Goal: Leave review/rating: Share an evaluation or opinion about a product, service, or content

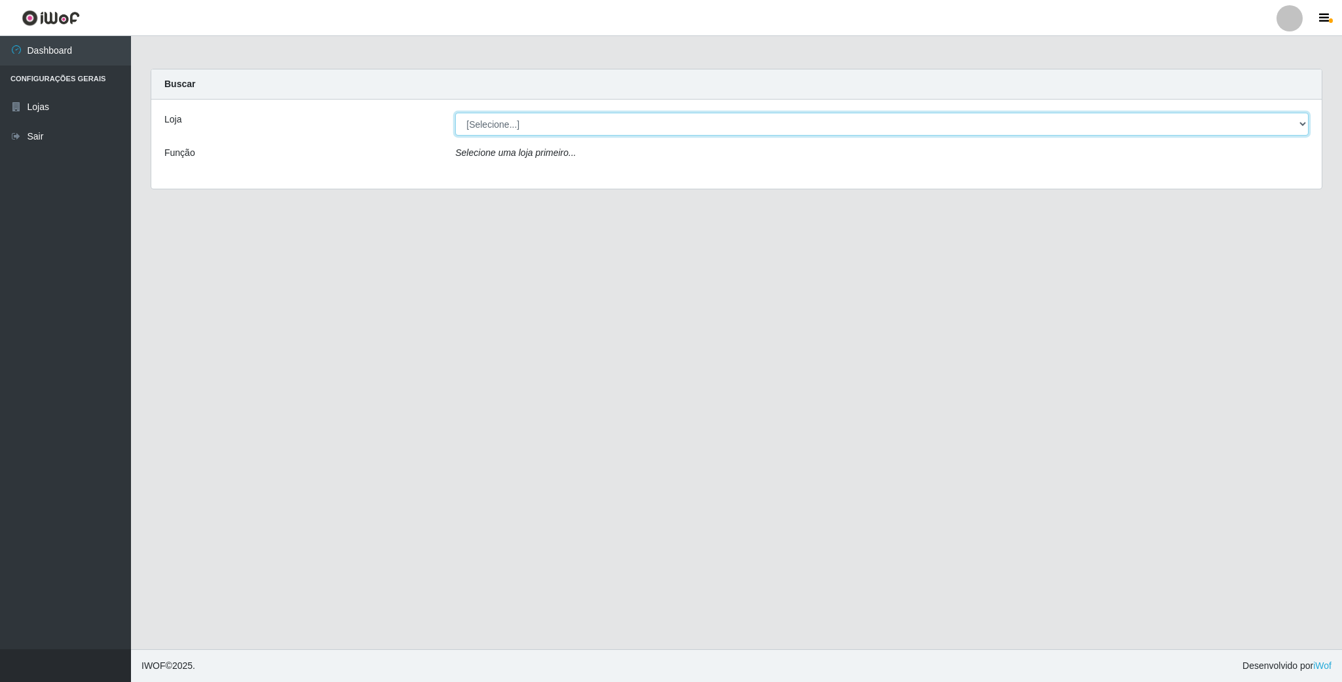
click at [1278, 126] on select "[Selecione...] SuperFácil Atacado - Emaús" at bounding box center [882, 124] width 854 height 23
select select "407"
click at [455, 113] on select "[Selecione...] SuperFácil Atacado - Emaús" at bounding box center [882, 124] width 854 height 23
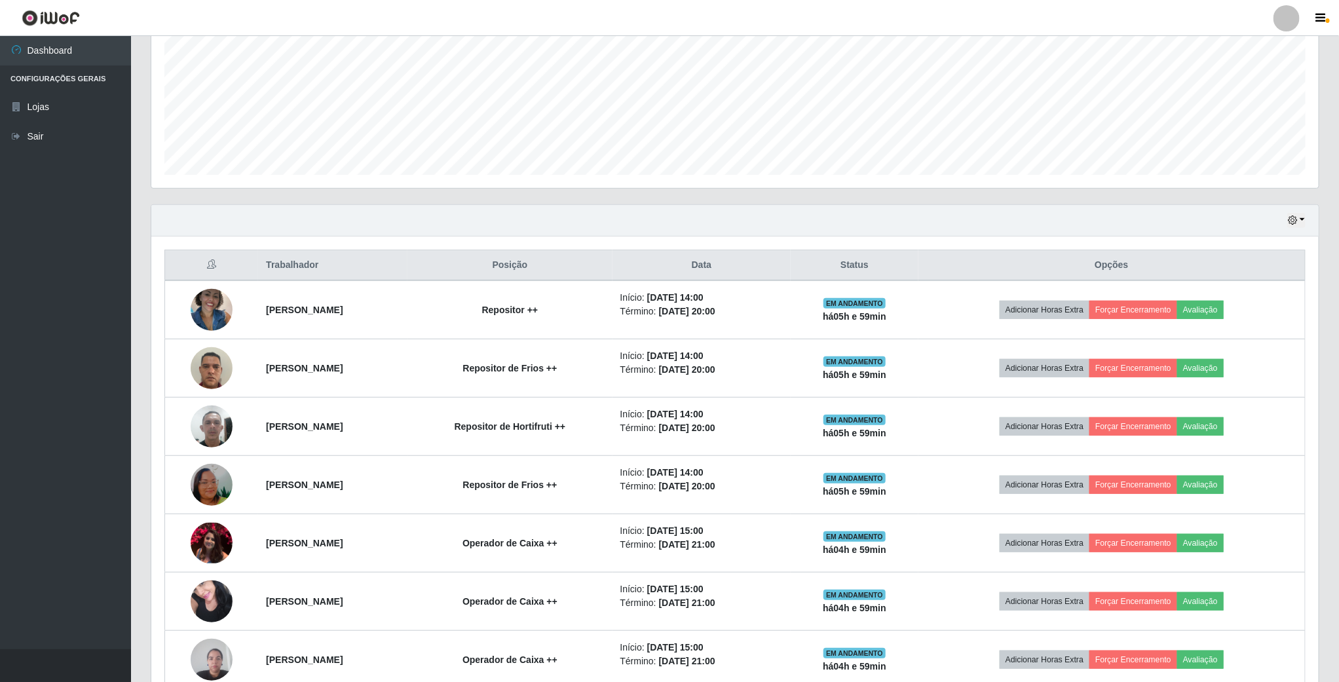
scroll to position [295, 0]
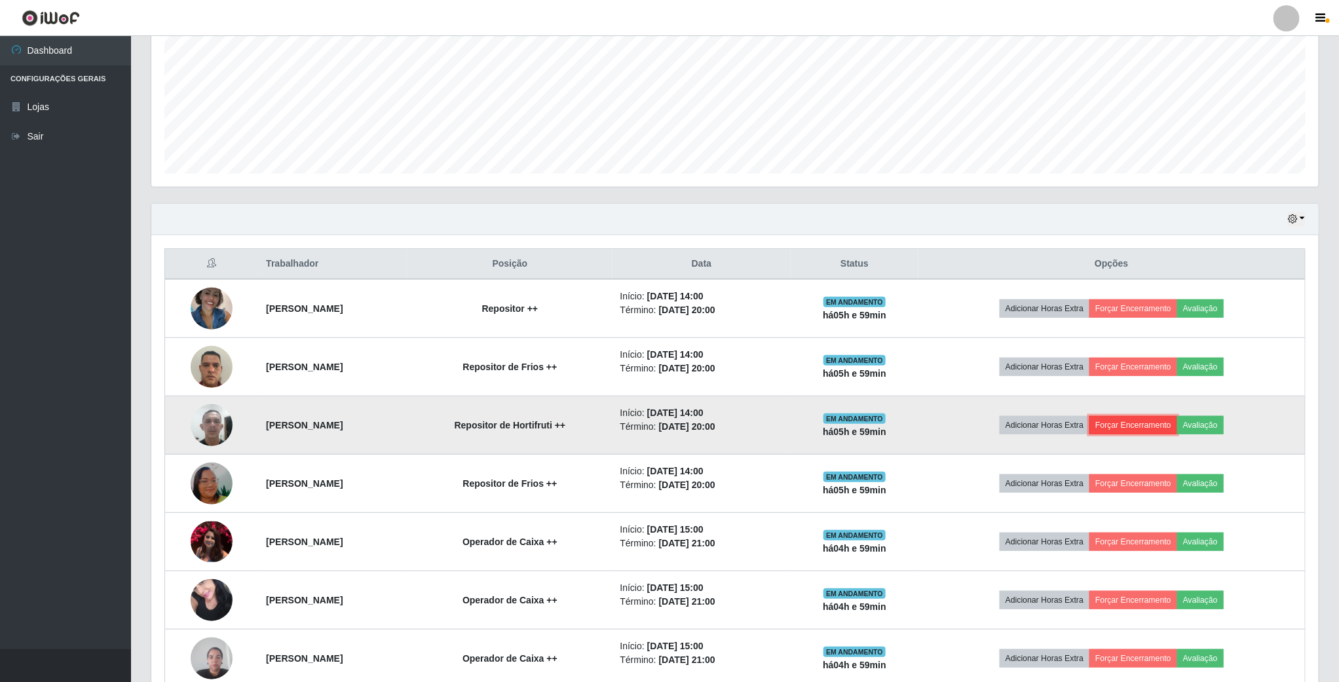
click at [1152, 434] on button "Forçar Encerramento" at bounding box center [1133, 425] width 88 height 18
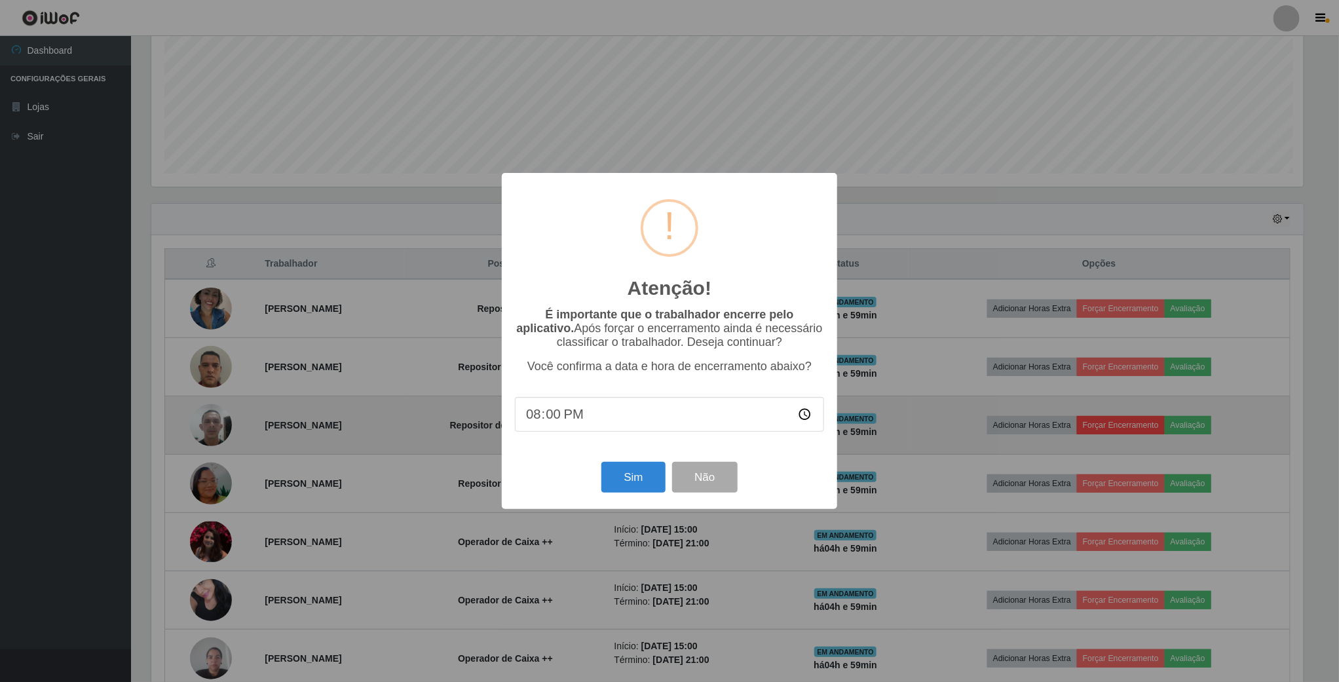
scroll to position [273, 1156]
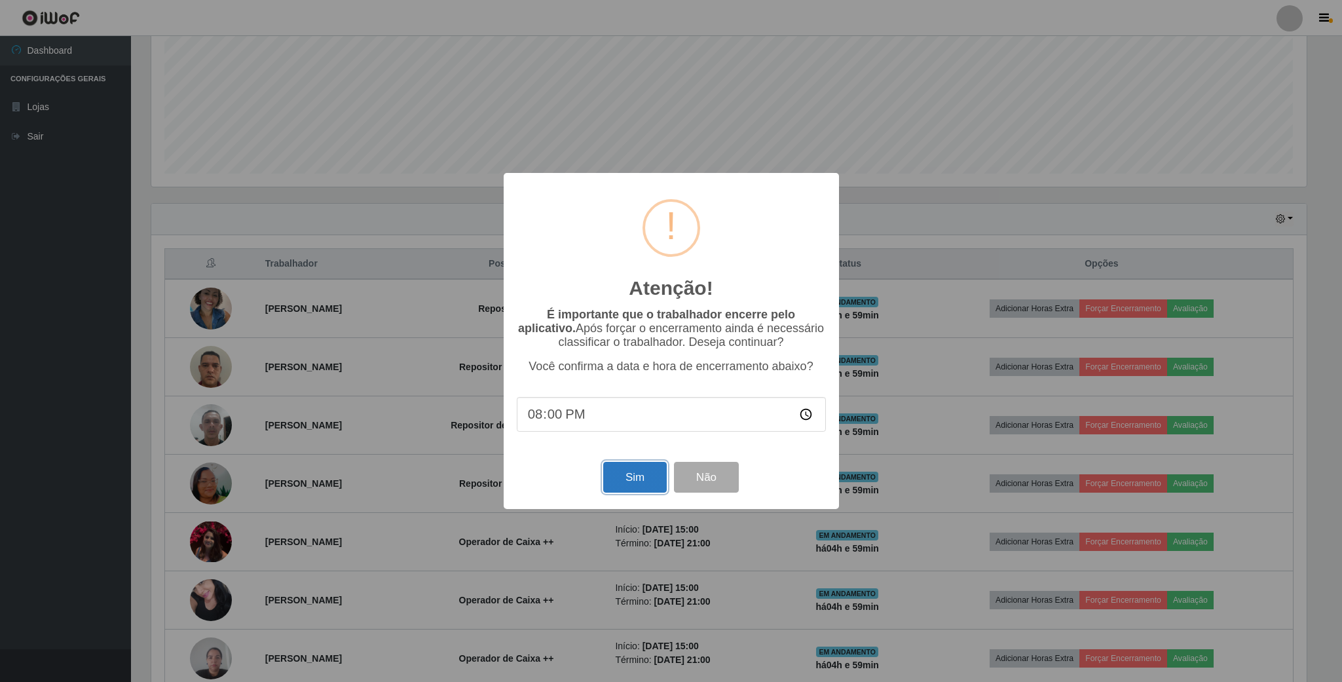
click at [635, 487] on button "Sim" at bounding box center [635, 477] width 64 height 31
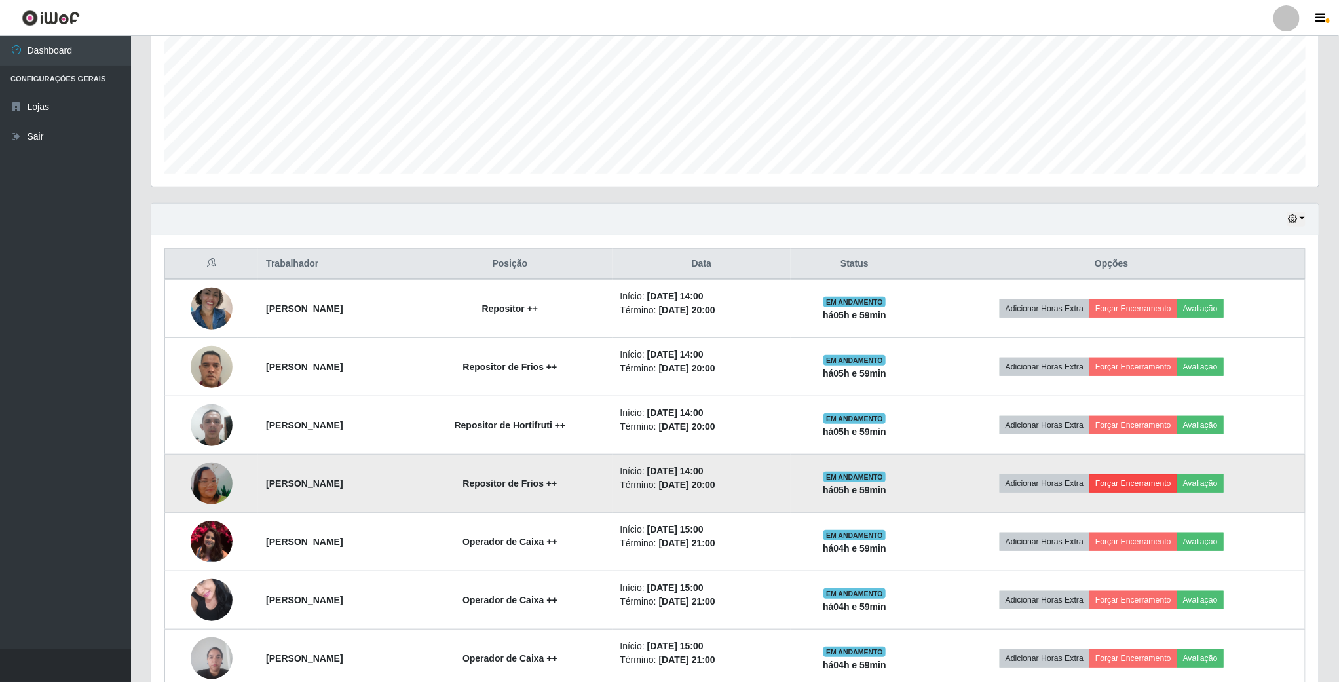
scroll to position [273, 1169]
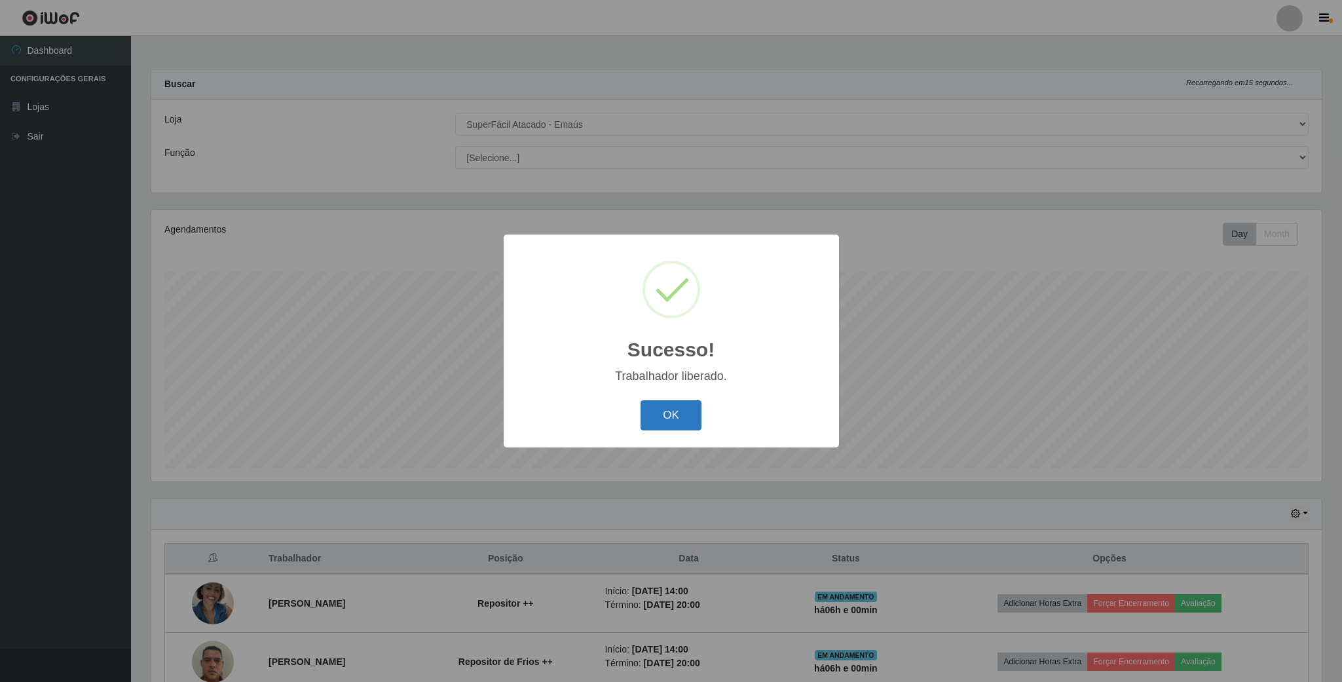
click at [690, 415] on button "OK" at bounding box center [671, 415] width 61 height 31
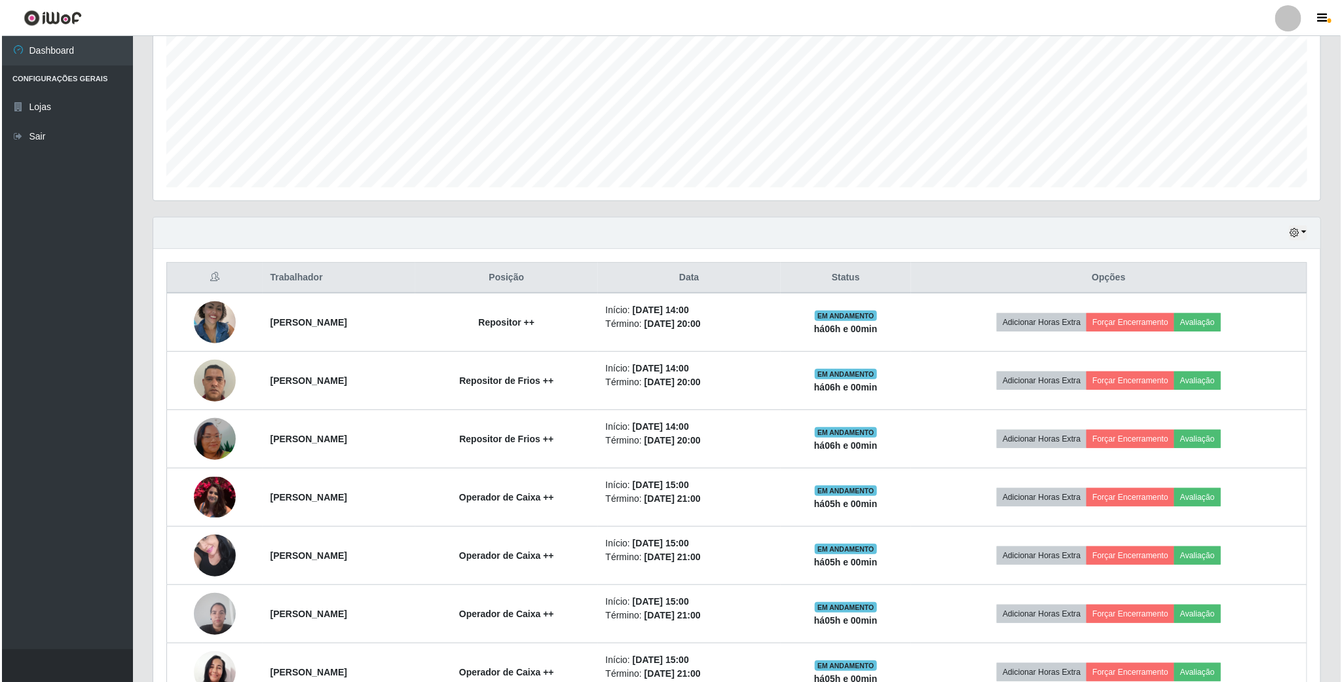
scroll to position [295, 0]
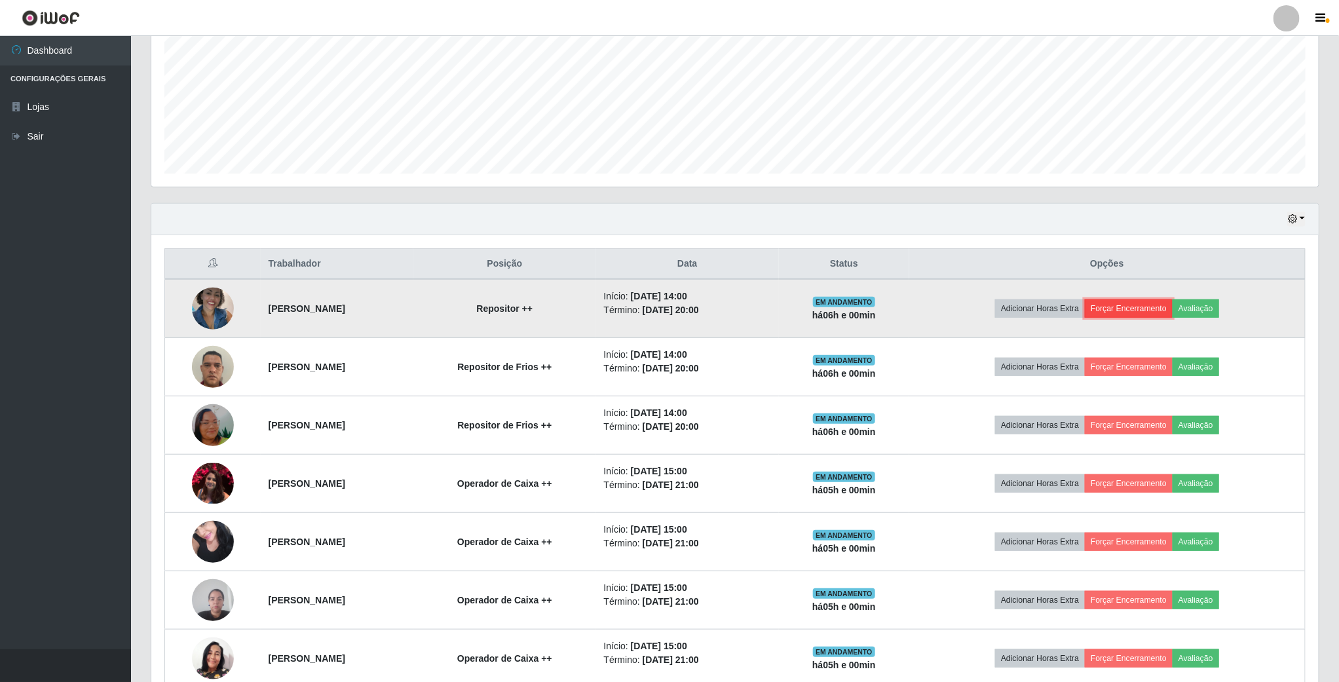
click at [1140, 307] on button "Forçar Encerramento" at bounding box center [1129, 308] width 88 height 18
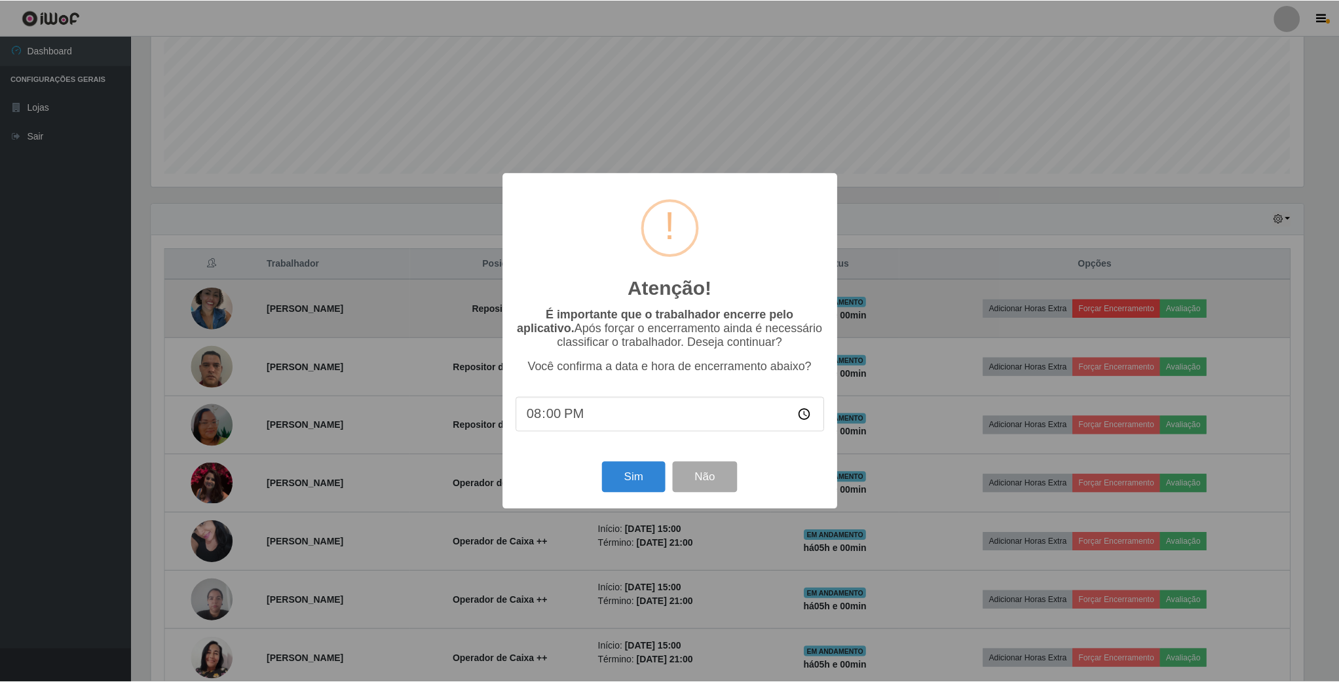
scroll to position [273, 1156]
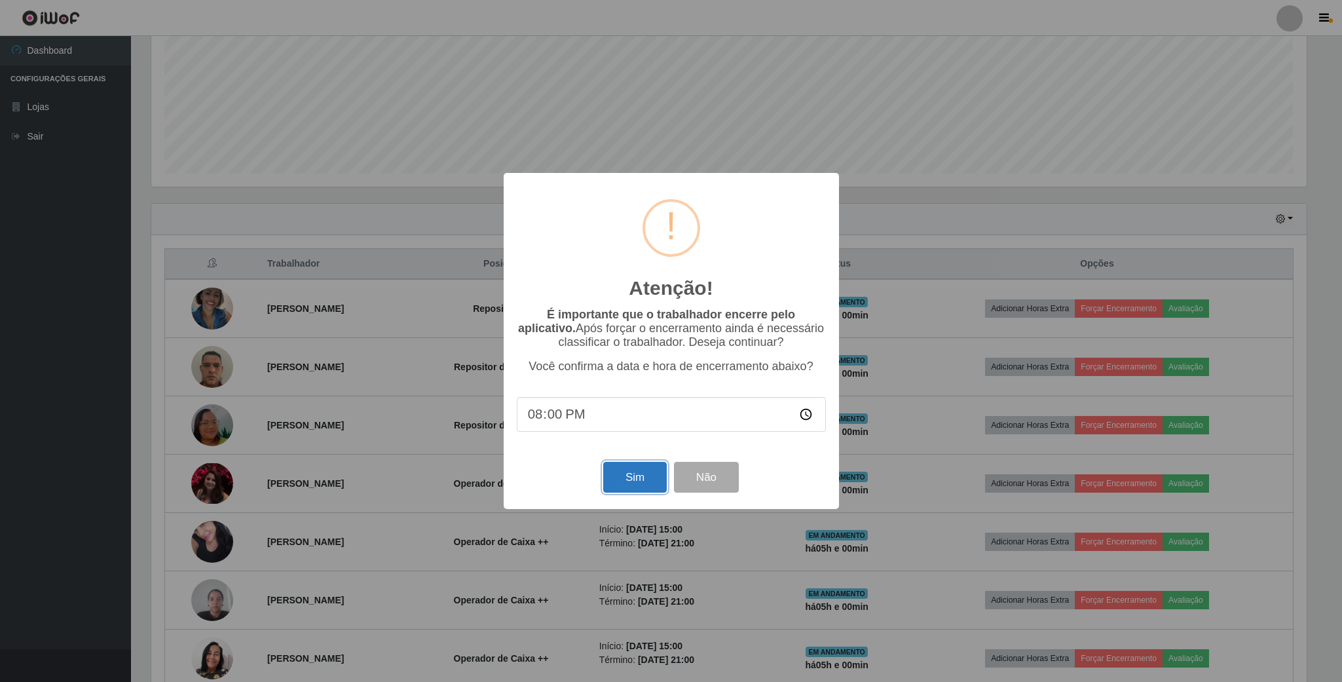
click at [641, 484] on button "Sim" at bounding box center [635, 477] width 64 height 31
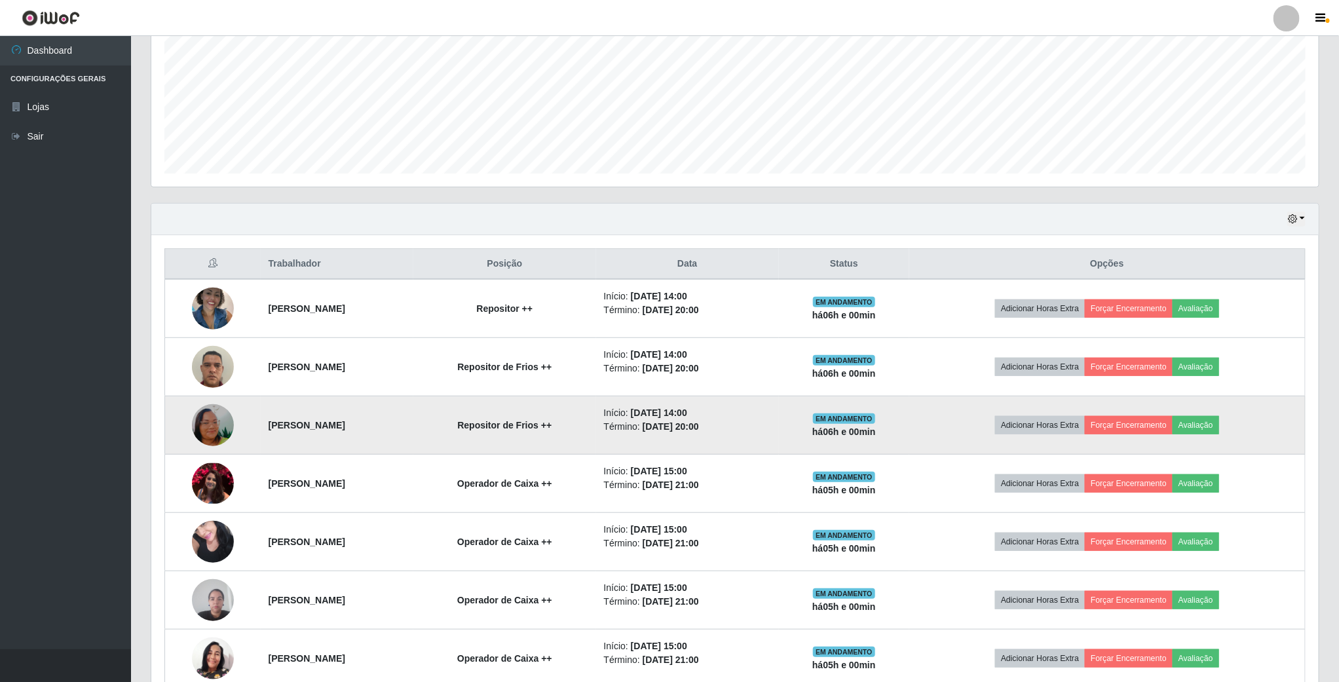
scroll to position [273, 1169]
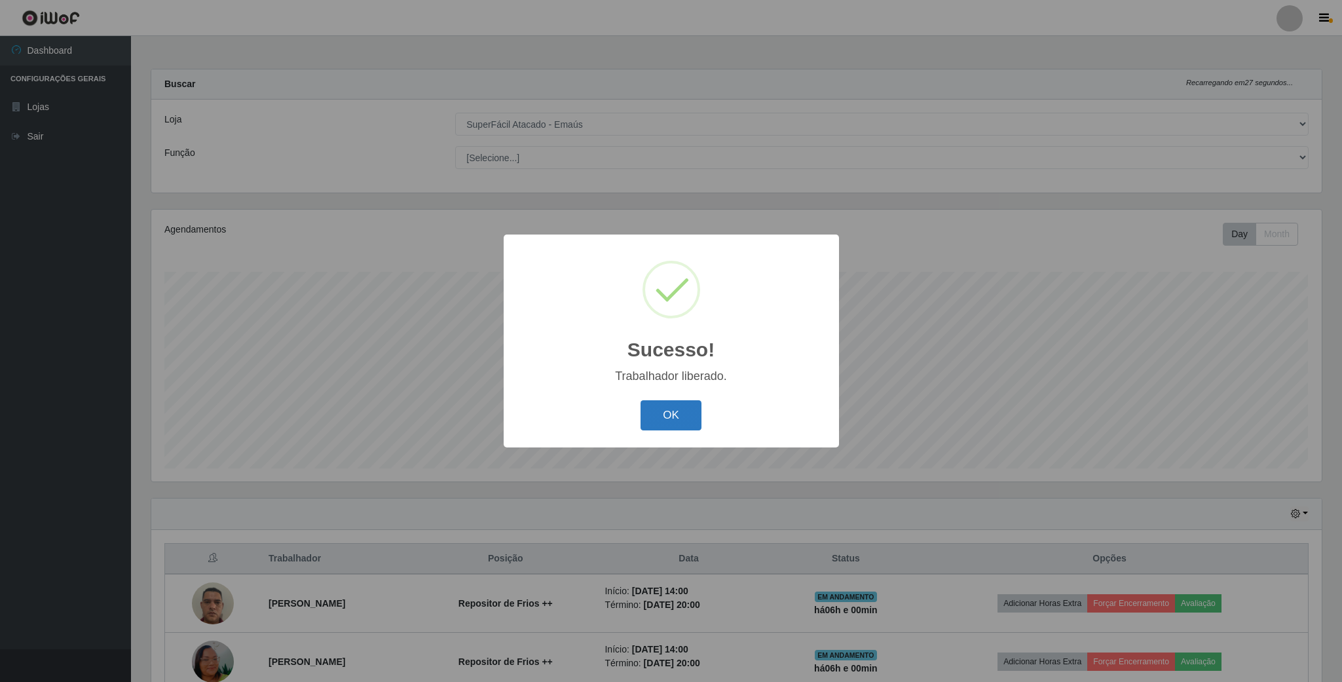
click at [655, 404] on button "OK" at bounding box center [671, 415] width 61 height 31
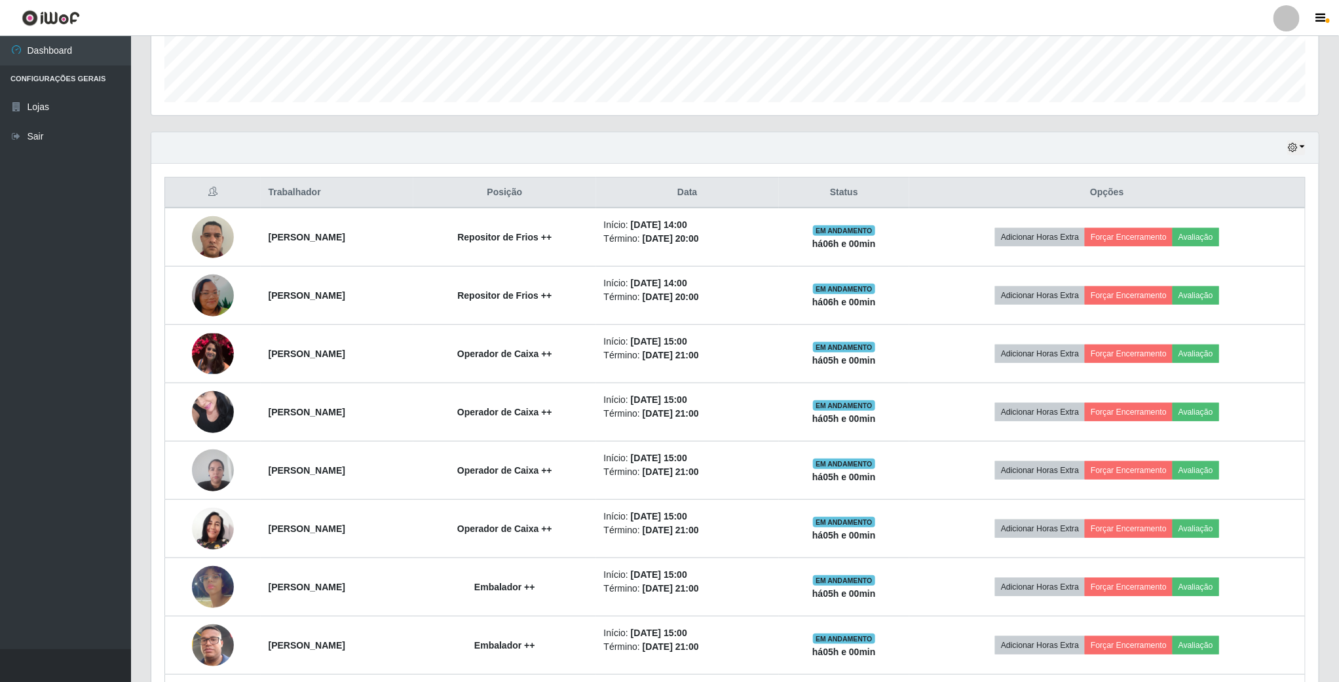
scroll to position [393, 0]
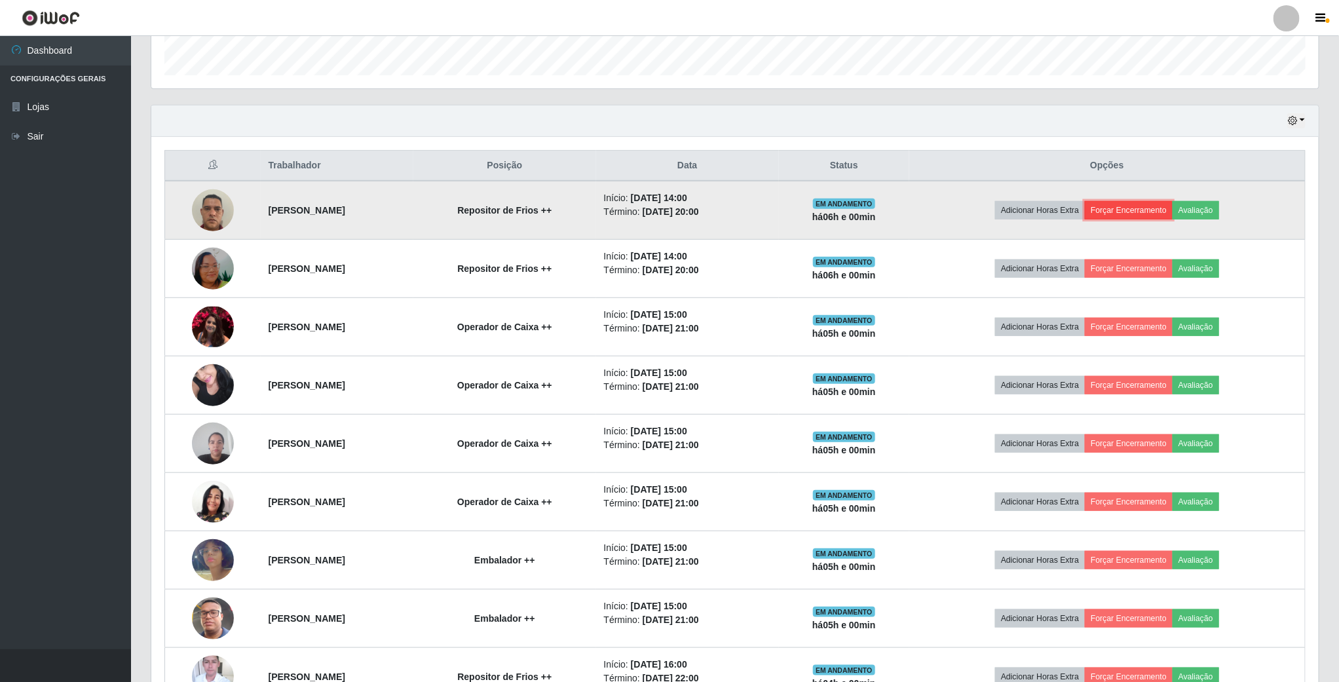
click at [1146, 216] on button "Forçar Encerramento" at bounding box center [1129, 210] width 88 height 18
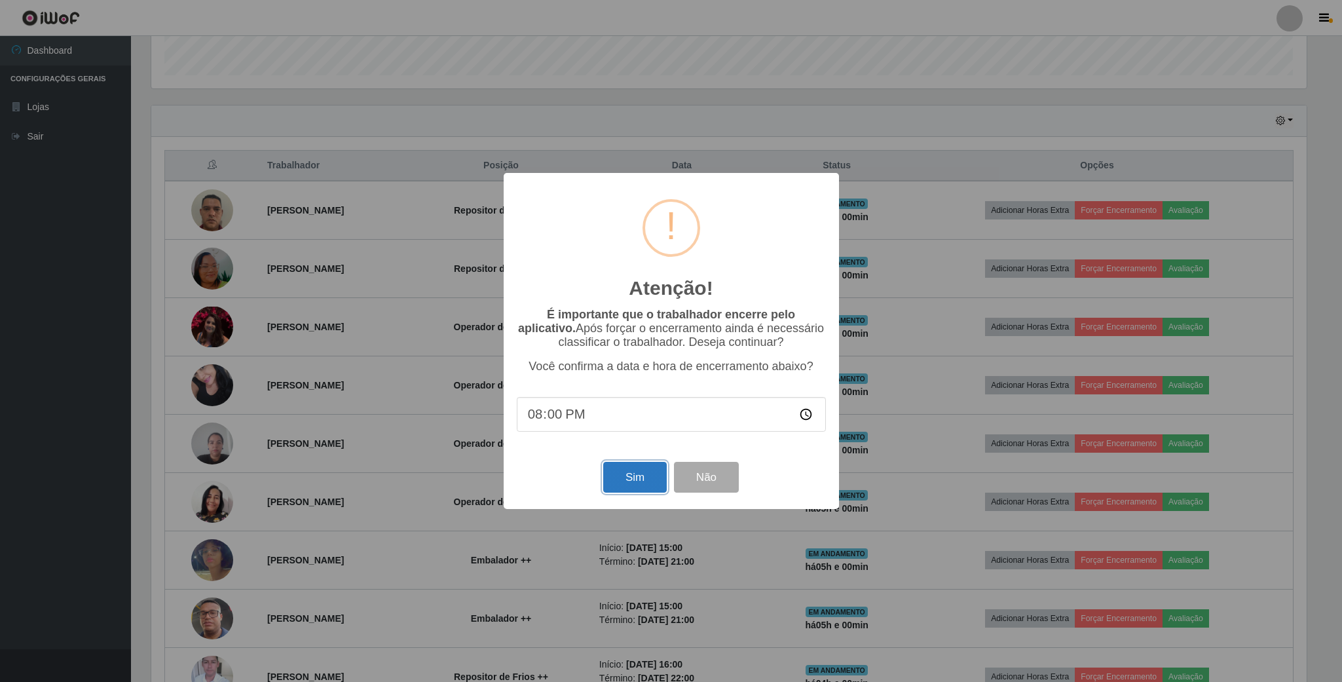
click at [635, 478] on button "Sim" at bounding box center [635, 477] width 64 height 31
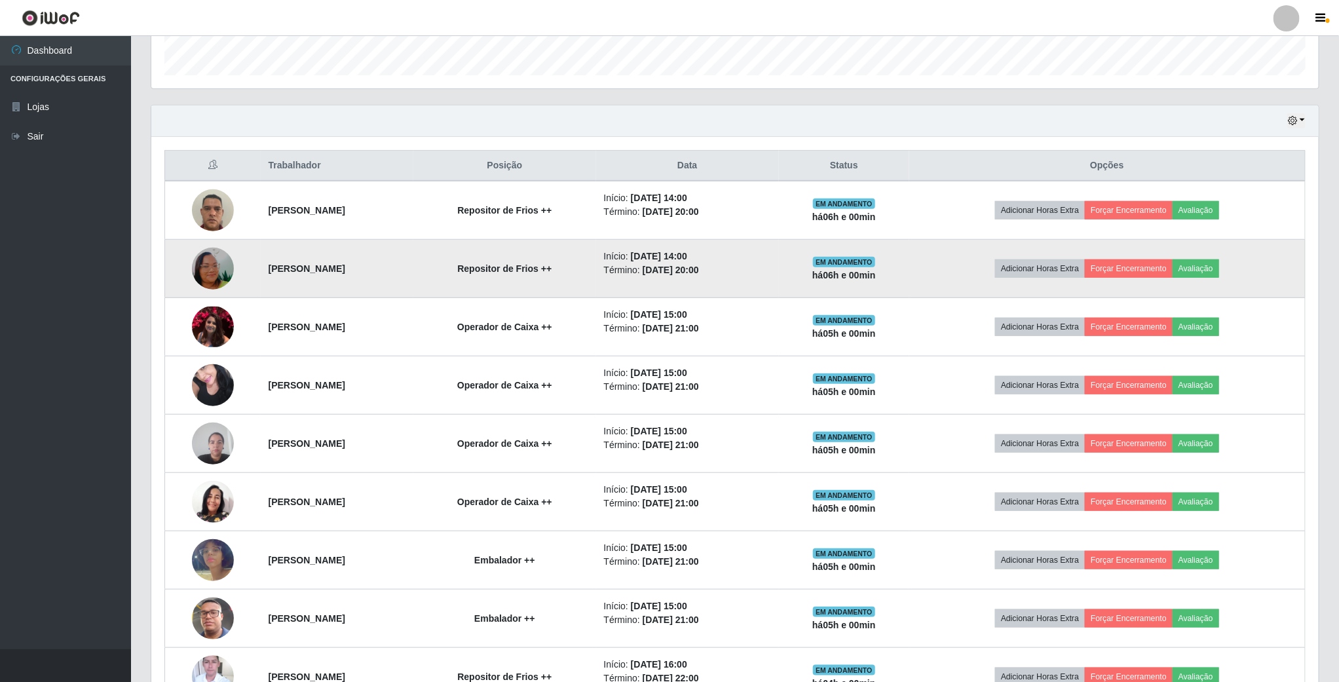
scroll to position [0, 0]
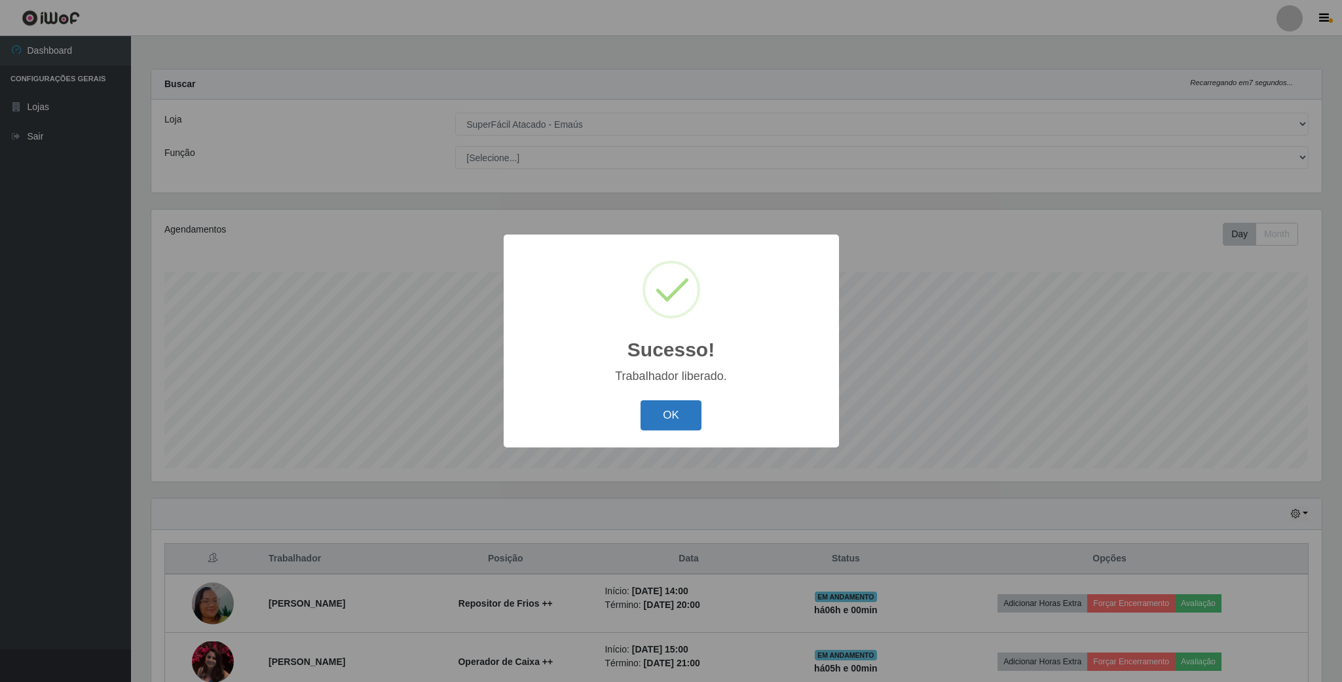
click at [673, 417] on button "OK" at bounding box center [671, 415] width 61 height 31
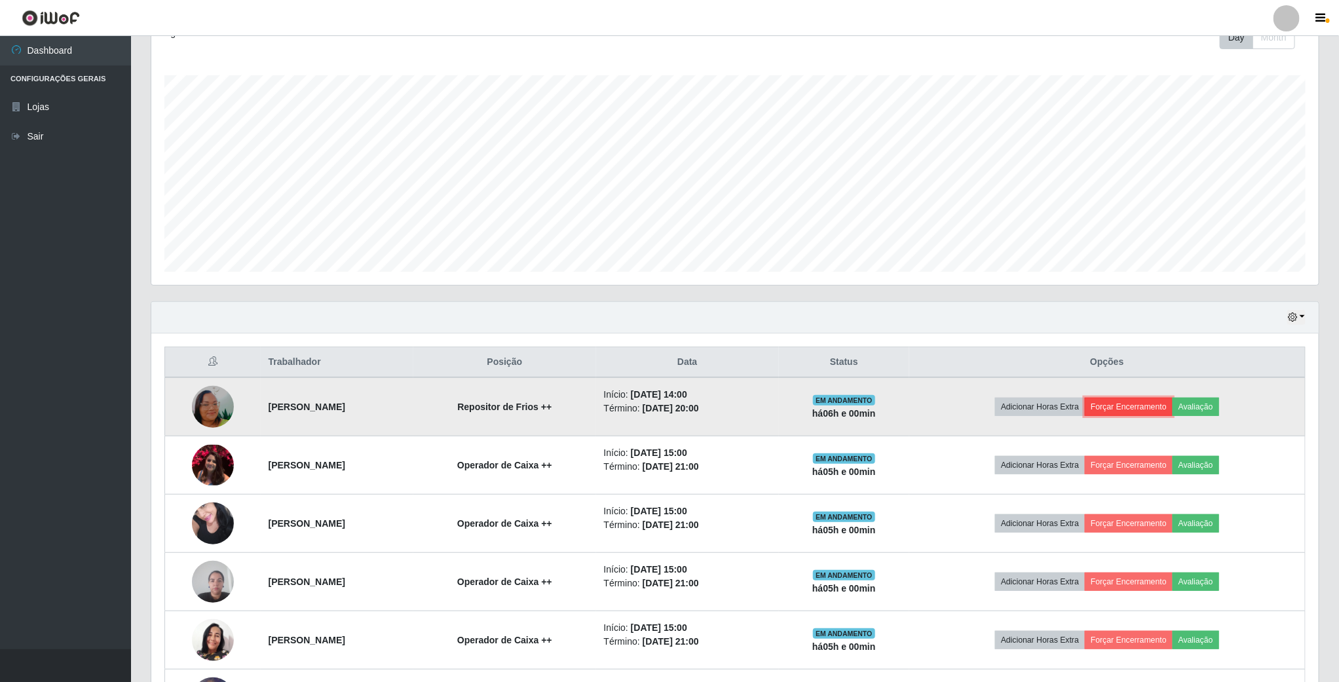
click at [1132, 409] on button "Forçar Encerramento" at bounding box center [1129, 407] width 88 height 18
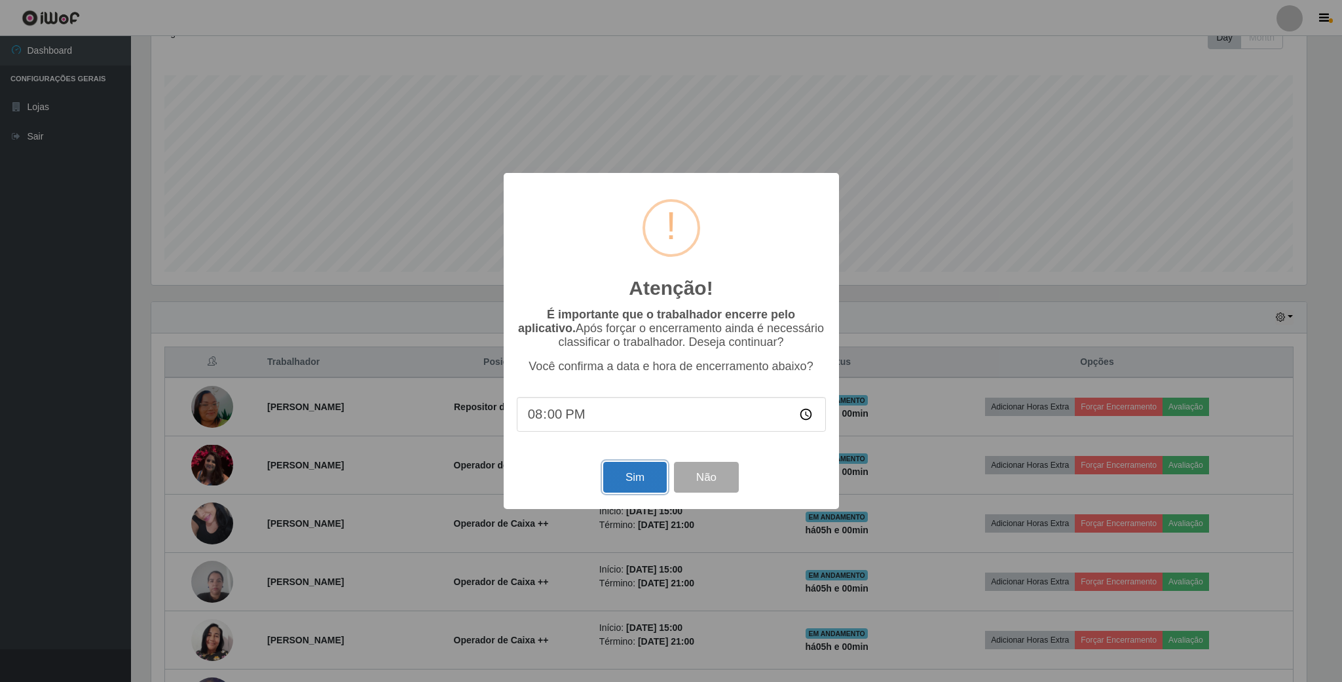
click at [628, 483] on button "Sim" at bounding box center [635, 477] width 64 height 31
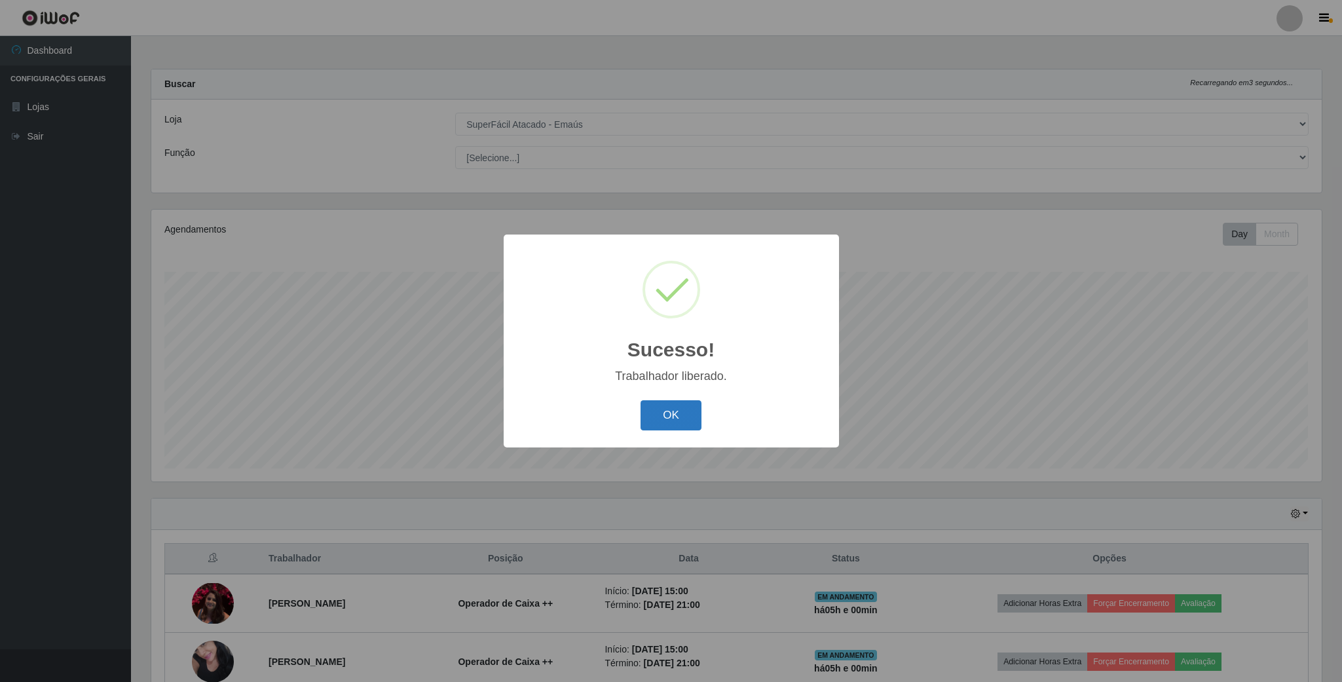
click at [688, 415] on button "OK" at bounding box center [671, 415] width 61 height 31
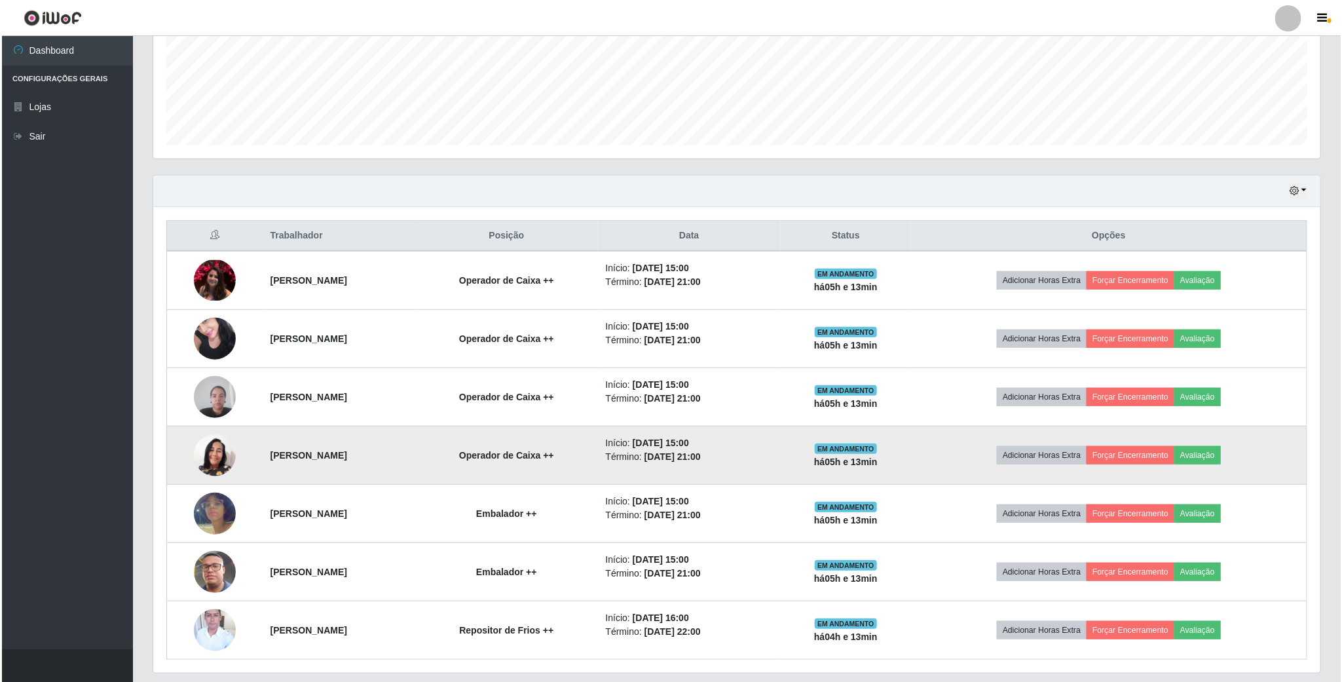
scroll to position [368, 0]
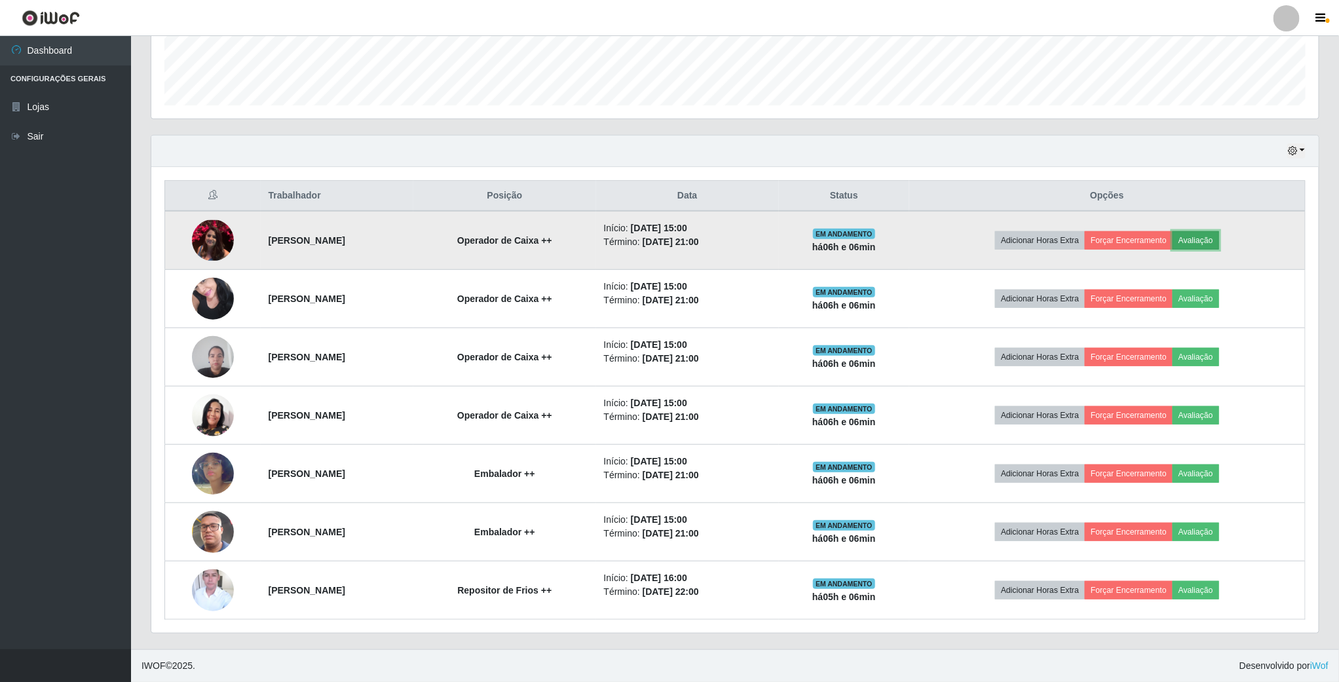
click at [1213, 242] on button "Avaliação" at bounding box center [1196, 240] width 47 height 18
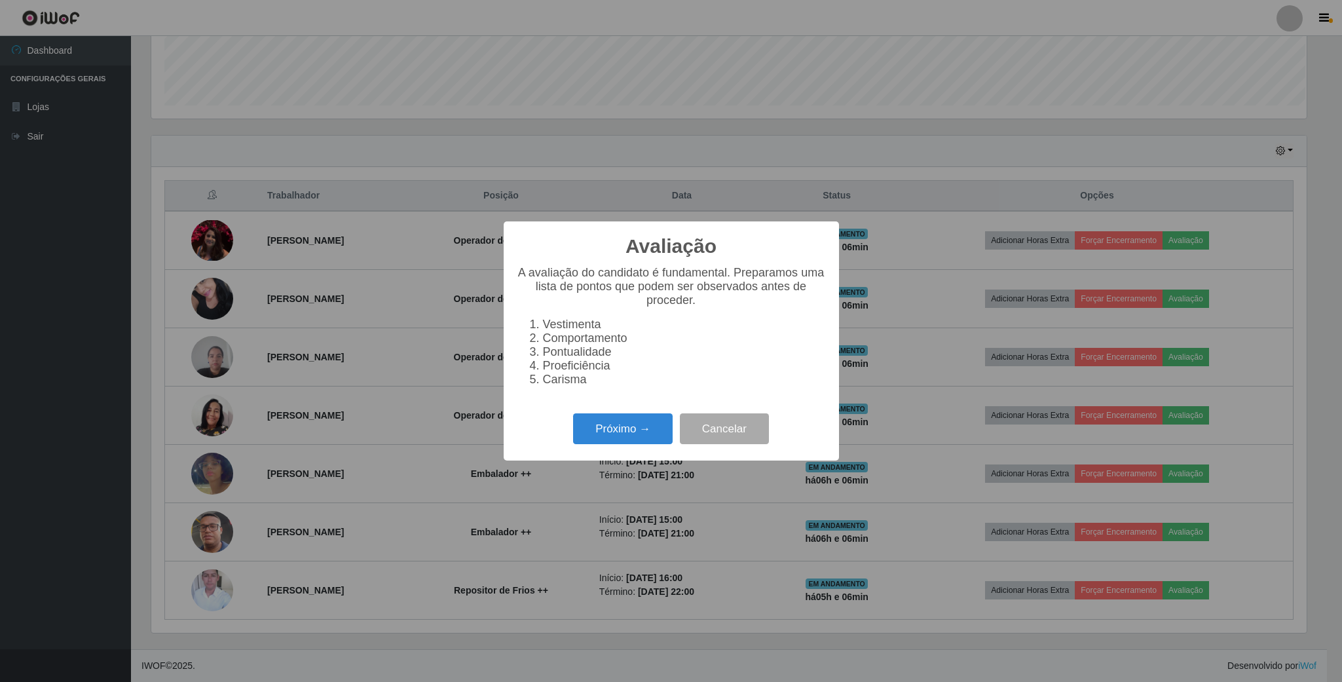
scroll to position [273, 1156]
click at [637, 433] on button "Próximo →" at bounding box center [623, 428] width 100 height 31
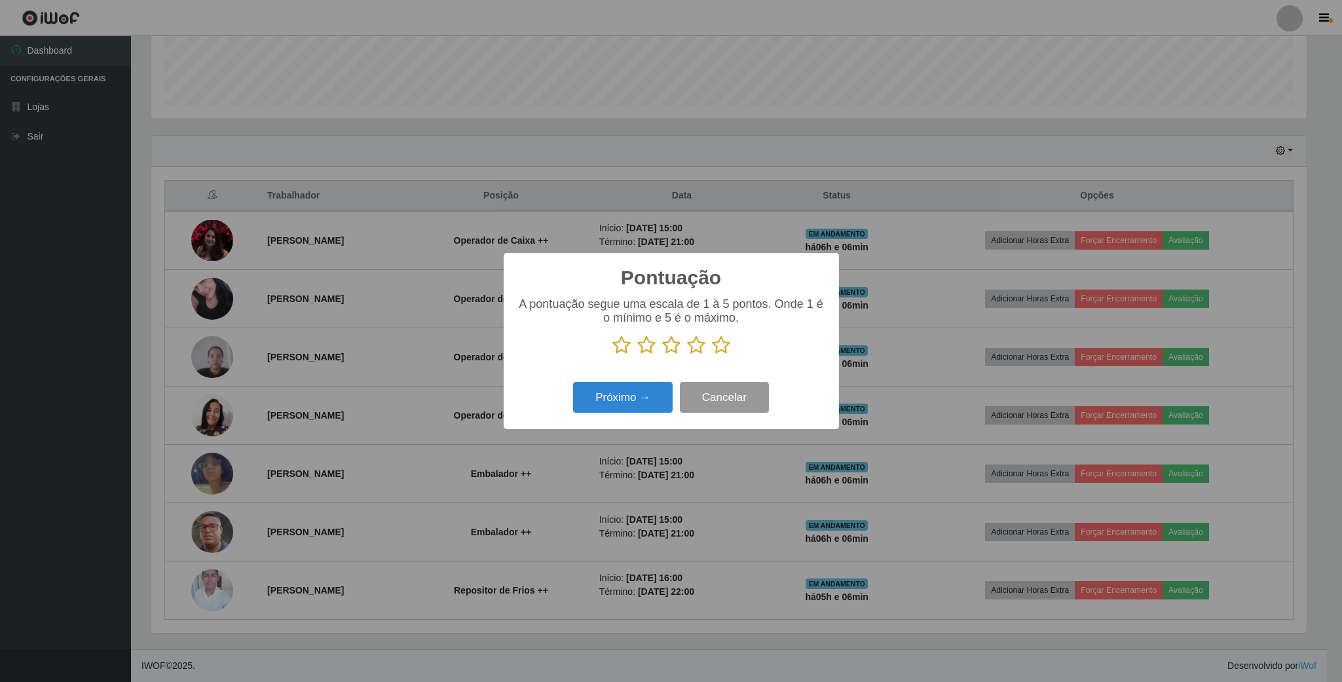
scroll to position [654837, 653955]
click at [723, 349] on icon at bounding box center [721, 345] width 18 height 20
click at [712, 355] on input "radio" at bounding box center [712, 355] width 0 height 0
click at [655, 398] on button "Próximo →" at bounding box center [623, 397] width 100 height 31
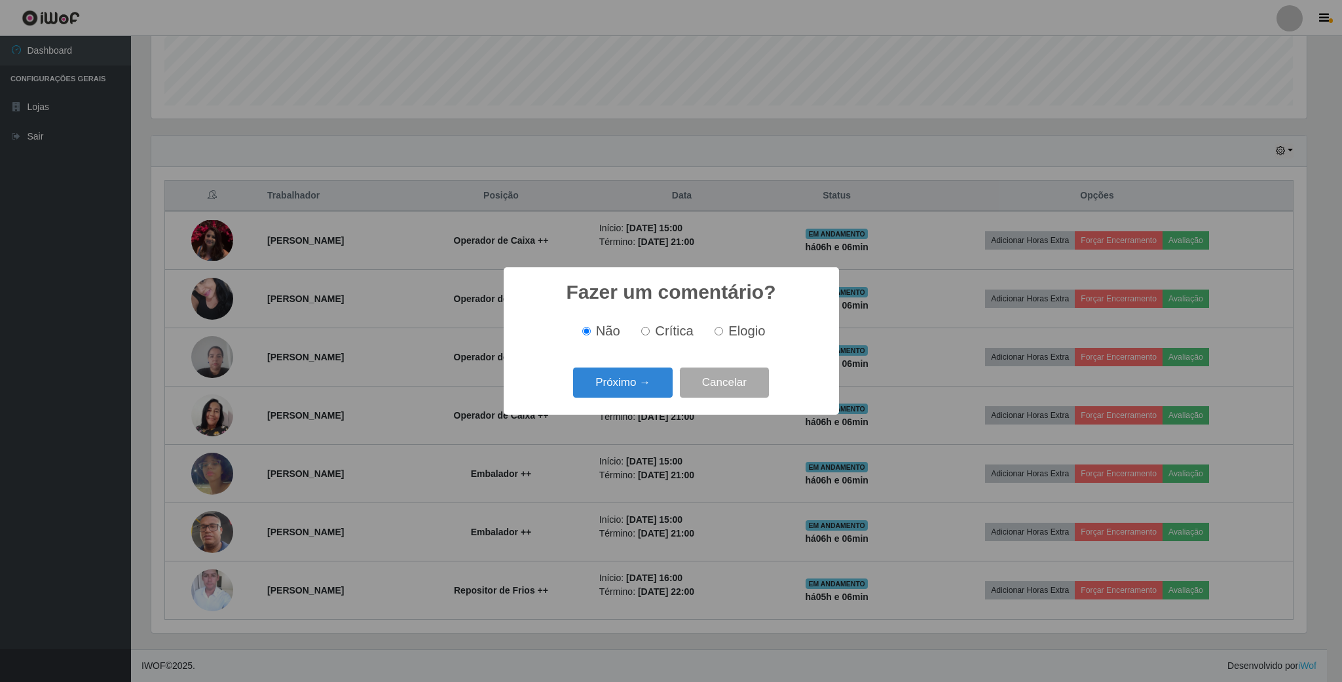
click at [719, 335] on input "Elogio" at bounding box center [719, 331] width 9 height 9
radio input "true"
click at [639, 388] on button "Próximo →" at bounding box center [623, 383] width 100 height 31
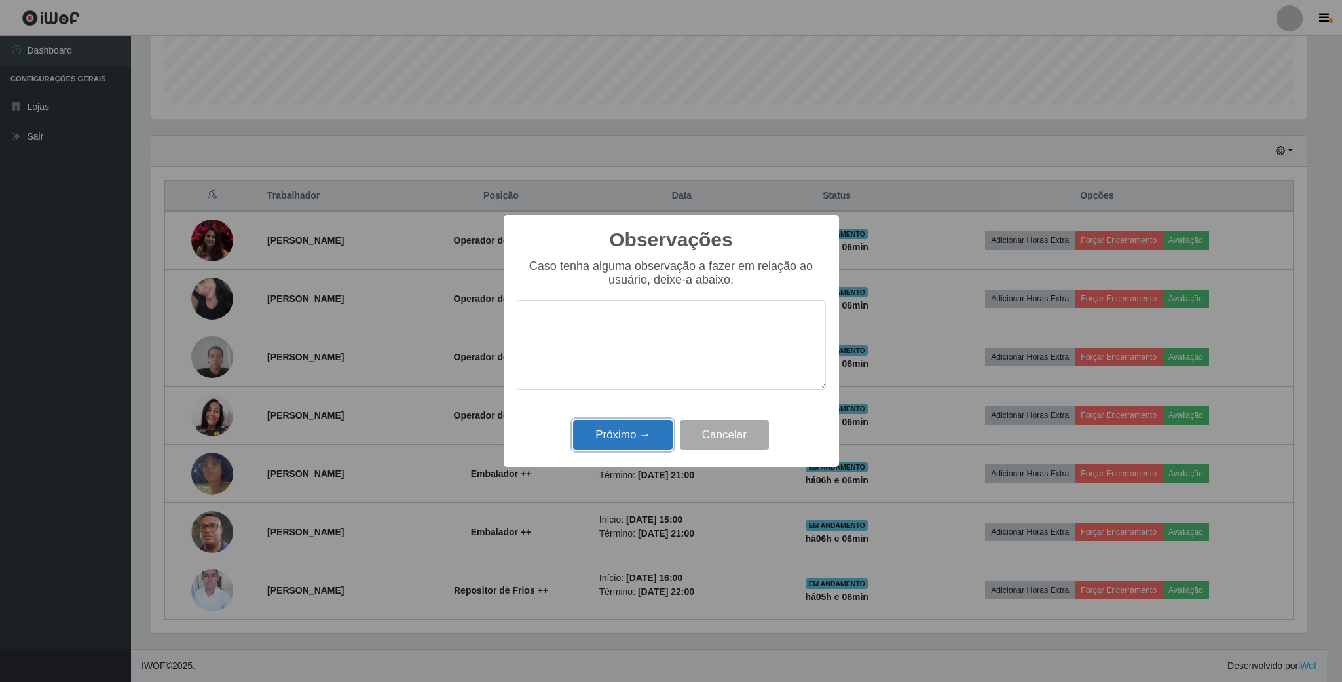
click at [626, 437] on button "Próximo →" at bounding box center [623, 435] width 100 height 31
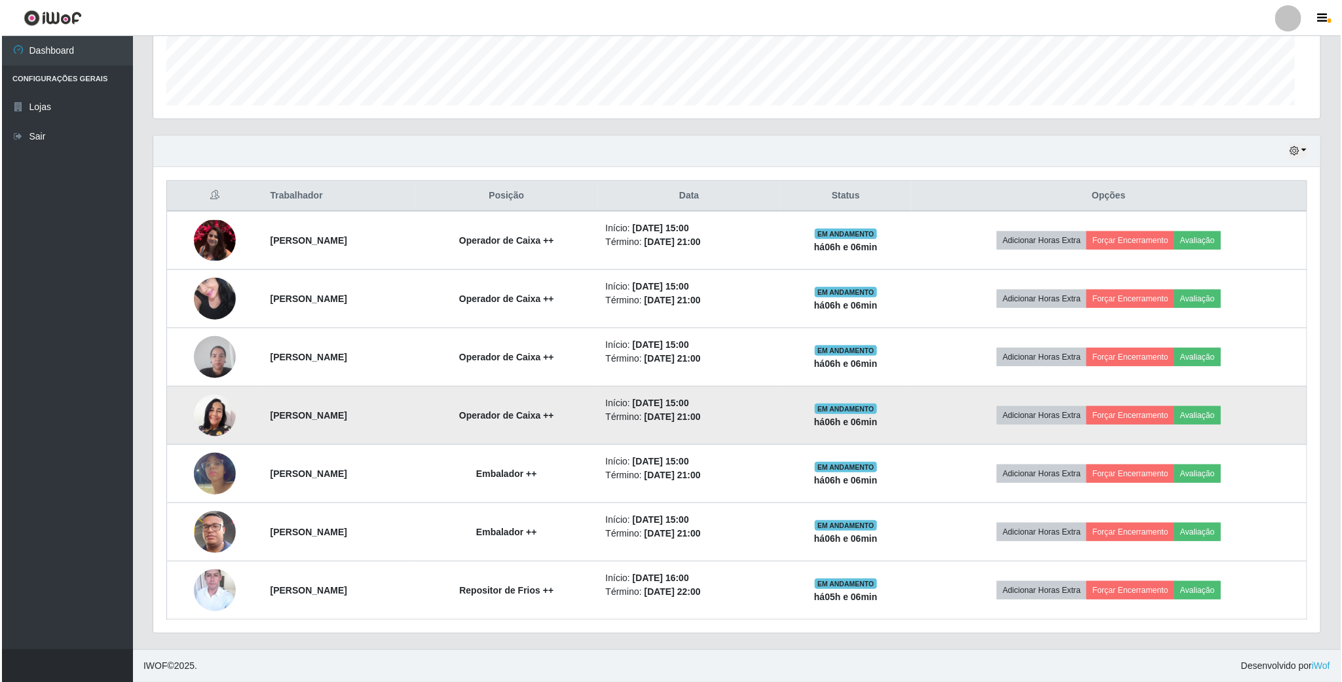
scroll to position [273, 1166]
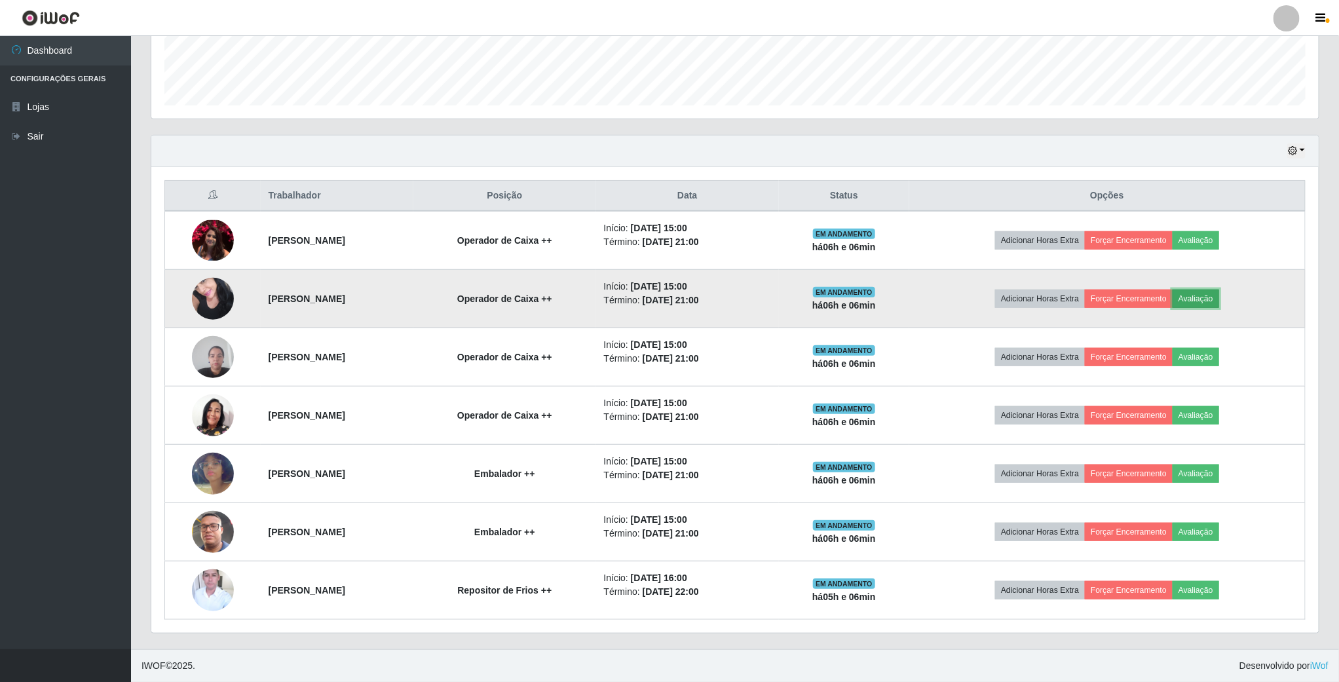
click at [1211, 299] on button "Avaliação" at bounding box center [1196, 299] width 47 height 18
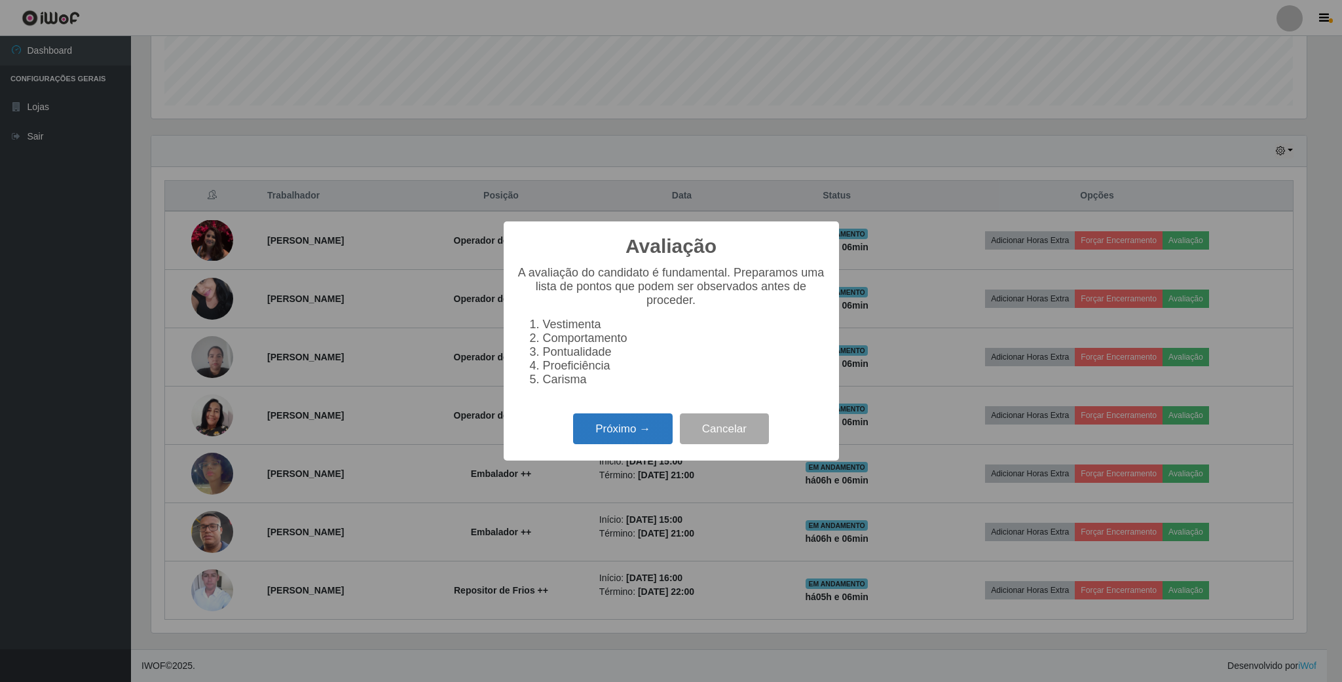
click at [629, 430] on button "Próximo →" at bounding box center [623, 428] width 100 height 31
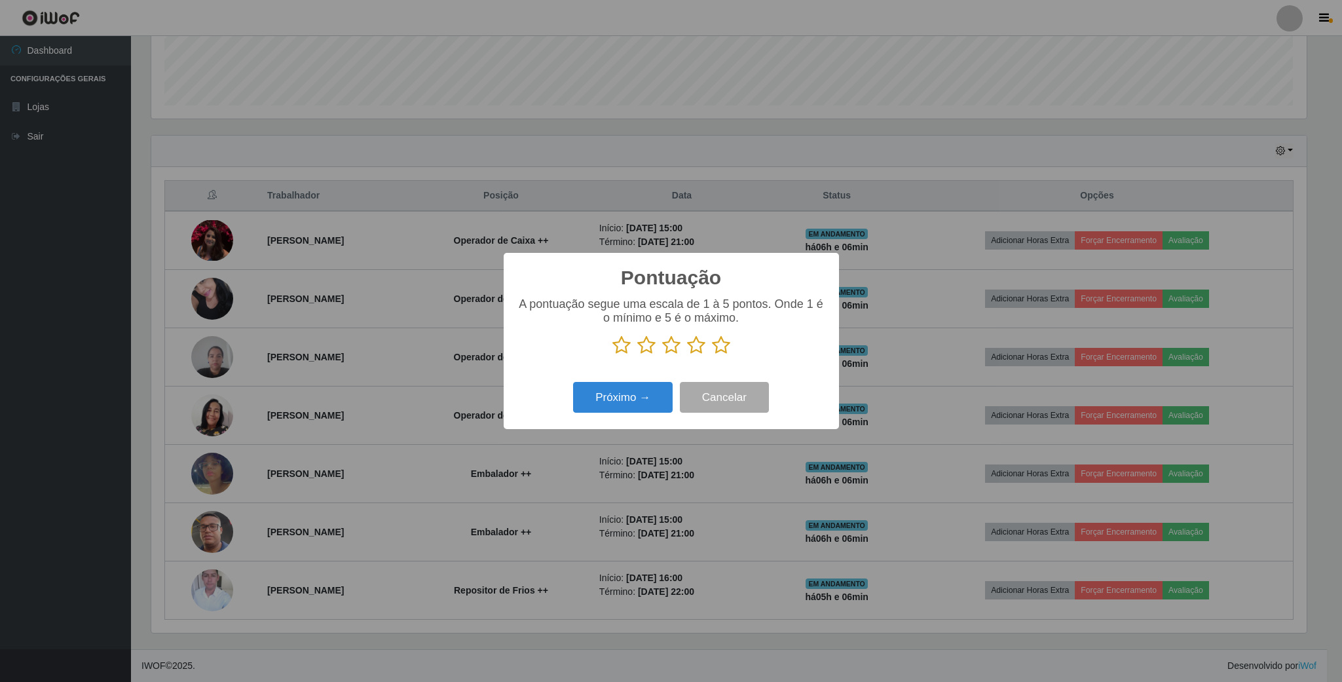
click at [725, 350] on icon at bounding box center [721, 345] width 18 height 20
click at [712, 355] on input "radio" at bounding box center [712, 355] width 0 height 0
click at [630, 406] on button "Próximo →" at bounding box center [623, 397] width 100 height 31
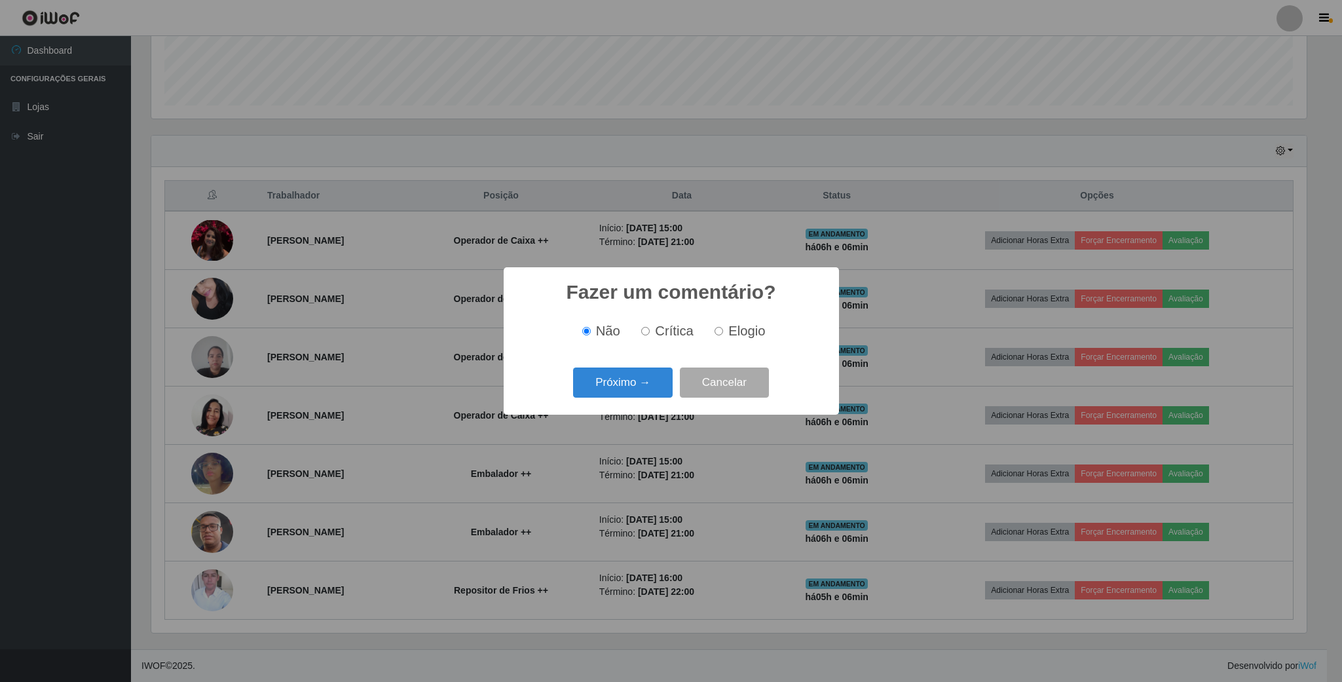
click at [719, 335] on input "Elogio" at bounding box center [719, 331] width 9 height 9
radio input "true"
click at [629, 381] on button "Próximo →" at bounding box center [623, 383] width 100 height 31
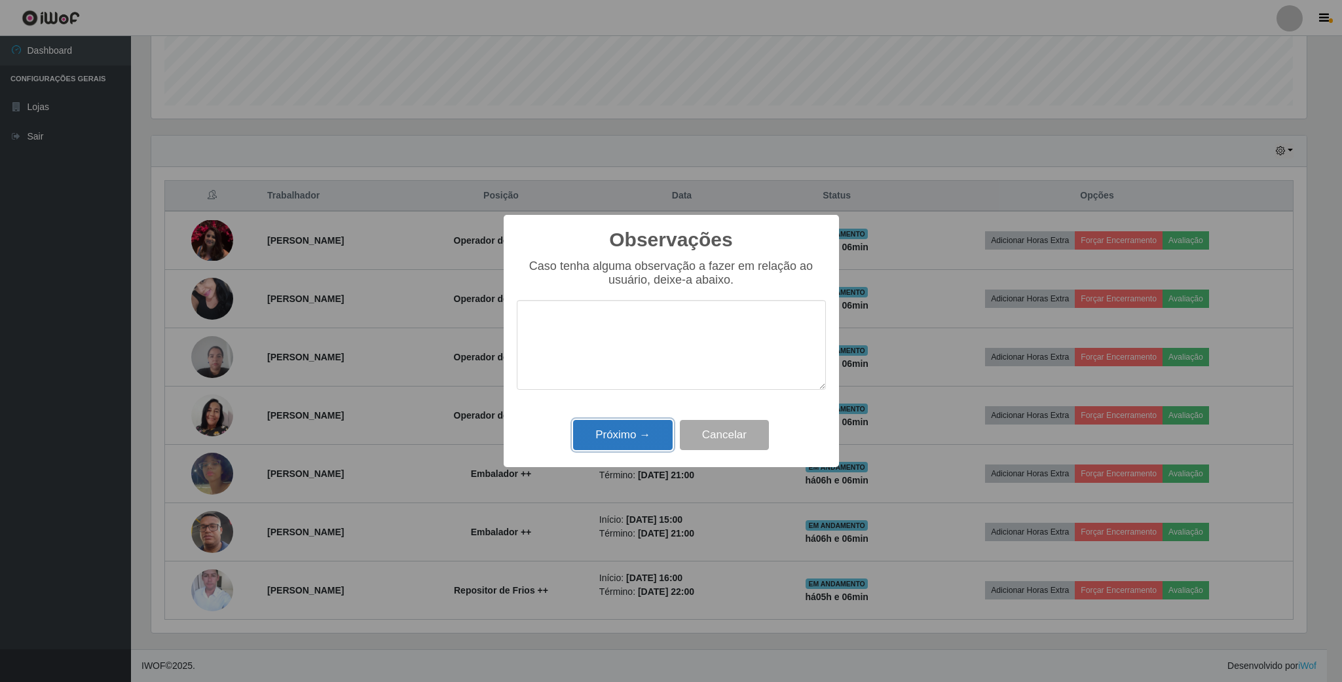
click at [628, 423] on button "Próximo →" at bounding box center [623, 435] width 100 height 31
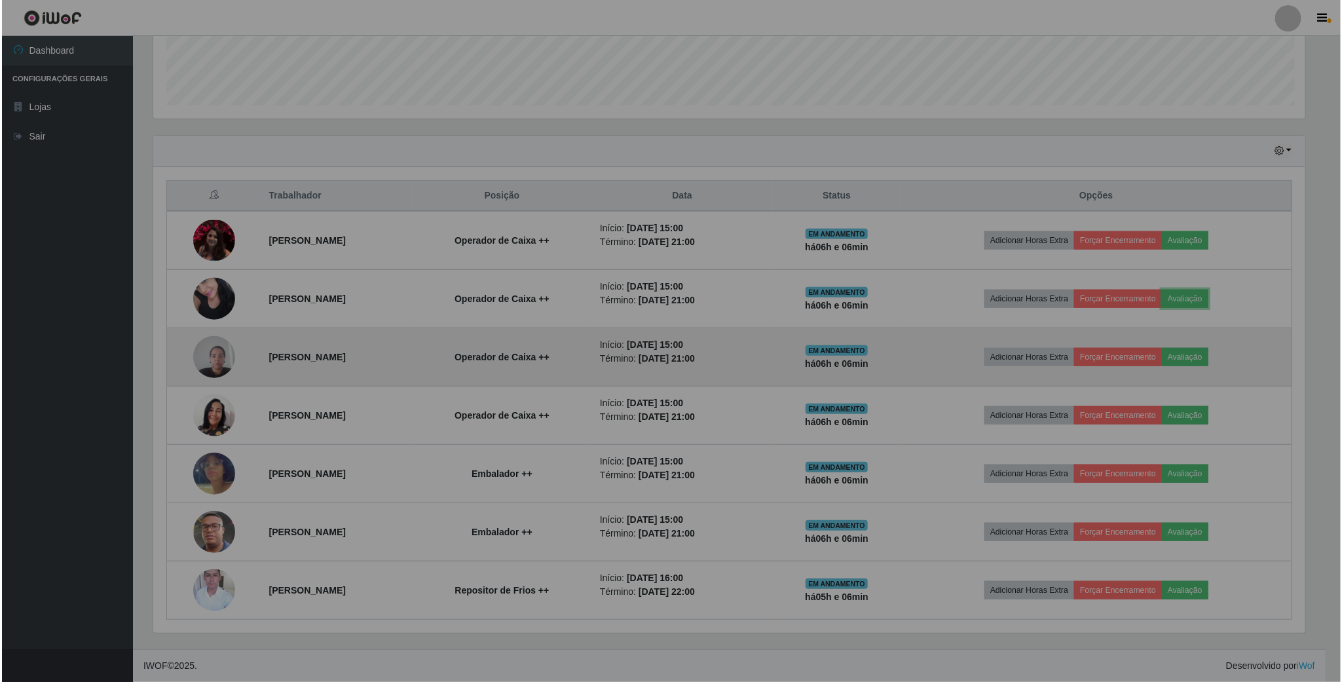
scroll to position [273, 1166]
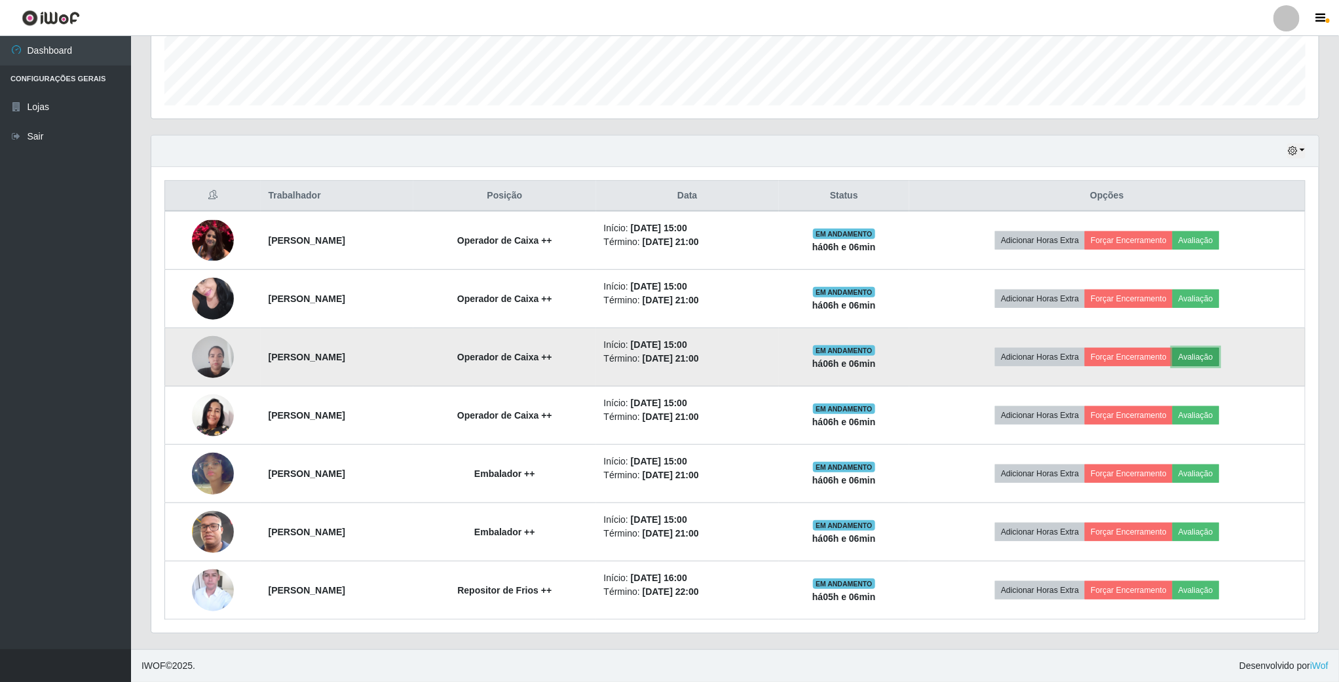
click at [1211, 350] on button "Avaliação" at bounding box center [1196, 357] width 47 height 18
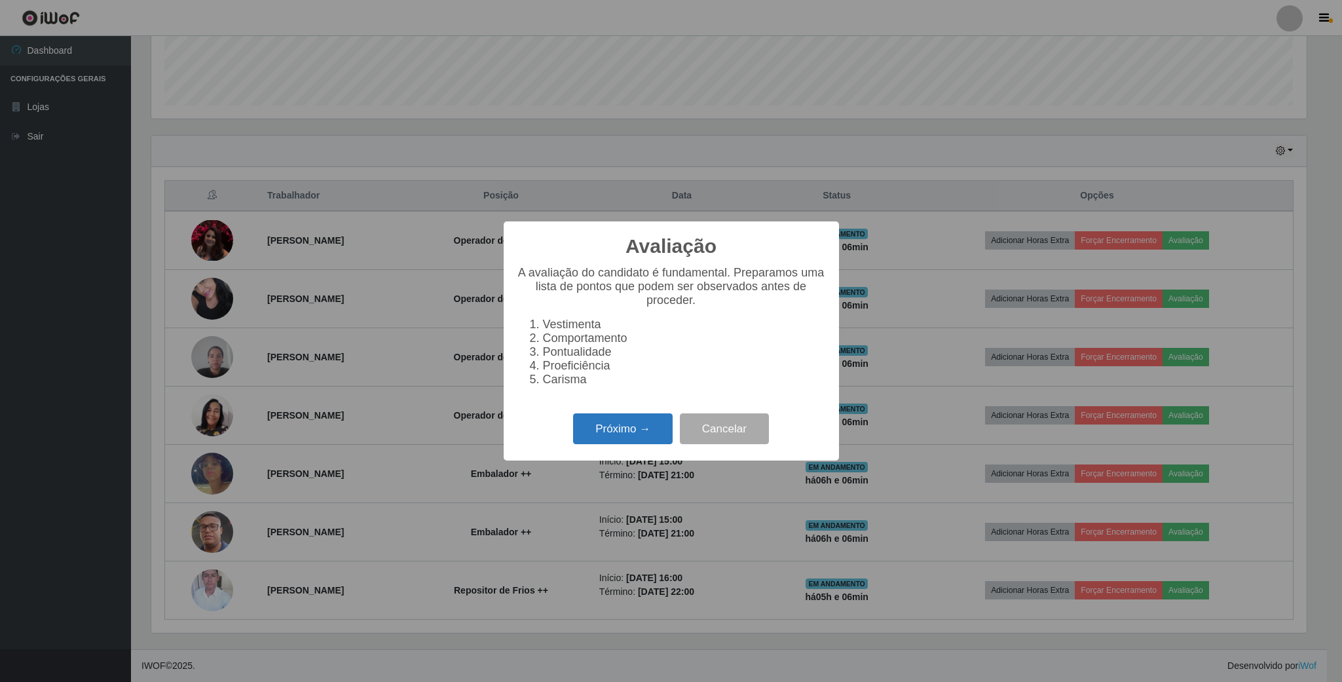
click at [641, 444] on button "Próximo →" at bounding box center [623, 428] width 100 height 31
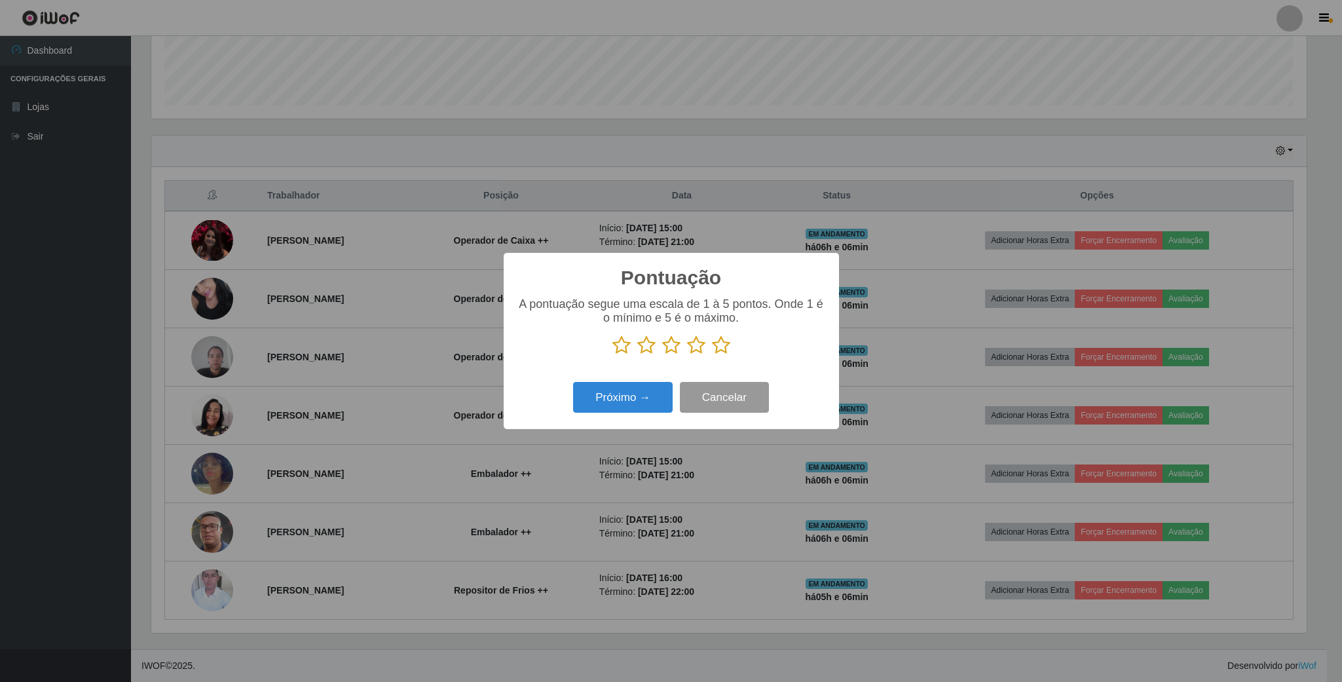
scroll to position [654837, 653955]
click at [723, 346] on icon at bounding box center [721, 345] width 18 height 20
click at [712, 355] on input "radio" at bounding box center [712, 355] width 0 height 0
click at [631, 405] on button "Próximo →" at bounding box center [623, 397] width 100 height 31
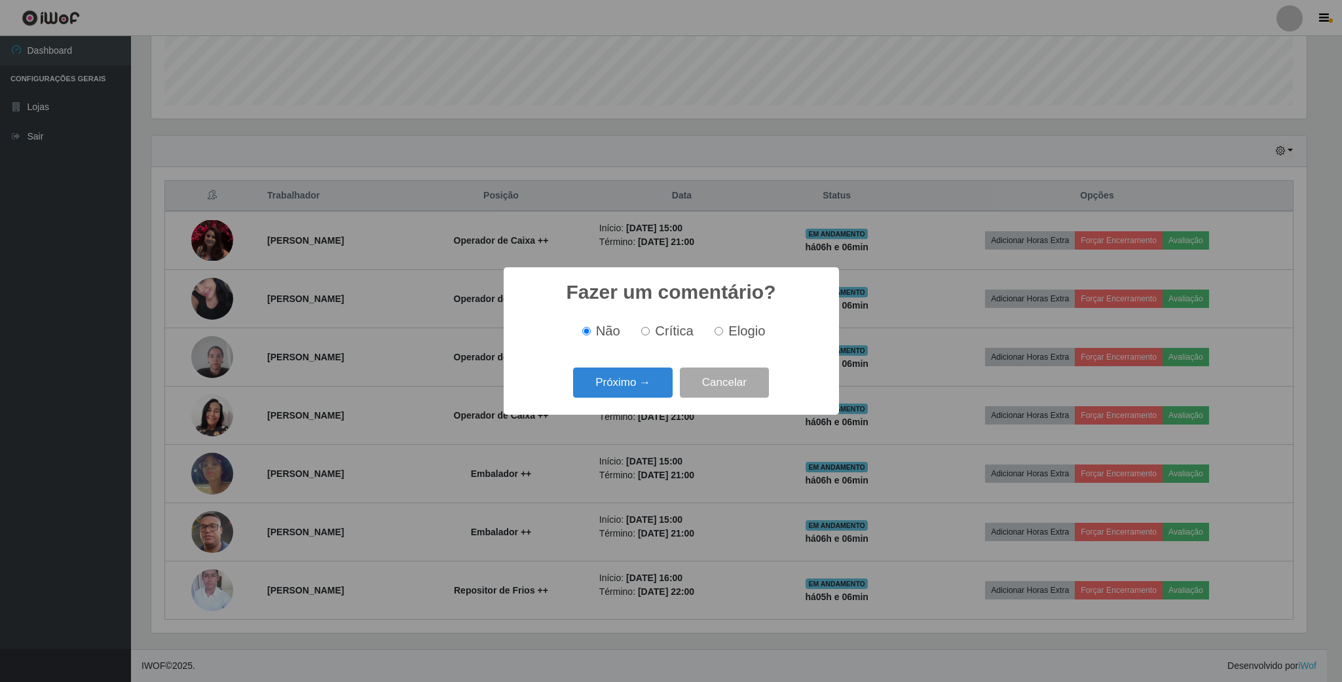
drag, startPoint x: 727, startPoint y: 330, endPoint x: 711, endPoint y: 338, distance: 17.6
click at [728, 332] on span "Elogio" at bounding box center [746, 331] width 37 height 14
click at [723, 332] on input "Elogio" at bounding box center [719, 331] width 9 height 9
radio input "true"
click at [625, 385] on button "Próximo →" at bounding box center [623, 383] width 100 height 31
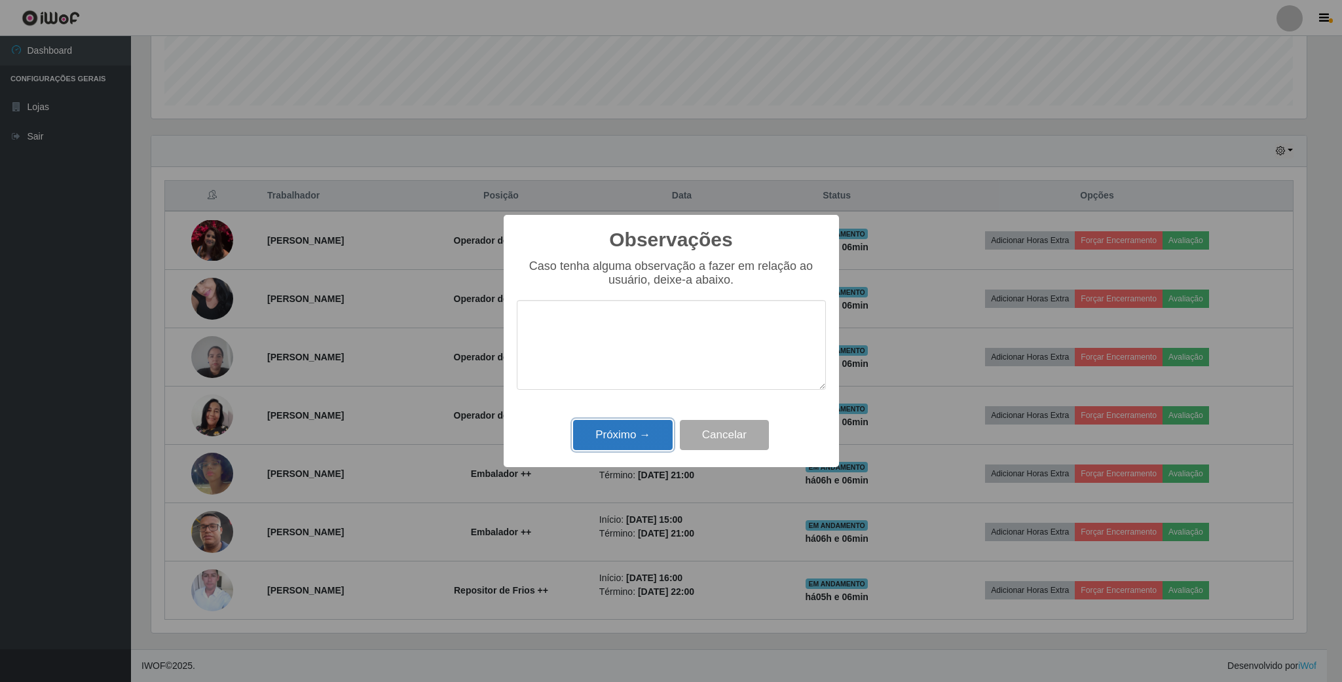
click at [630, 435] on button "Próximo →" at bounding box center [623, 435] width 100 height 31
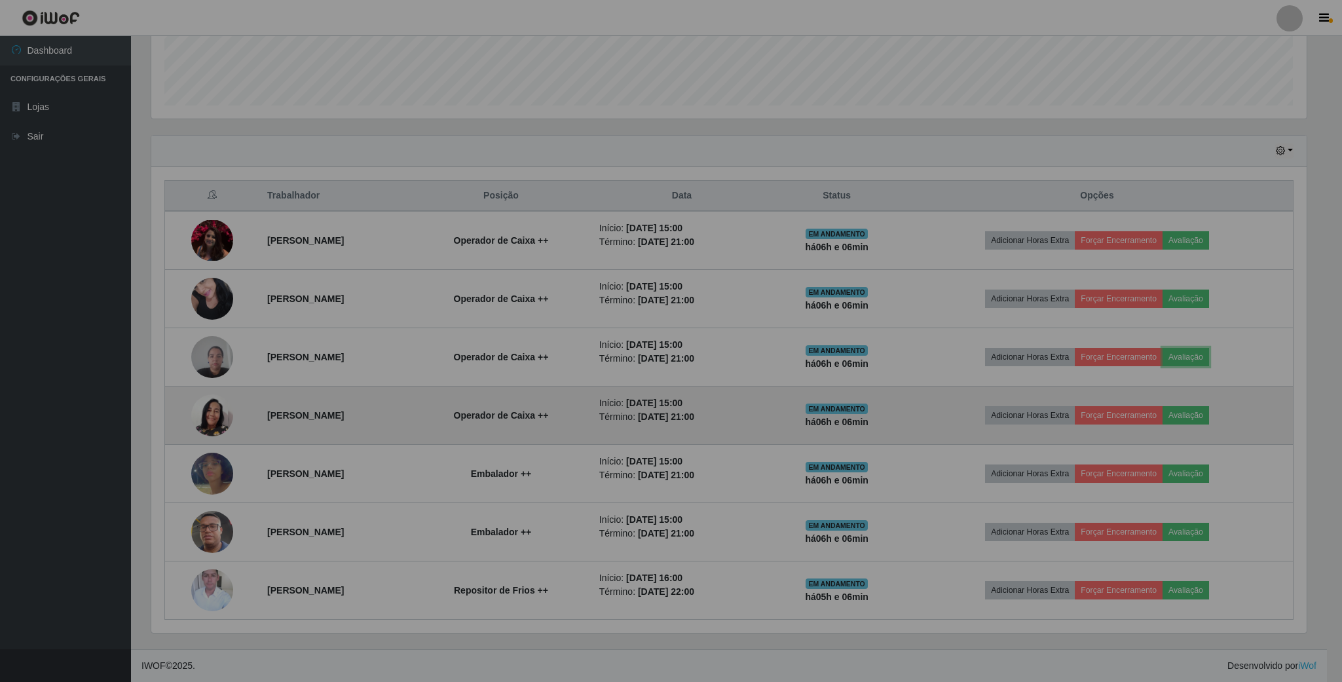
scroll to position [273, 1166]
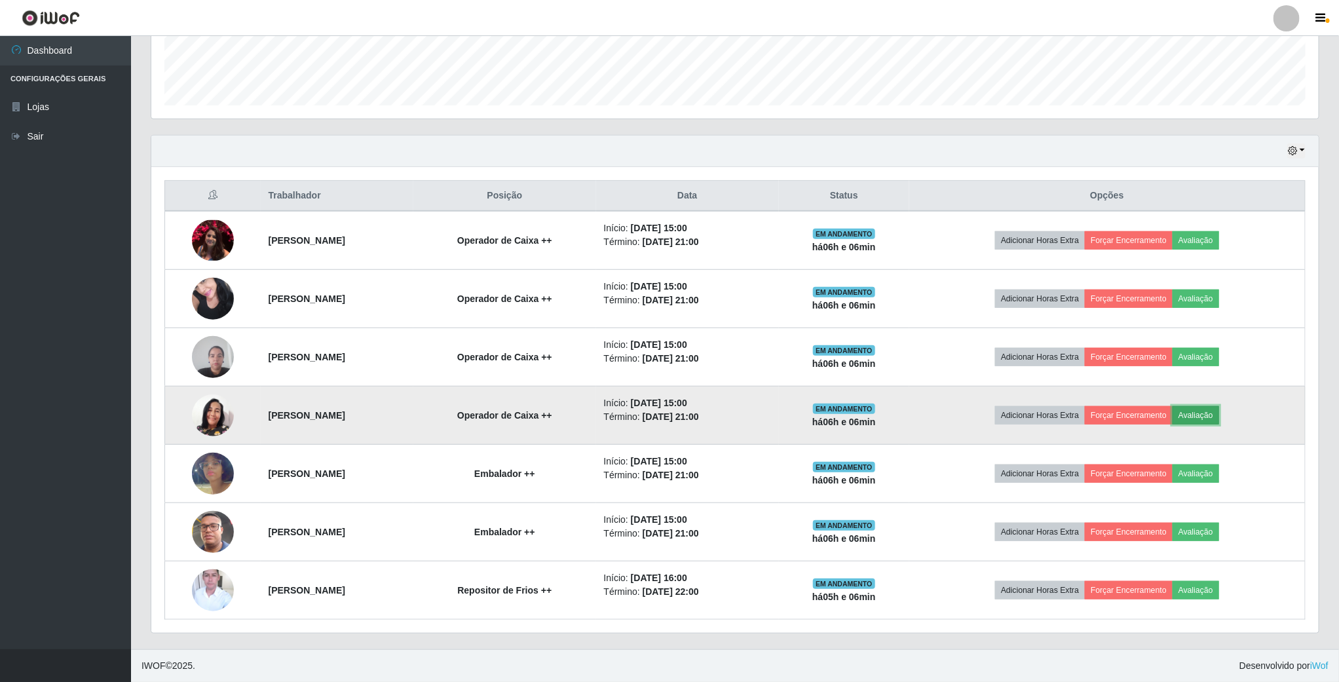
click at [1219, 419] on button "Avaliação" at bounding box center [1196, 415] width 47 height 18
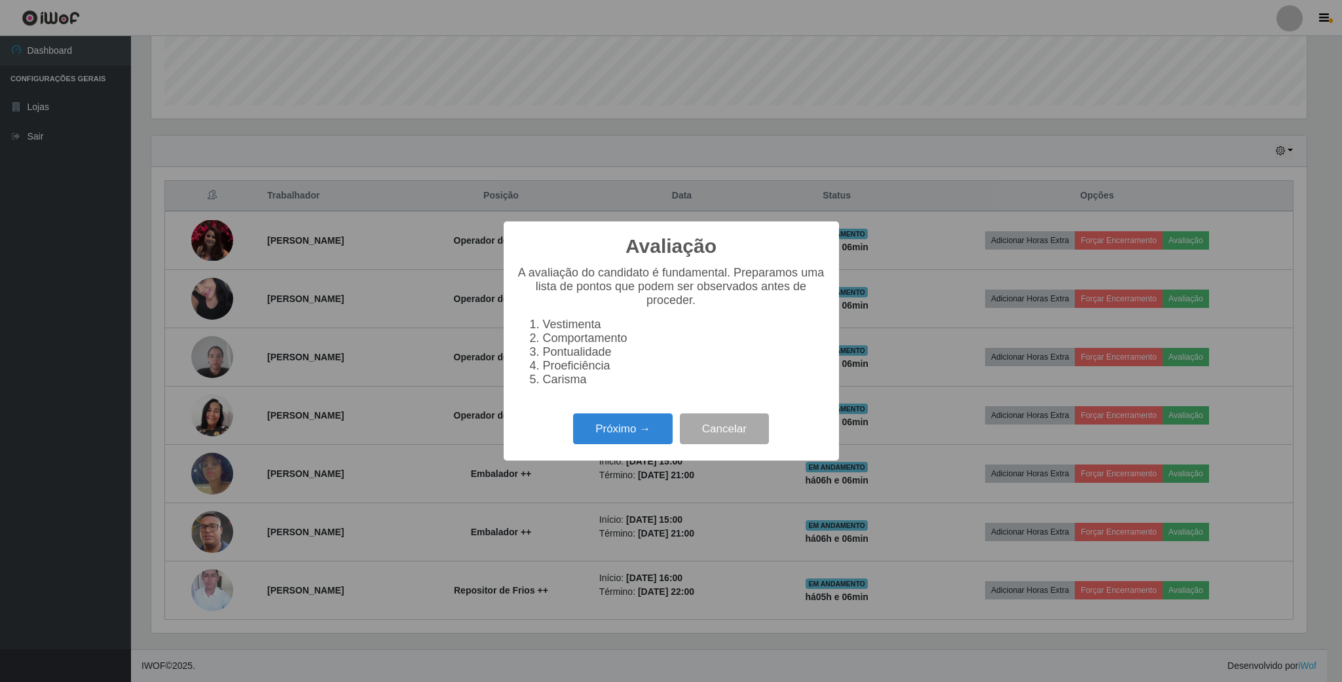
scroll to position [273, 1156]
click at [641, 429] on button "Próximo →" at bounding box center [623, 428] width 100 height 31
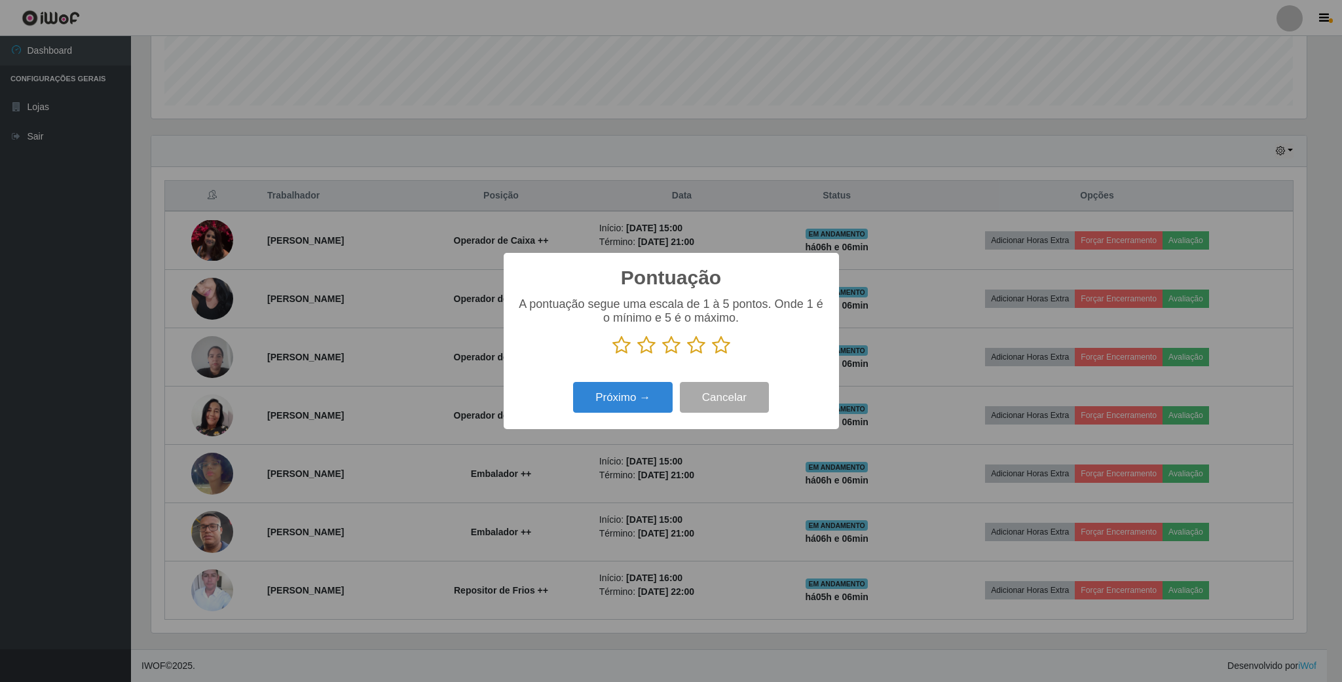
click at [730, 352] on p at bounding box center [671, 345] width 309 height 20
click at [718, 350] on icon at bounding box center [721, 345] width 18 height 20
click at [712, 355] on input "radio" at bounding box center [712, 355] width 0 height 0
click at [633, 403] on button "Próximo →" at bounding box center [623, 397] width 100 height 31
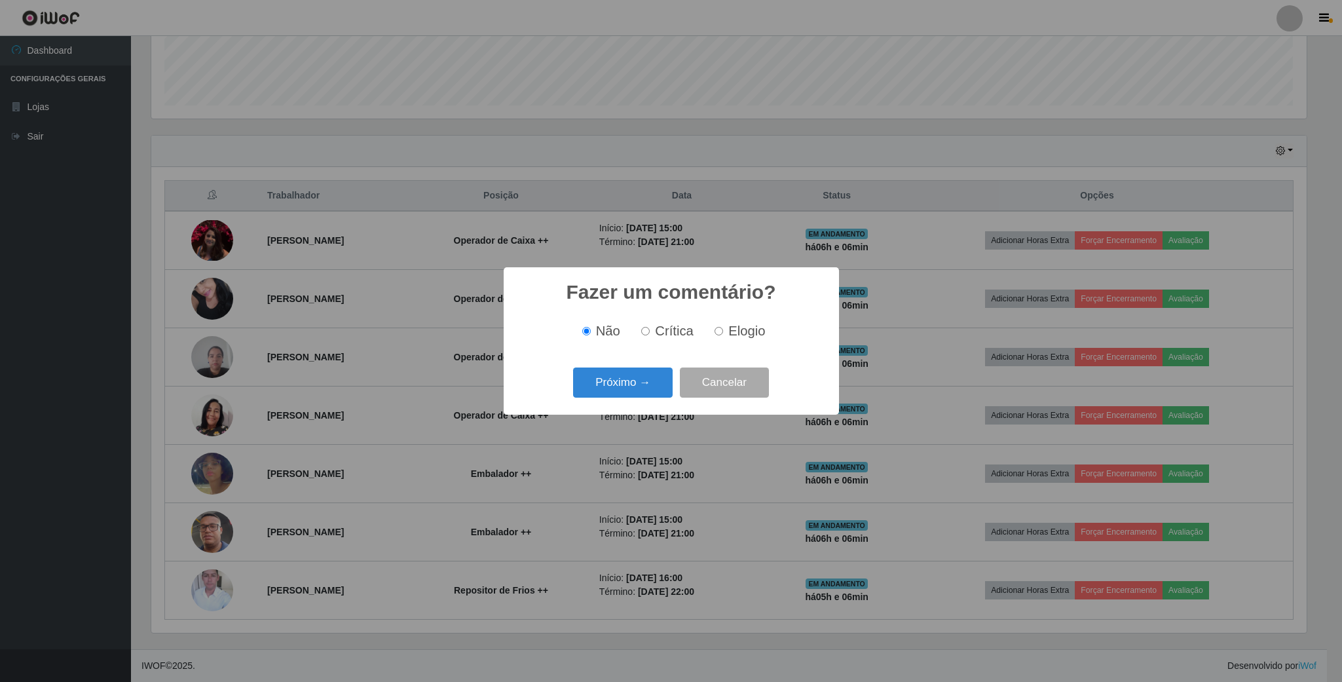
click at [722, 335] on input "Elogio" at bounding box center [719, 331] width 9 height 9
radio input "true"
click at [652, 380] on button "Próximo →" at bounding box center [623, 383] width 100 height 31
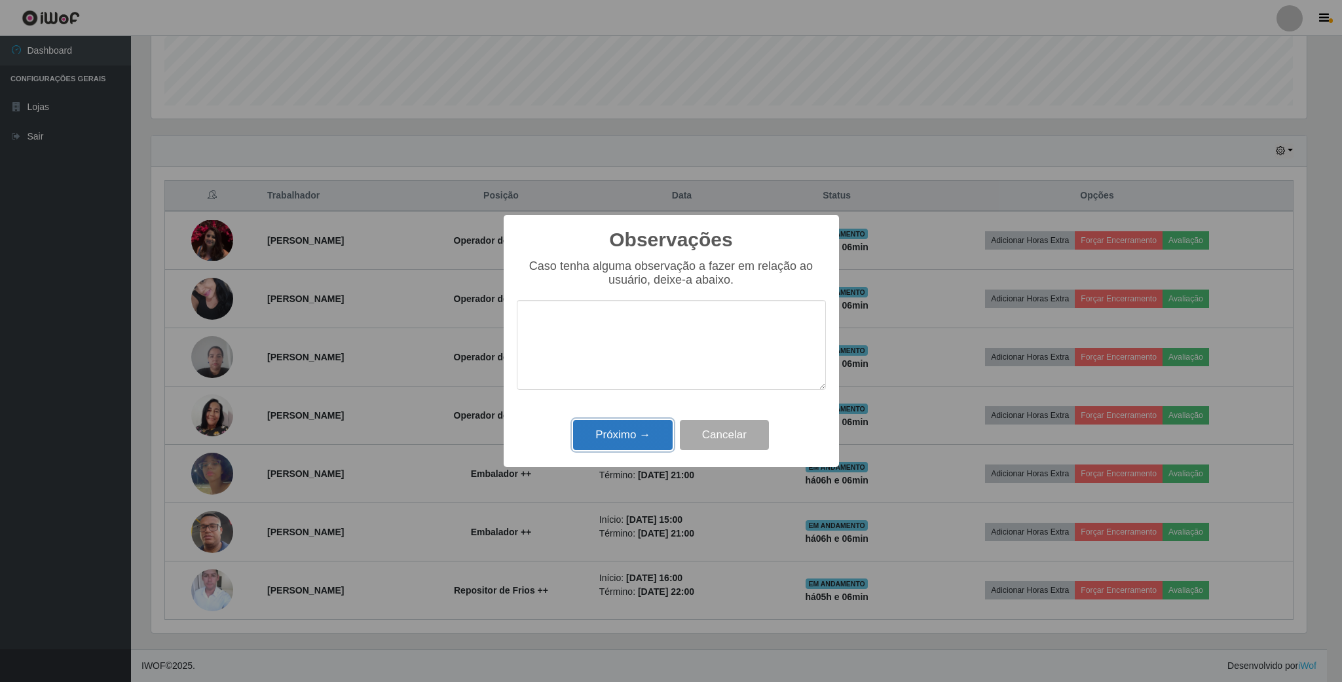
click at [645, 433] on button "Próximo →" at bounding box center [623, 435] width 100 height 31
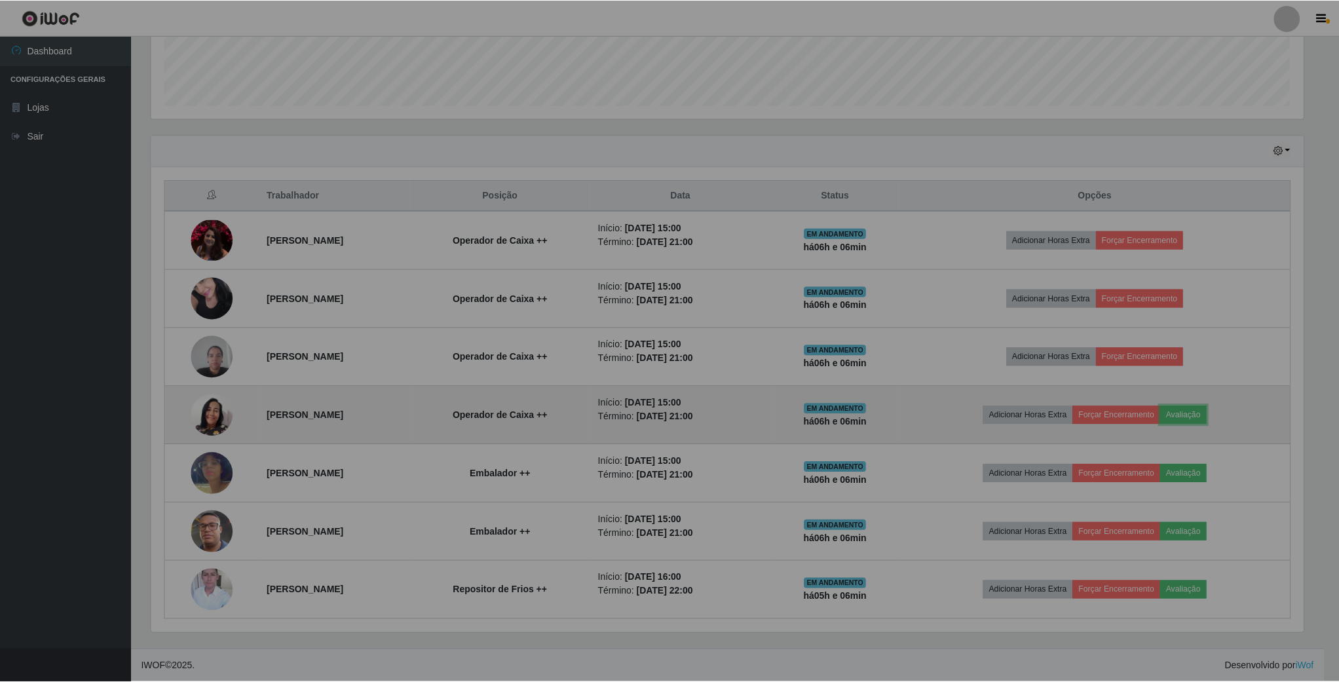
scroll to position [273, 1166]
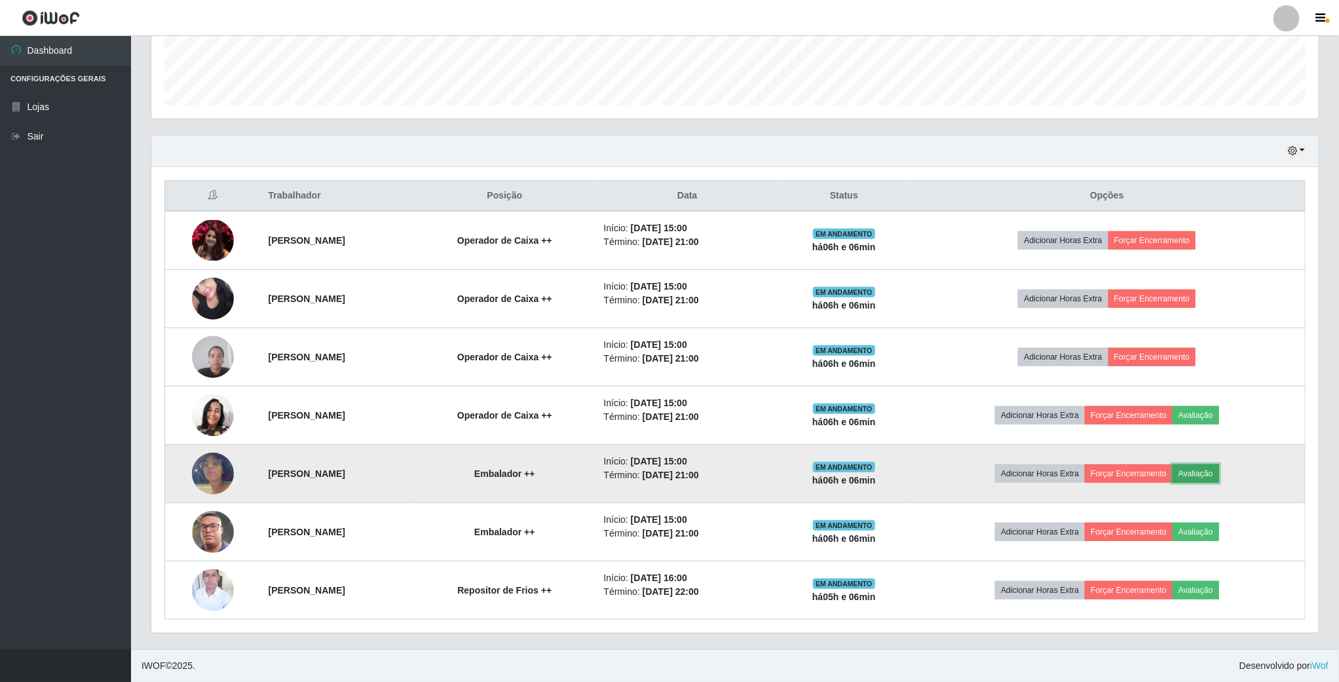
click at [1203, 468] on button "Avaliação" at bounding box center [1196, 473] width 47 height 18
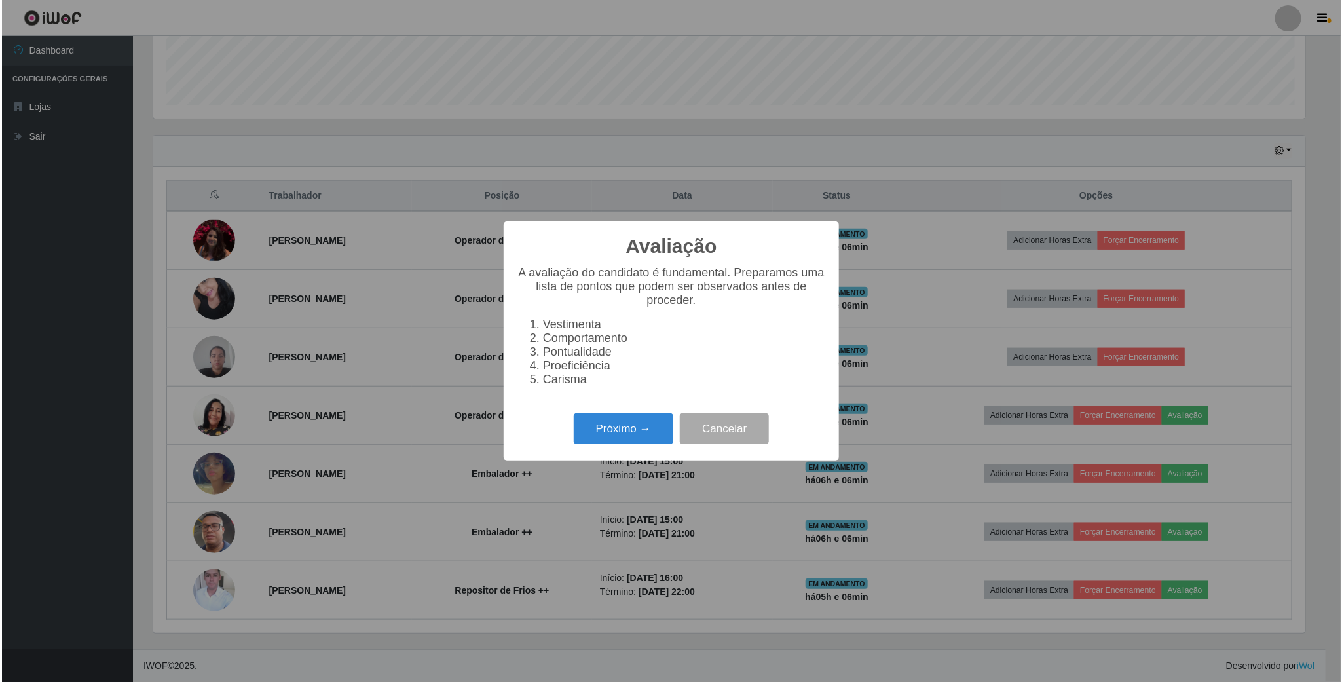
scroll to position [273, 1156]
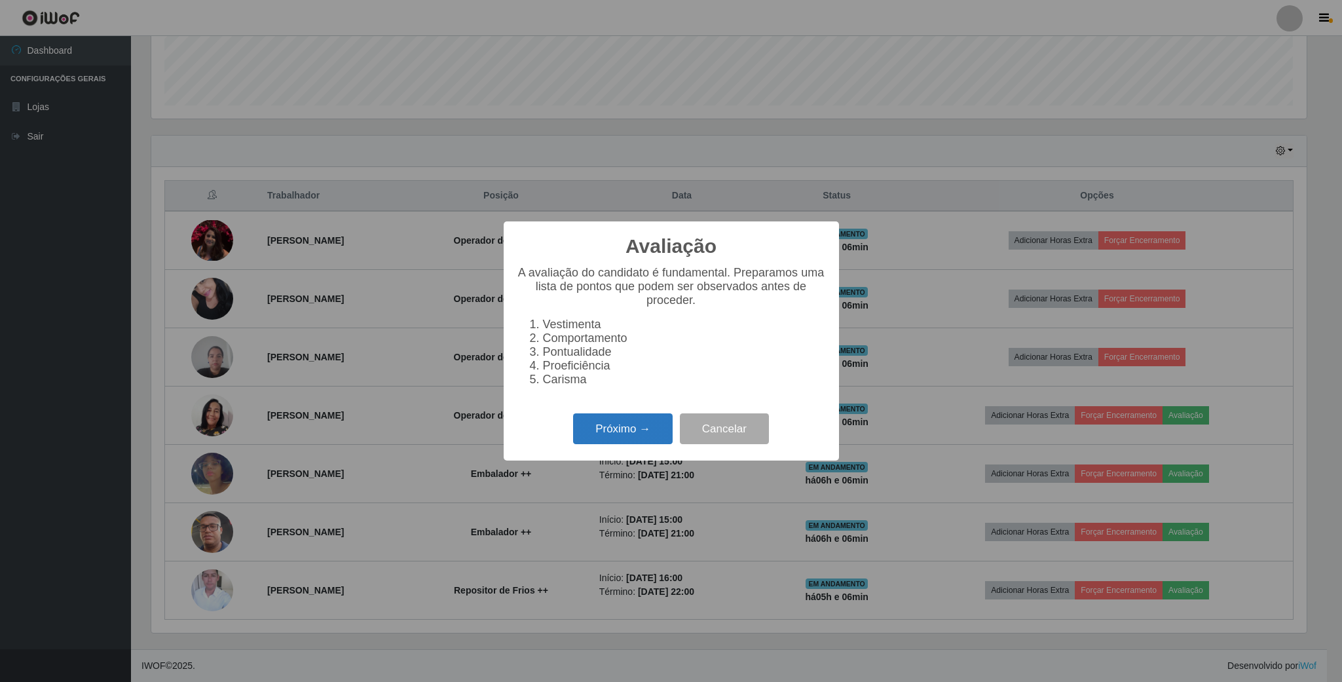
click at [651, 425] on button "Próximo →" at bounding box center [623, 428] width 100 height 31
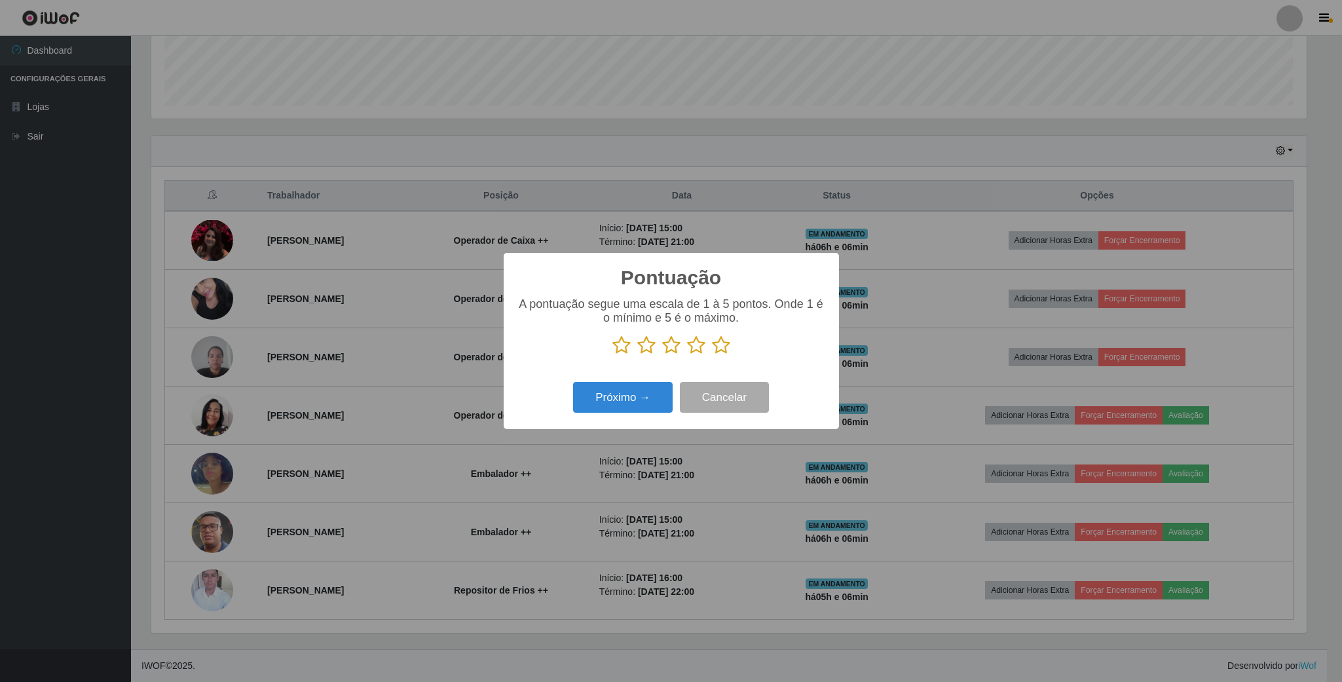
click at [723, 344] on icon at bounding box center [721, 345] width 18 height 20
click at [712, 355] on input "radio" at bounding box center [712, 355] width 0 height 0
click at [653, 396] on button "Próximo →" at bounding box center [623, 397] width 100 height 31
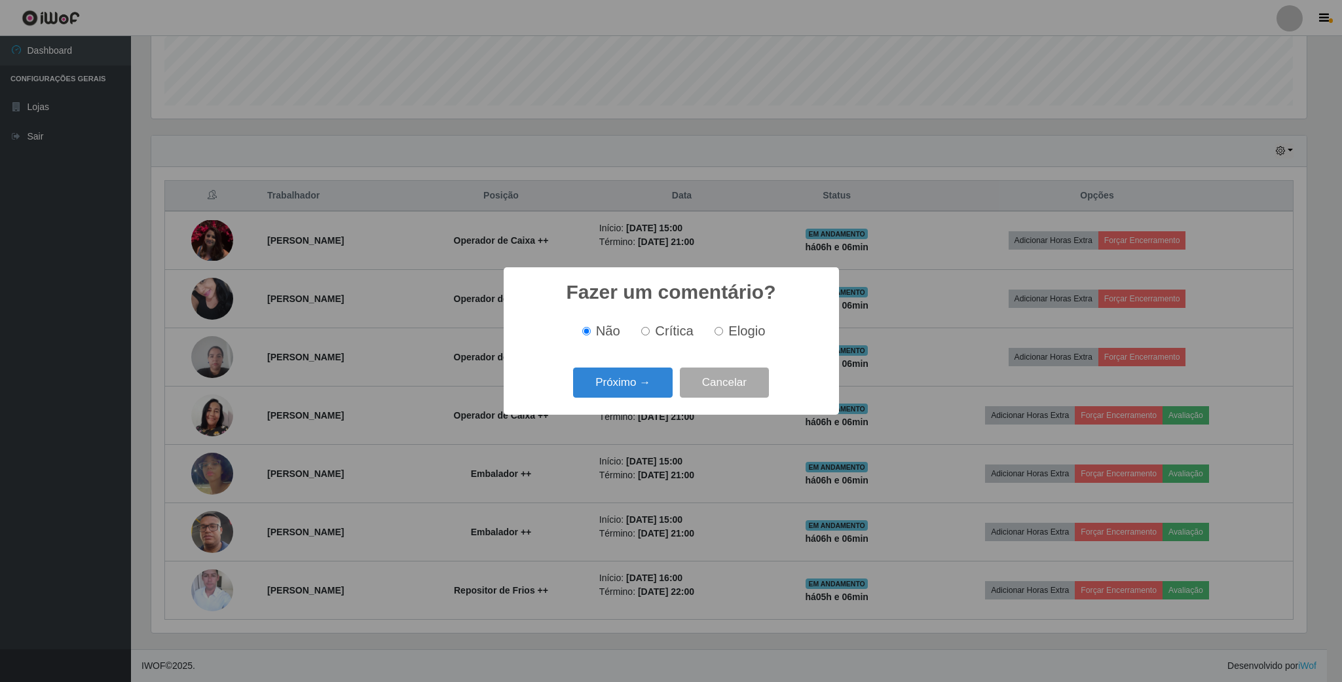
click at [716, 339] on label "Elogio" at bounding box center [737, 331] width 56 height 15
click at [716, 335] on input "Elogio" at bounding box center [719, 331] width 9 height 9
radio input "true"
click at [643, 383] on button "Próximo →" at bounding box center [623, 383] width 100 height 31
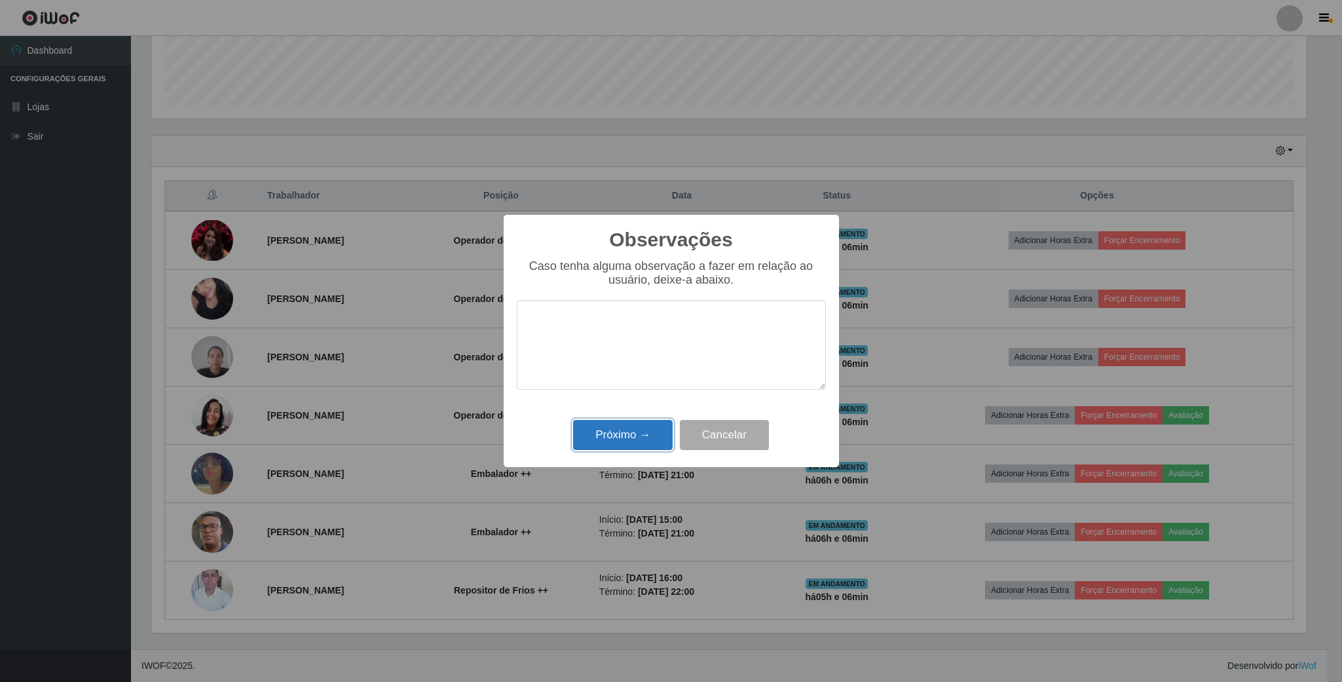
click at [632, 432] on button "Próximo →" at bounding box center [623, 435] width 100 height 31
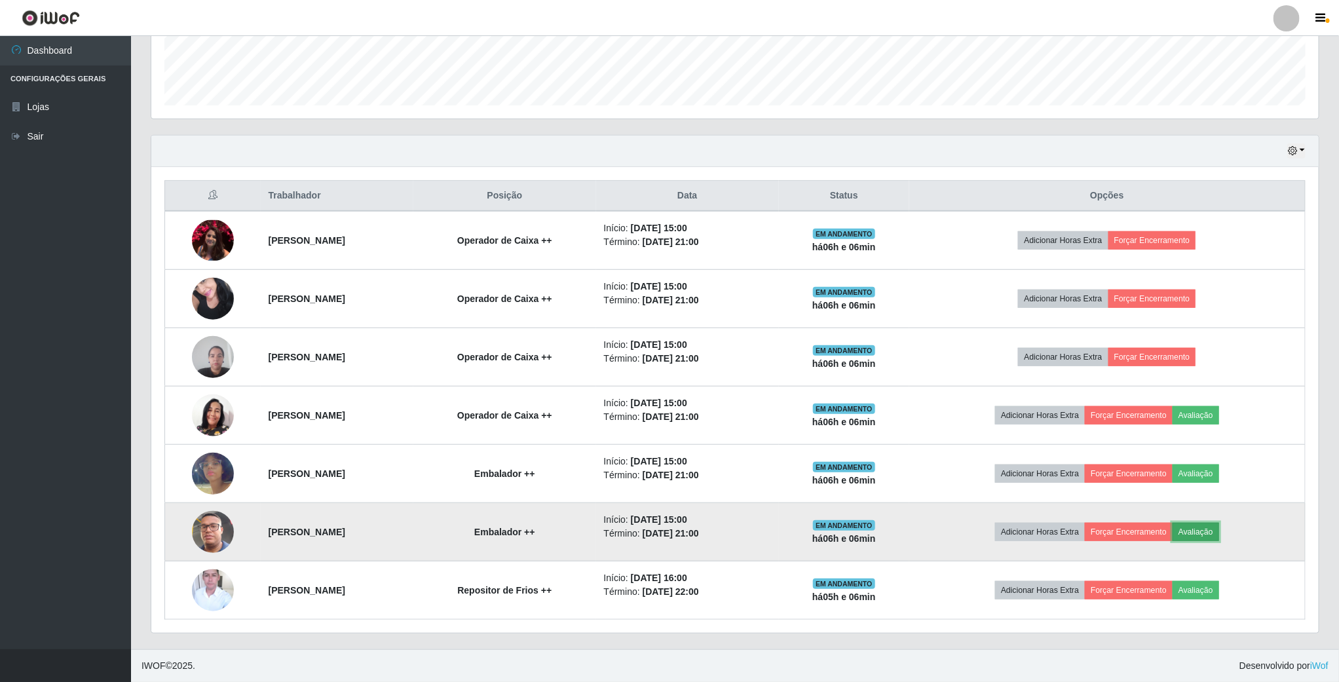
click at [1219, 533] on button "Avaliação" at bounding box center [1196, 532] width 47 height 18
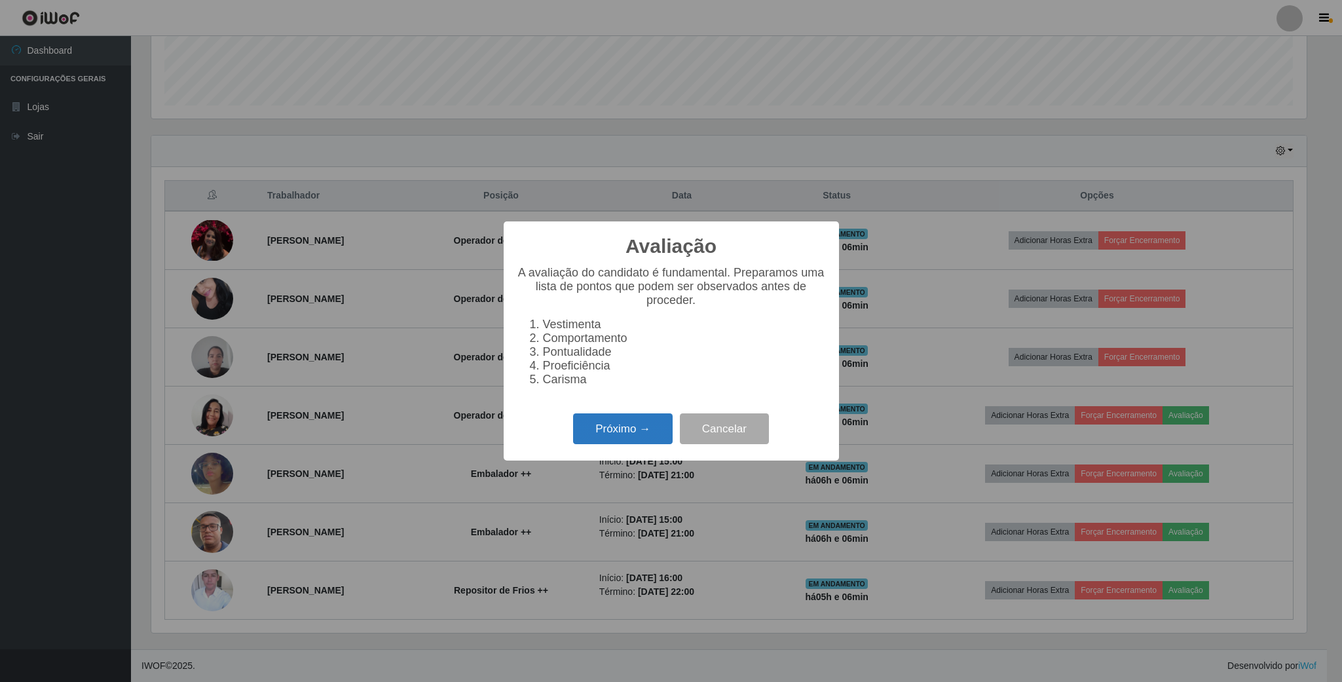
drag, startPoint x: 628, startPoint y: 413, endPoint x: 635, endPoint y: 432, distance: 20.6
click at [629, 415] on div "Avaliação × A avaliação do candidato é fundamental. Preparamos uma lista de pon…" at bounding box center [671, 340] width 335 height 239
click at [637, 437] on button "Próximo →" at bounding box center [623, 428] width 100 height 31
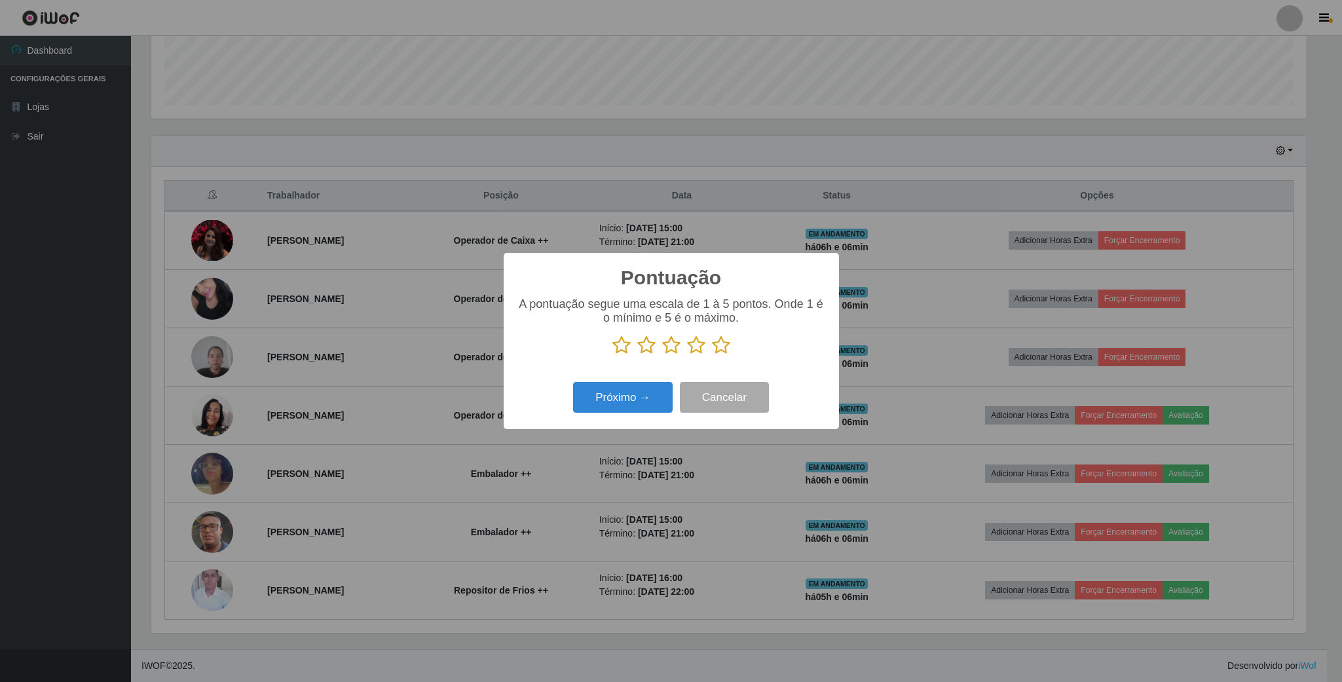
click at [713, 344] on icon at bounding box center [721, 345] width 18 height 20
click at [712, 355] on input "radio" at bounding box center [712, 355] width 0 height 0
click at [625, 404] on button "Próximo →" at bounding box center [623, 397] width 100 height 31
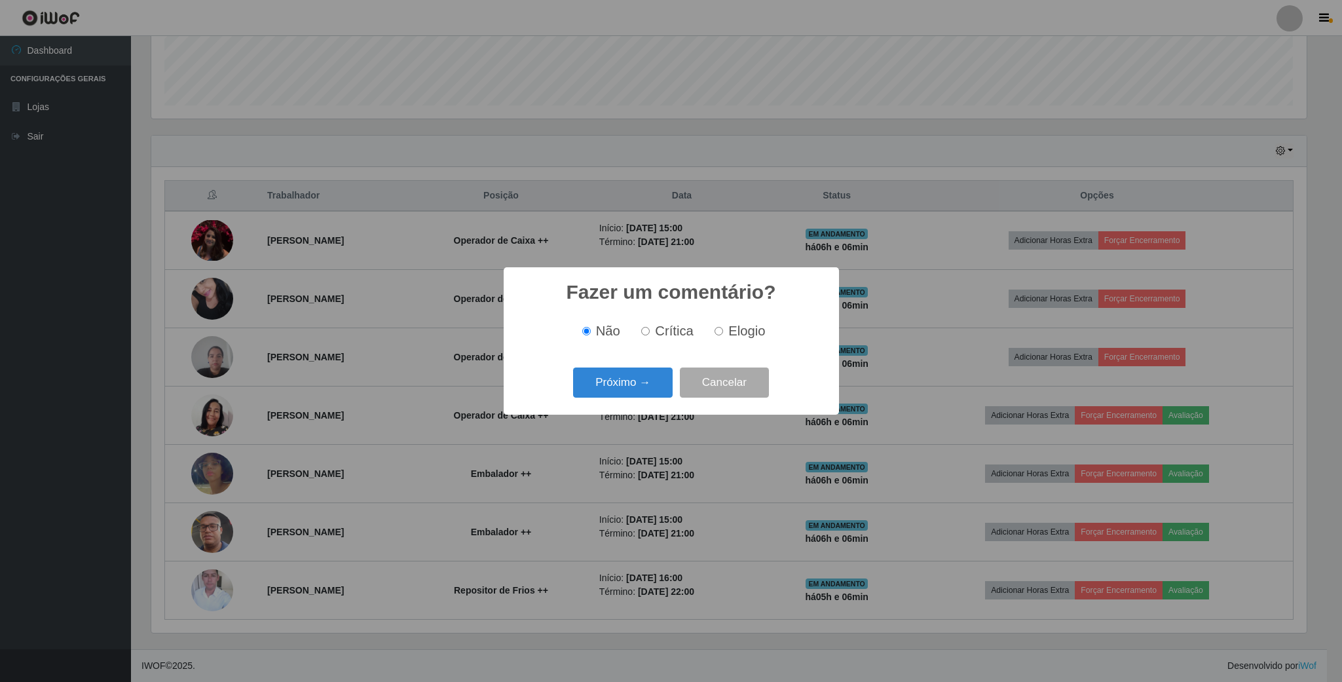
click at [723, 332] on label "Elogio" at bounding box center [737, 331] width 56 height 15
click at [723, 332] on input "Elogio" at bounding box center [719, 331] width 9 height 9
radio input "true"
click at [649, 372] on button "Próximo →" at bounding box center [623, 383] width 100 height 31
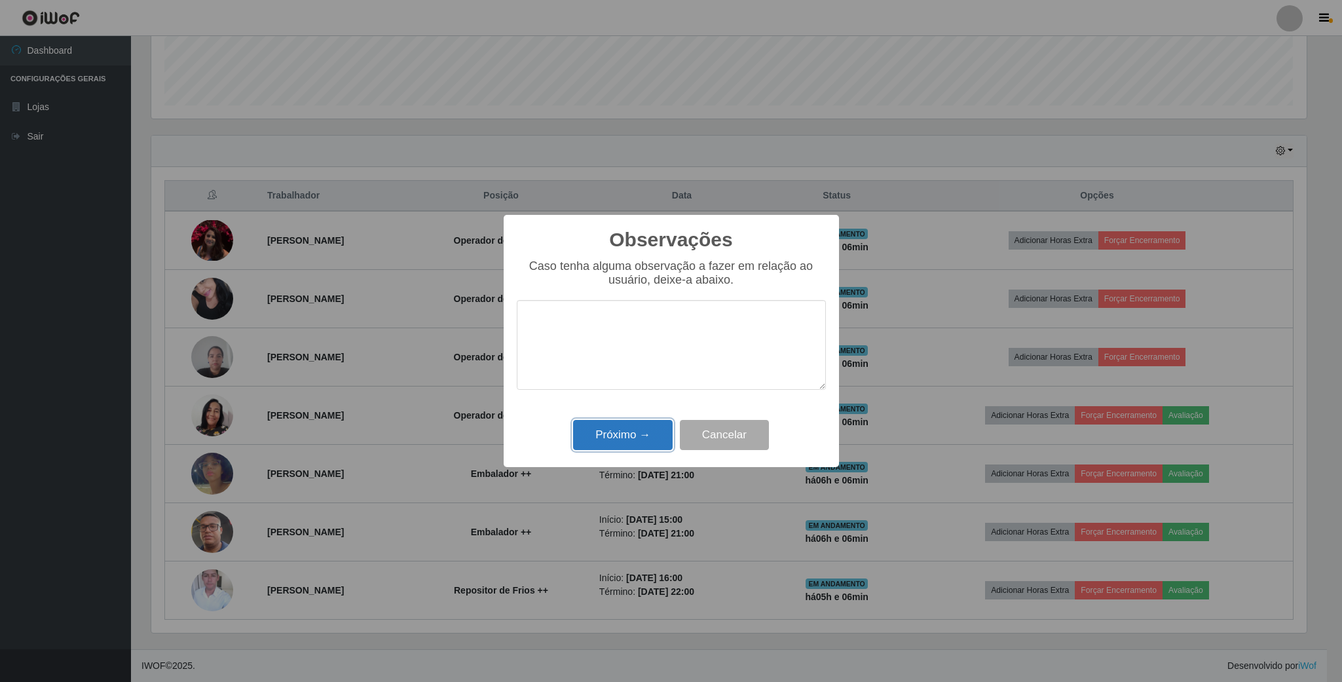
click at [633, 425] on button "Próximo →" at bounding box center [623, 435] width 100 height 31
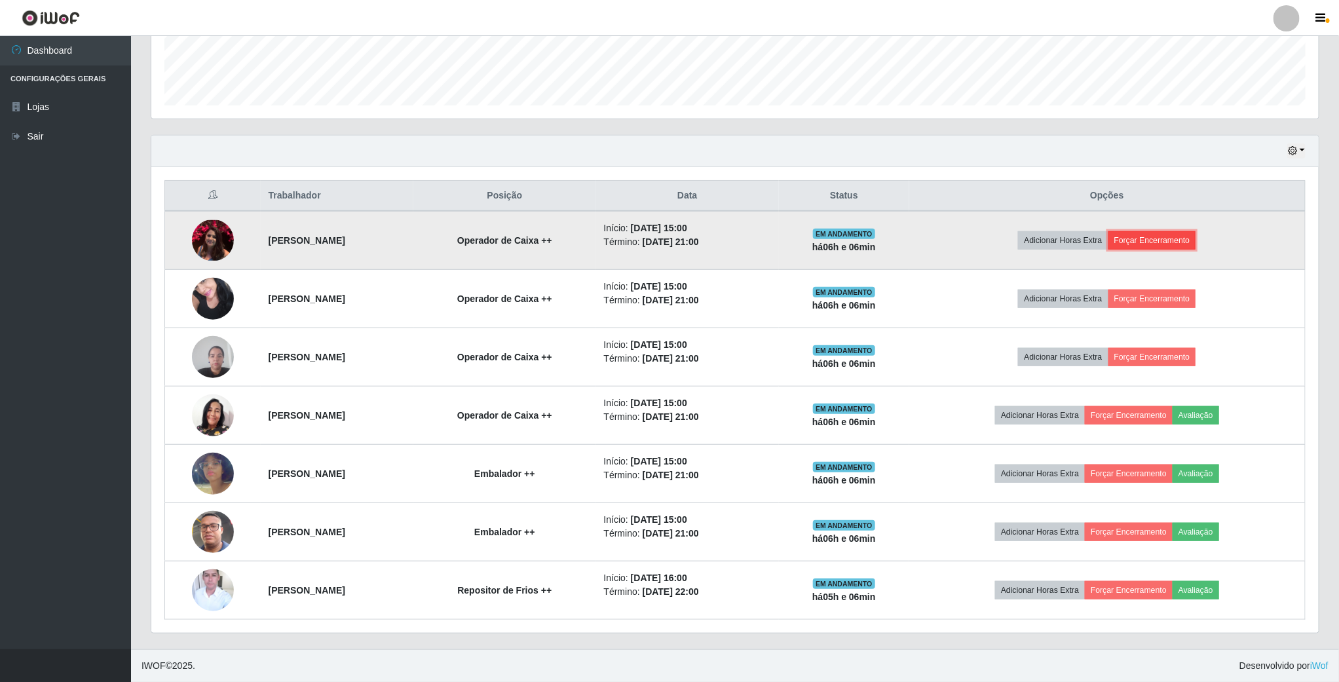
click at [1187, 244] on button "Forçar Encerramento" at bounding box center [1152, 240] width 88 height 18
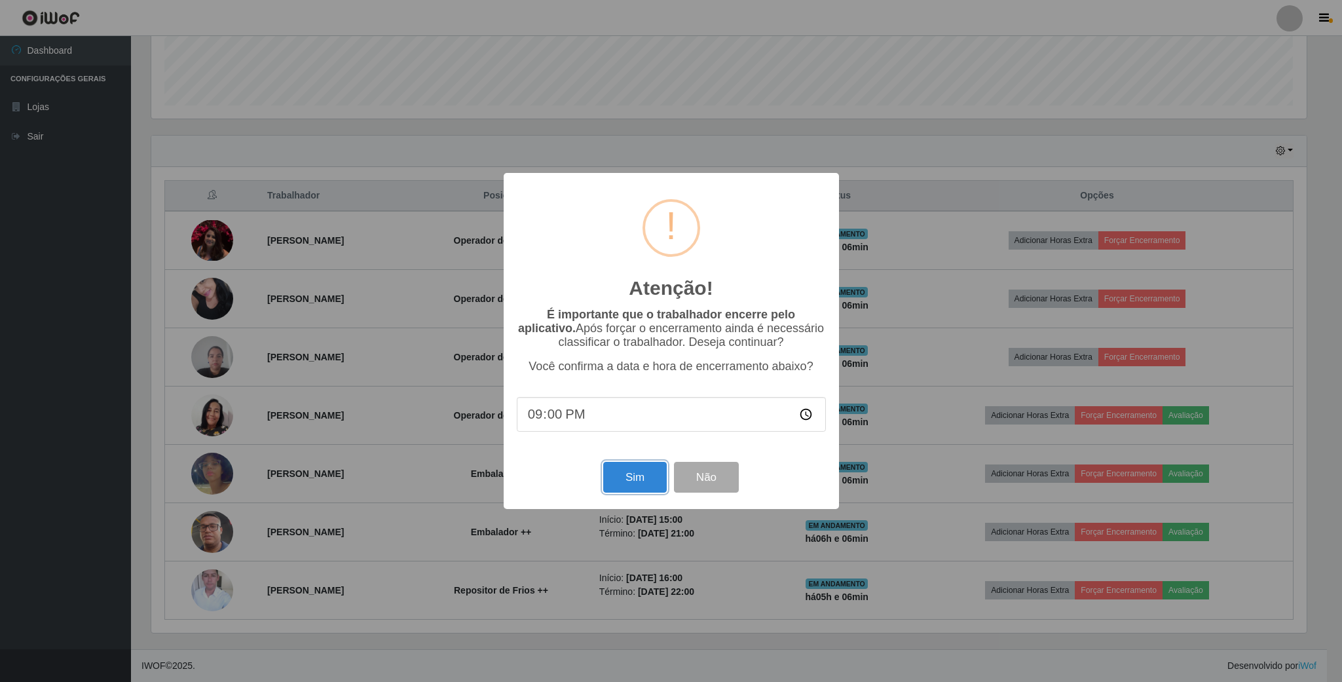
drag, startPoint x: 633, startPoint y: 484, endPoint x: 871, endPoint y: 431, distance: 243.7
click at [635, 483] on button "Sim" at bounding box center [635, 477] width 64 height 31
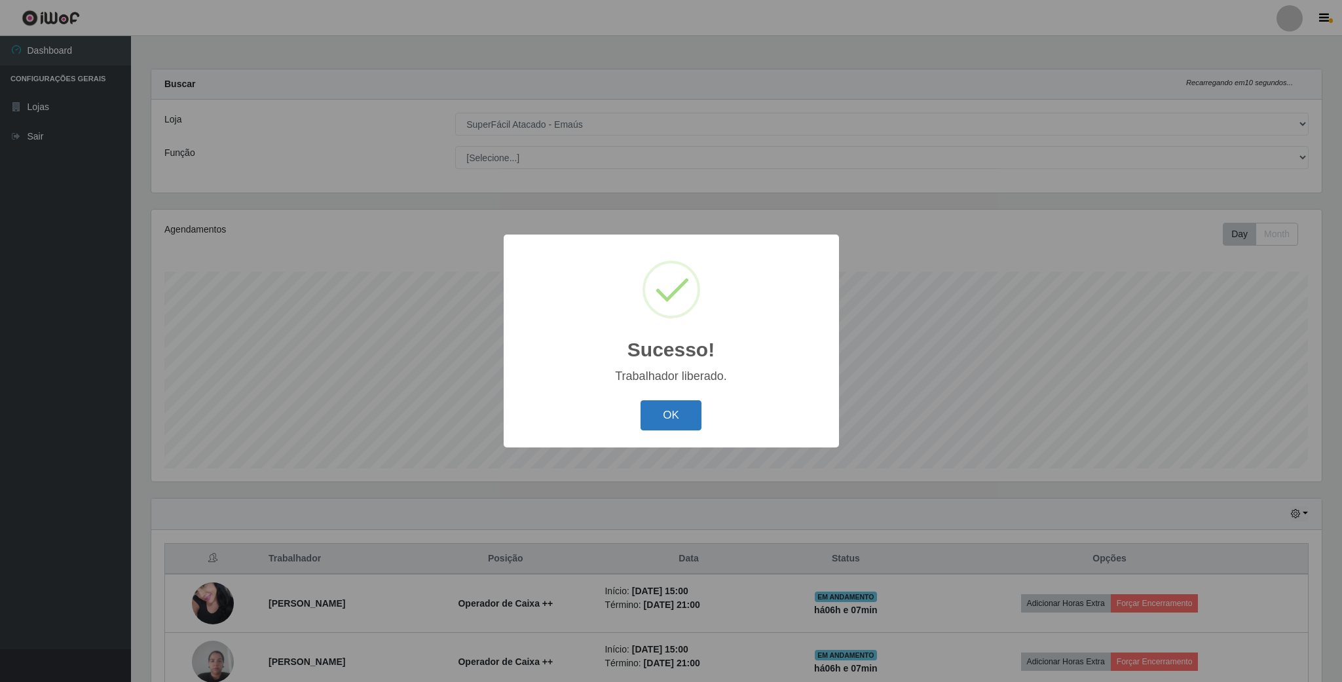
click at [676, 419] on button "OK" at bounding box center [671, 415] width 61 height 31
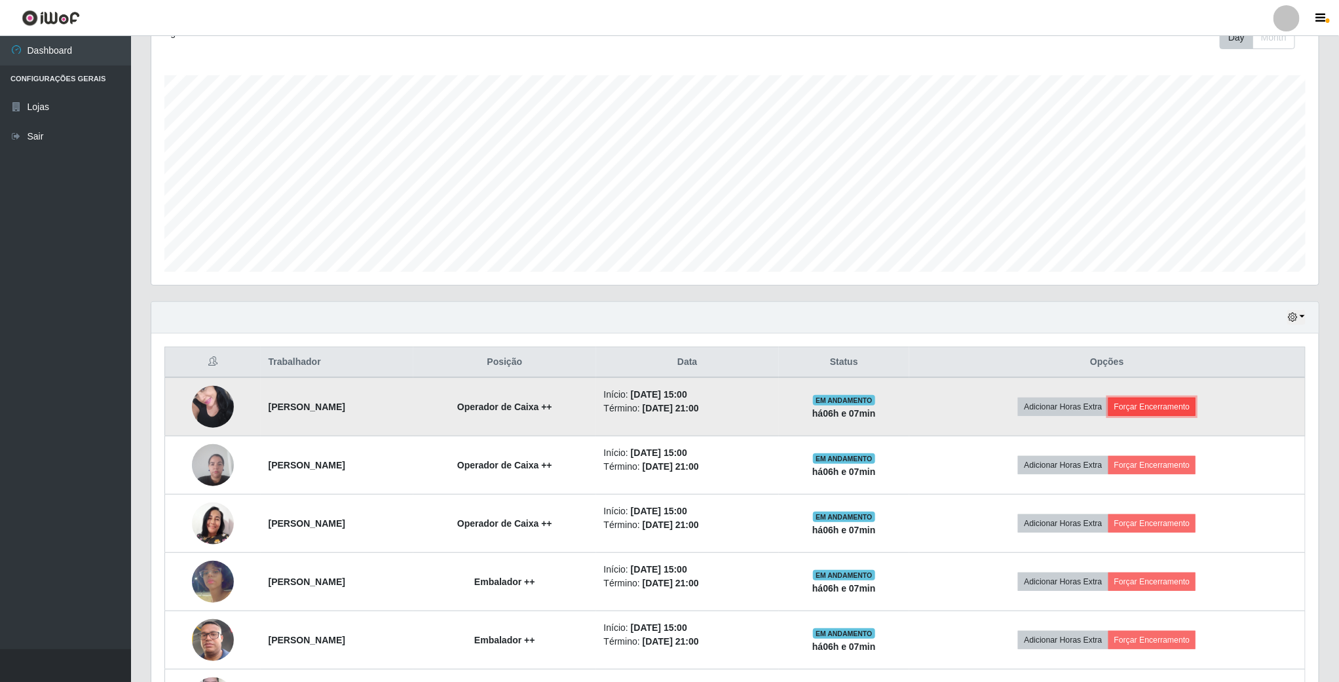
click at [1146, 407] on button "Forçar Encerramento" at bounding box center [1152, 407] width 88 height 18
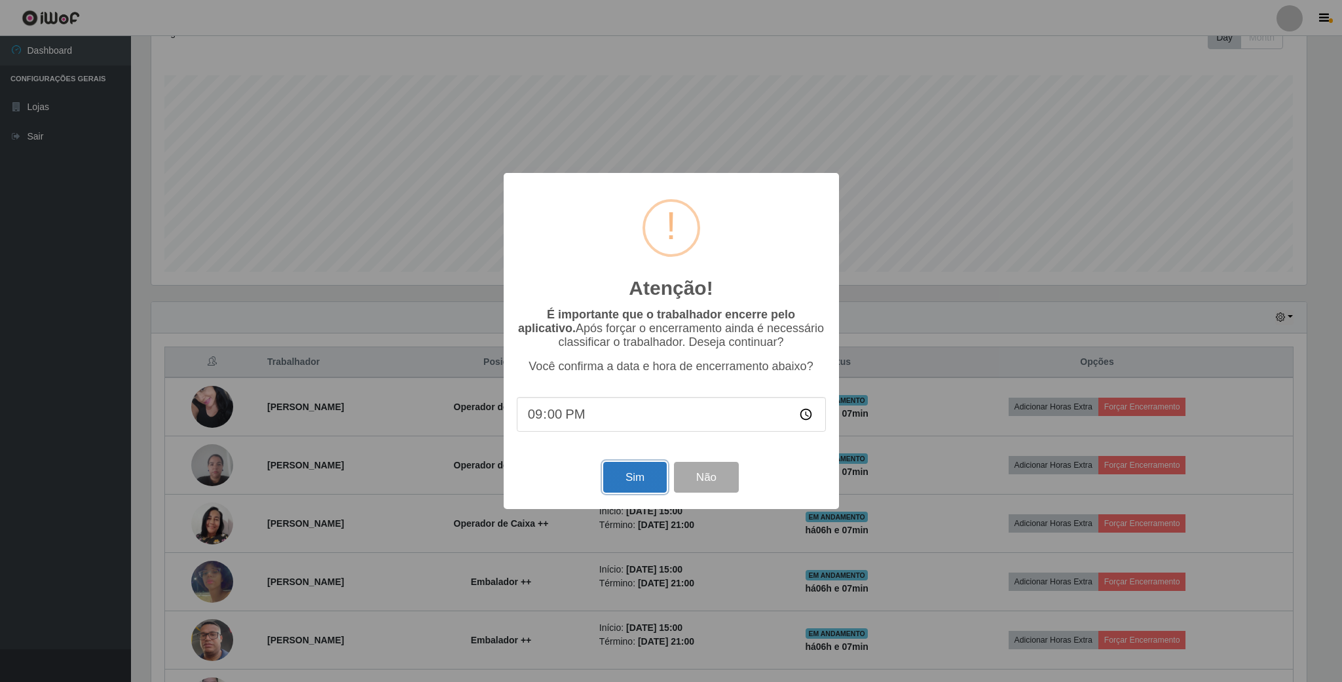
click at [629, 489] on button "Sim" at bounding box center [635, 477] width 64 height 31
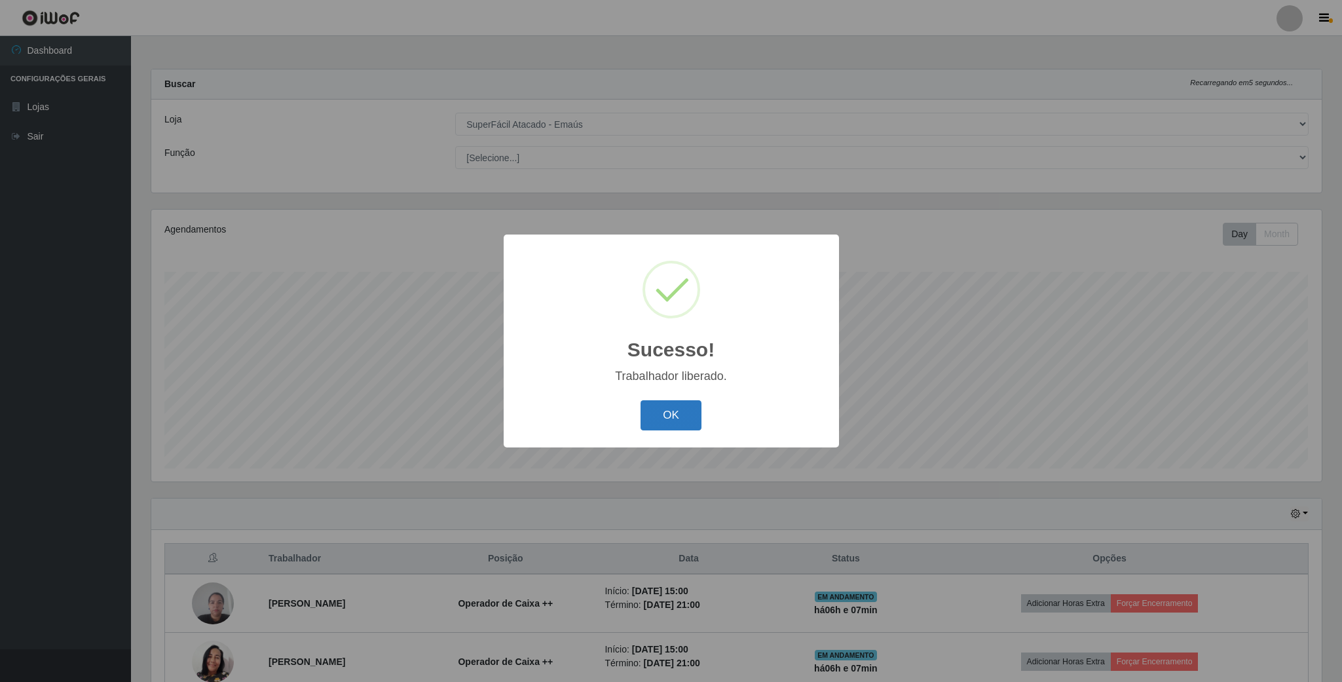
click at [678, 423] on button "OK" at bounding box center [671, 415] width 61 height 31
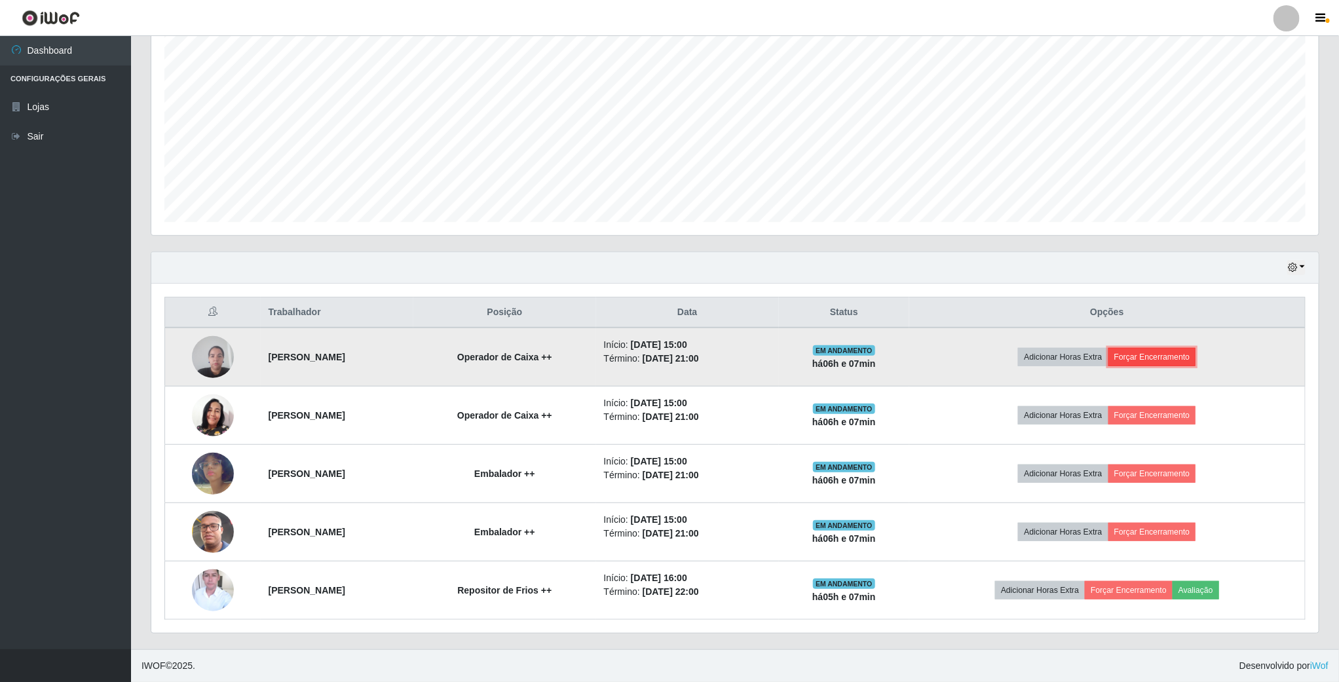
click at [1187, 350] on button "Forçar Encerramento" at bounding box center [1152, 357] width 88 height 18
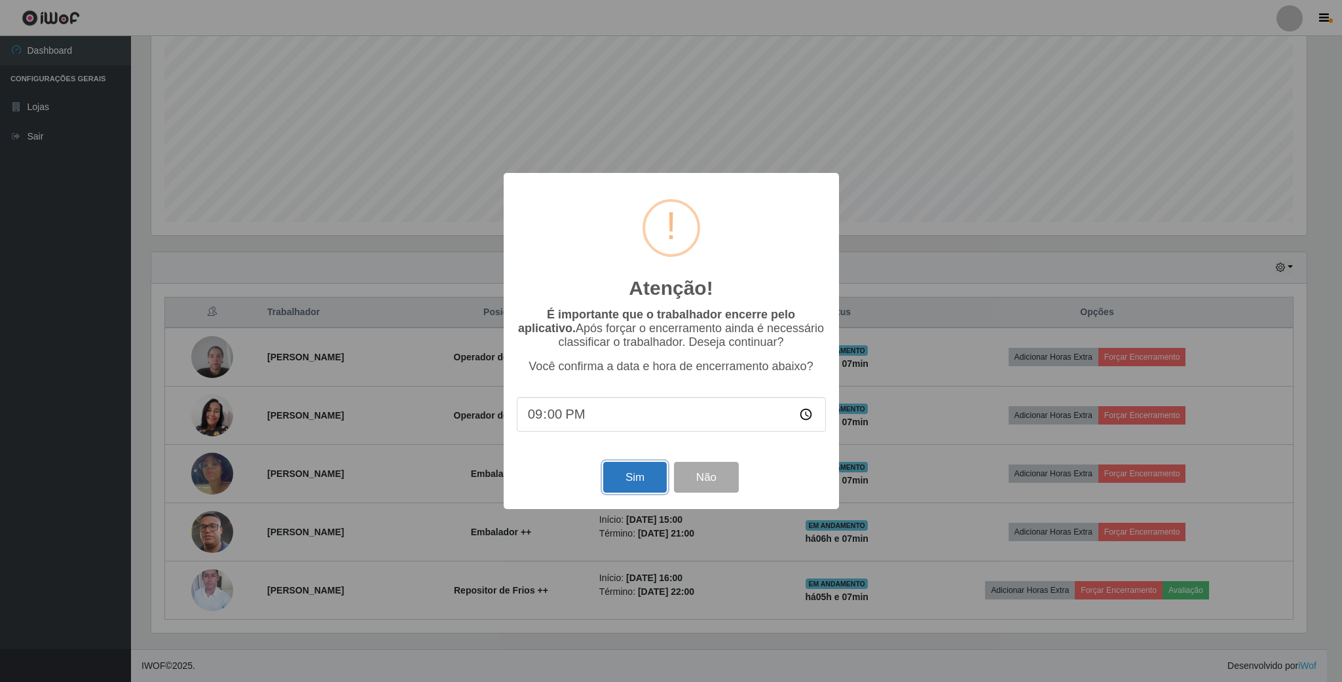
click at [632, 476] on button "Sim" at bounding box center [635, 477] width 64 height 31
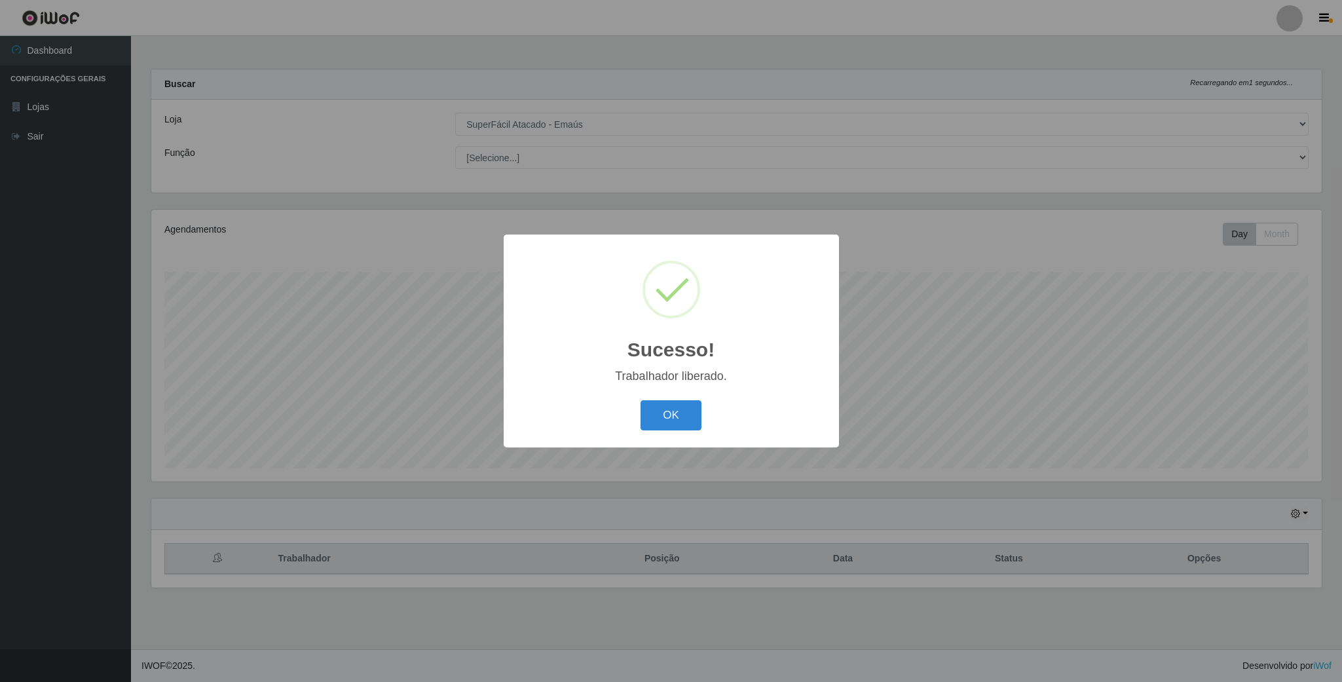
drag, startPoint x: 677, startPoint y: 421, endPoint x: 686, endPoint y: 417, distance: 10.0
click at [677, 421] on button "OK" at bounding box center [671, 415] width 61 height 31
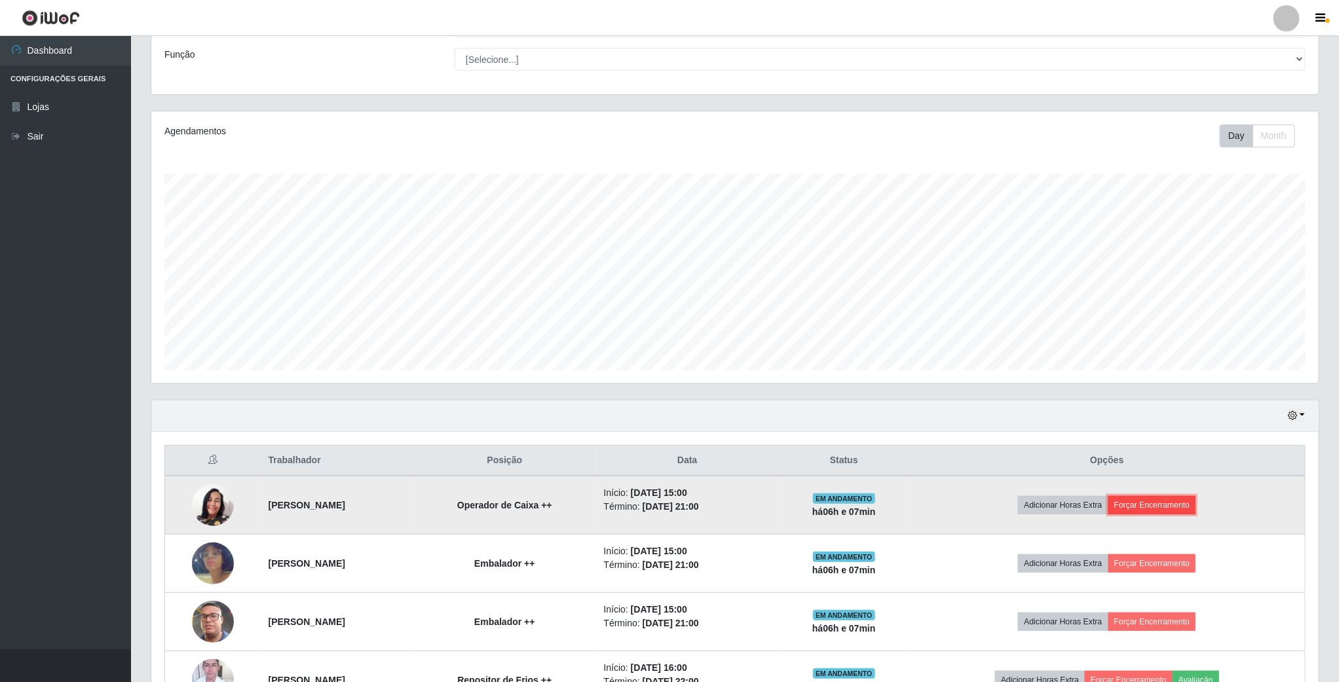
click at [1177, 502] on button "Forçar Encerramento" at bounding box center [1152, 505] width 88 height 18
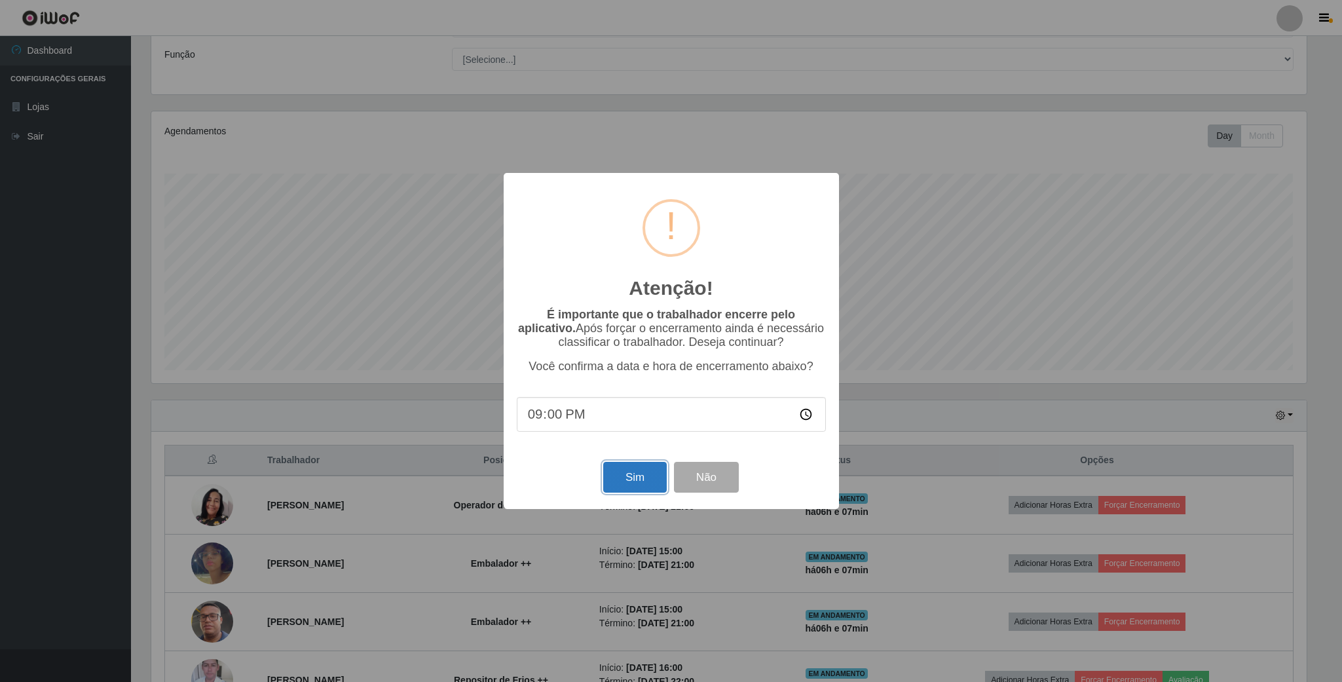
click at [651, 480] on button "Sim" at bounding box center [635, 477] width 64 height 31
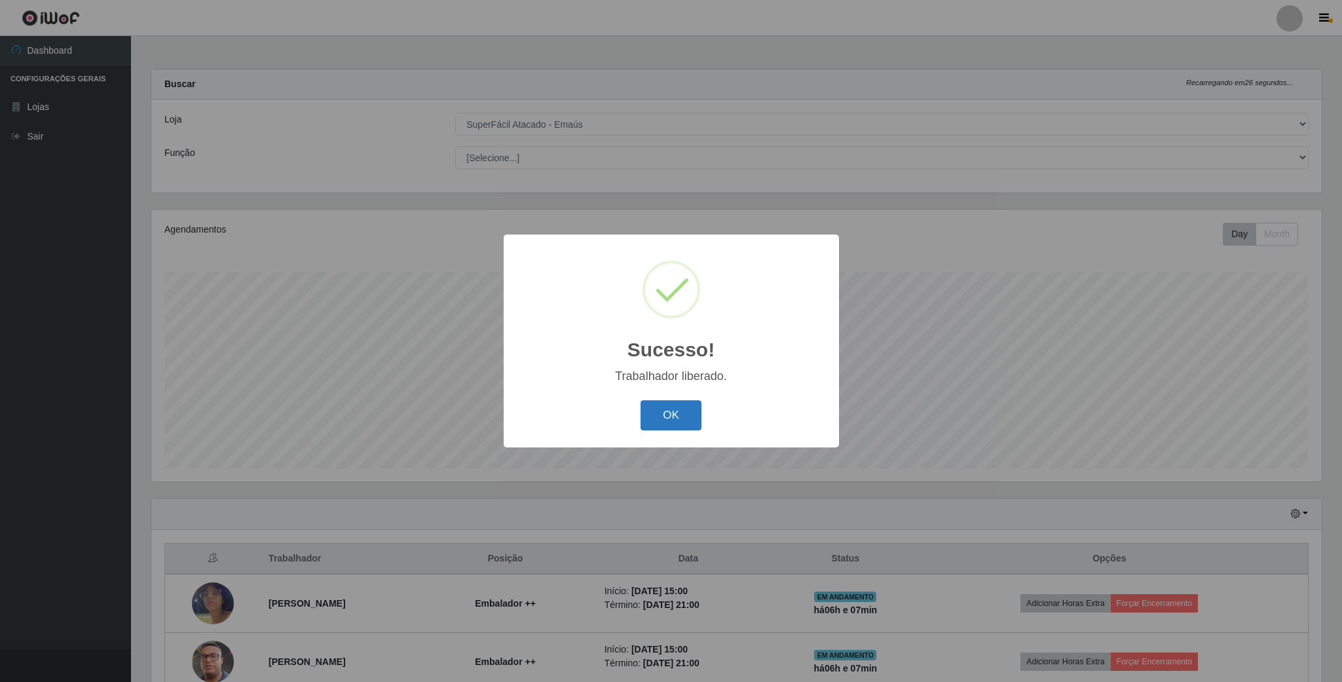
click at [674, 401] on button "OK" at bounding box center [671, 415] width 61 height 31
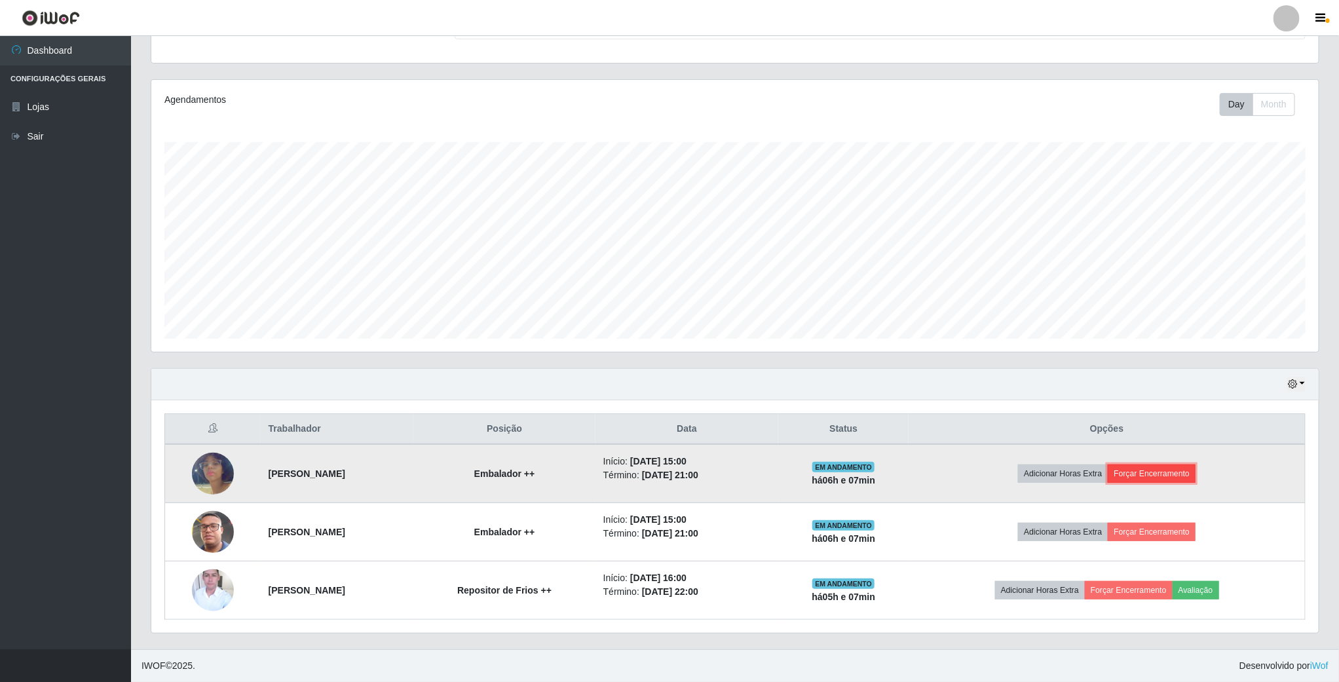
click at [1171, 470] on button "Forçar Encerramento" at bounding box center [1152, 473] width 88 height 18
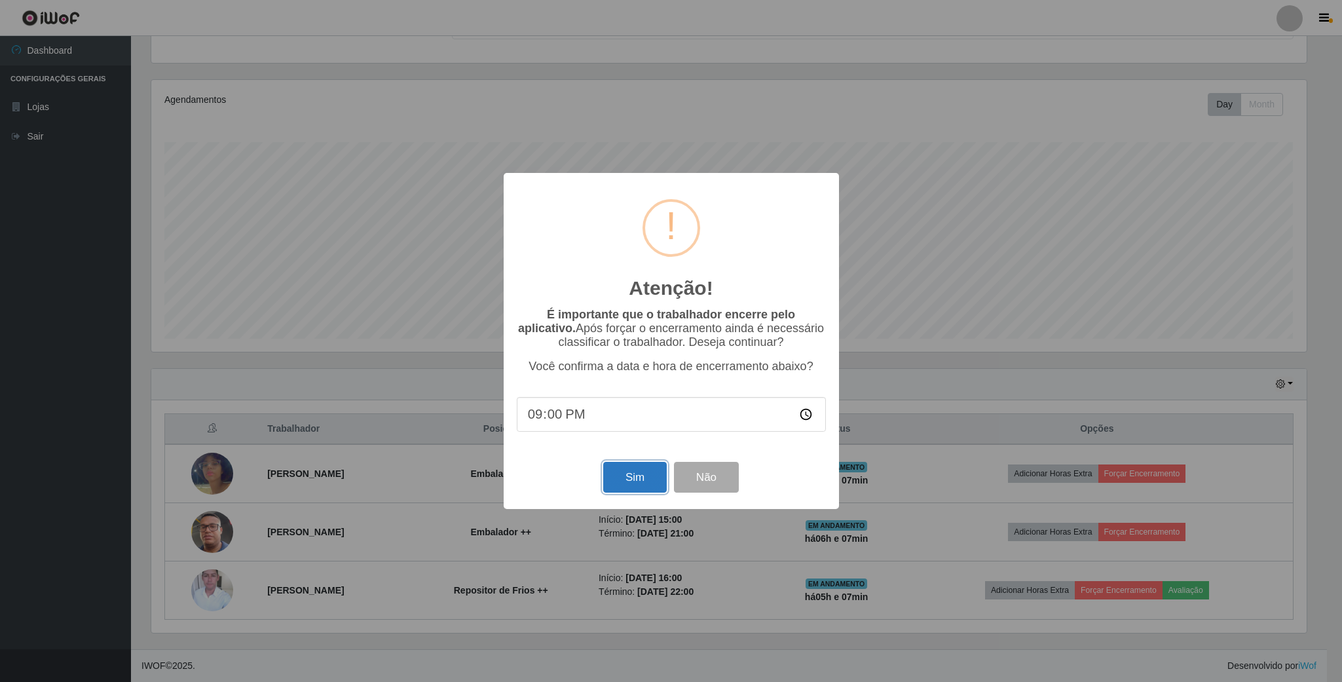
click at [623, 474] on button "Sim" at bounding box center [635, 477] width 64 height 31
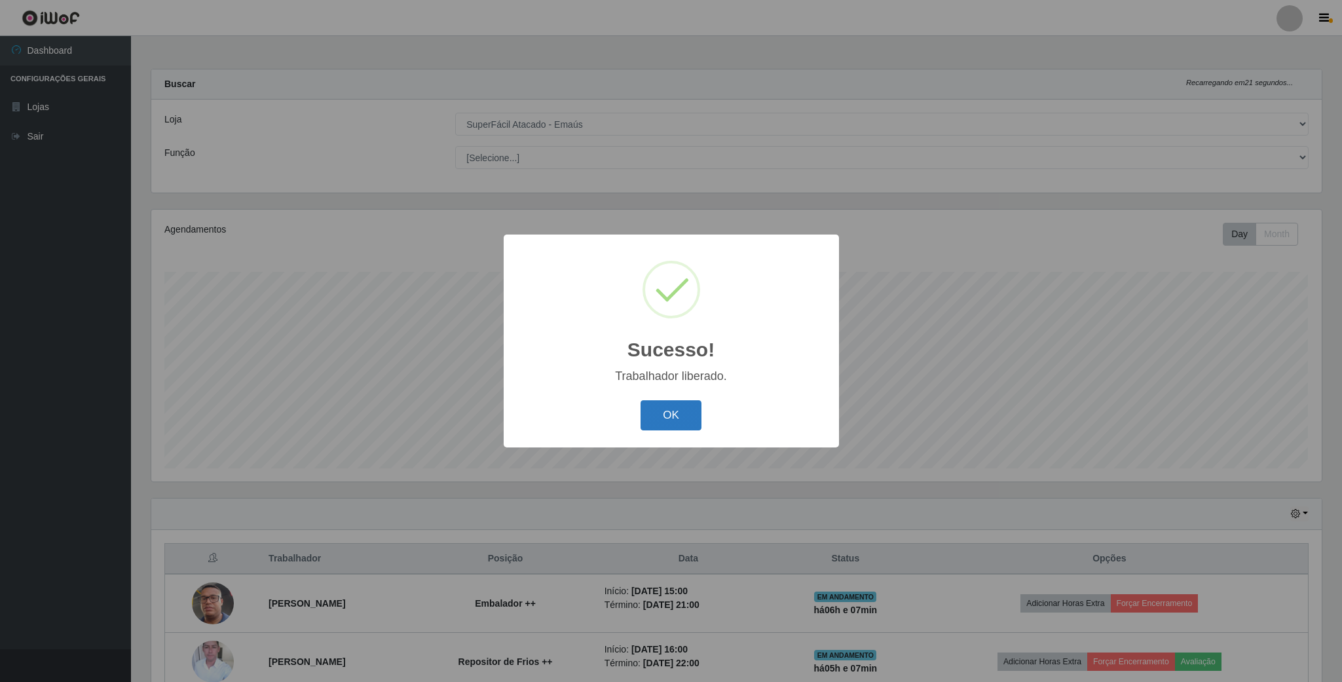
click at [696, 411] on button "OK" at bounding box center [671, 415] width 61 height 31
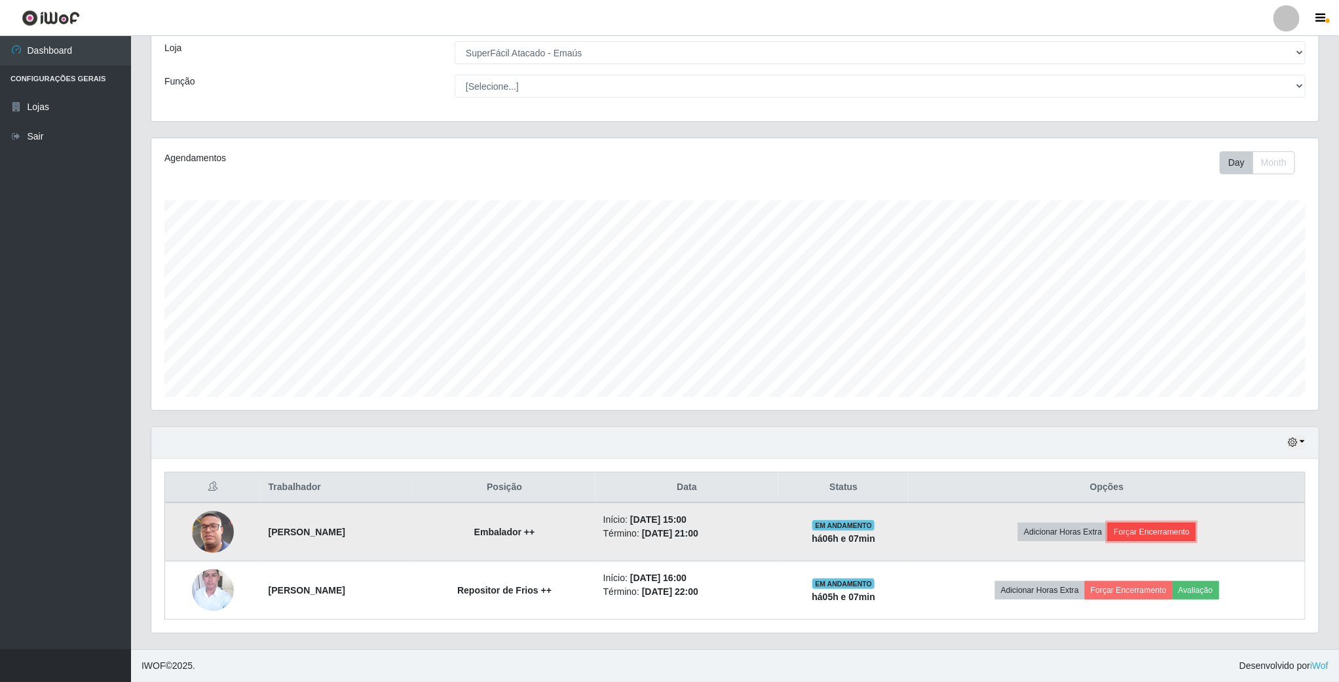
click at [1162, 527] on button "Forçar Encerramento" at bounding box center [1152, 532] width 88 height 18
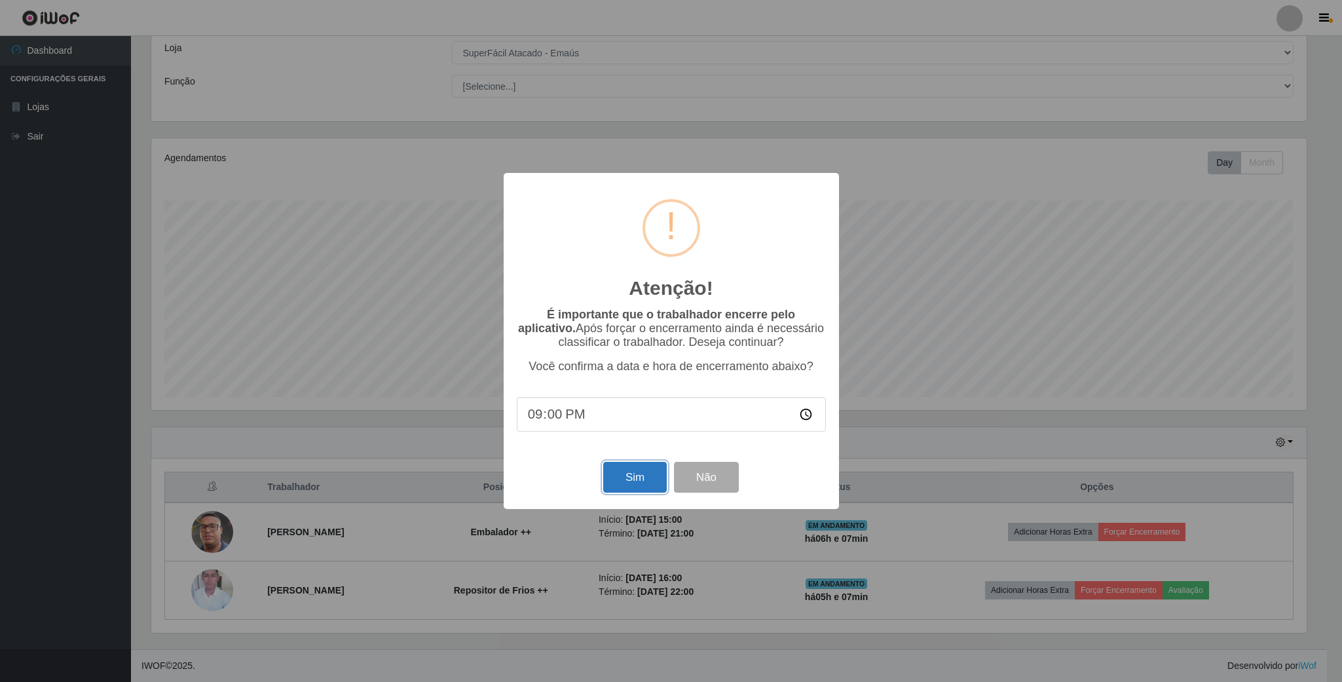
click at [645, 483] on button "Sim" at bounding box center [635, 477] width 64 height 31
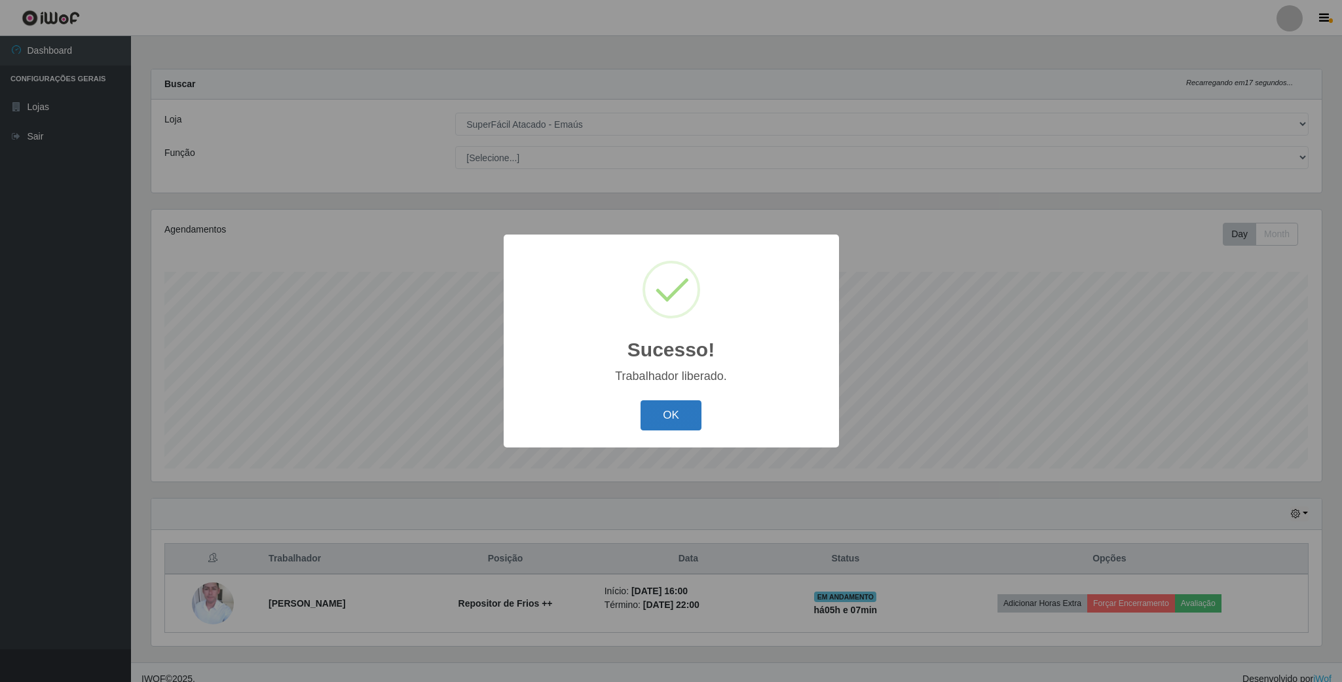
click at [687, 409] on button "OK" at bounding box center [671, 415] width 61 height 31
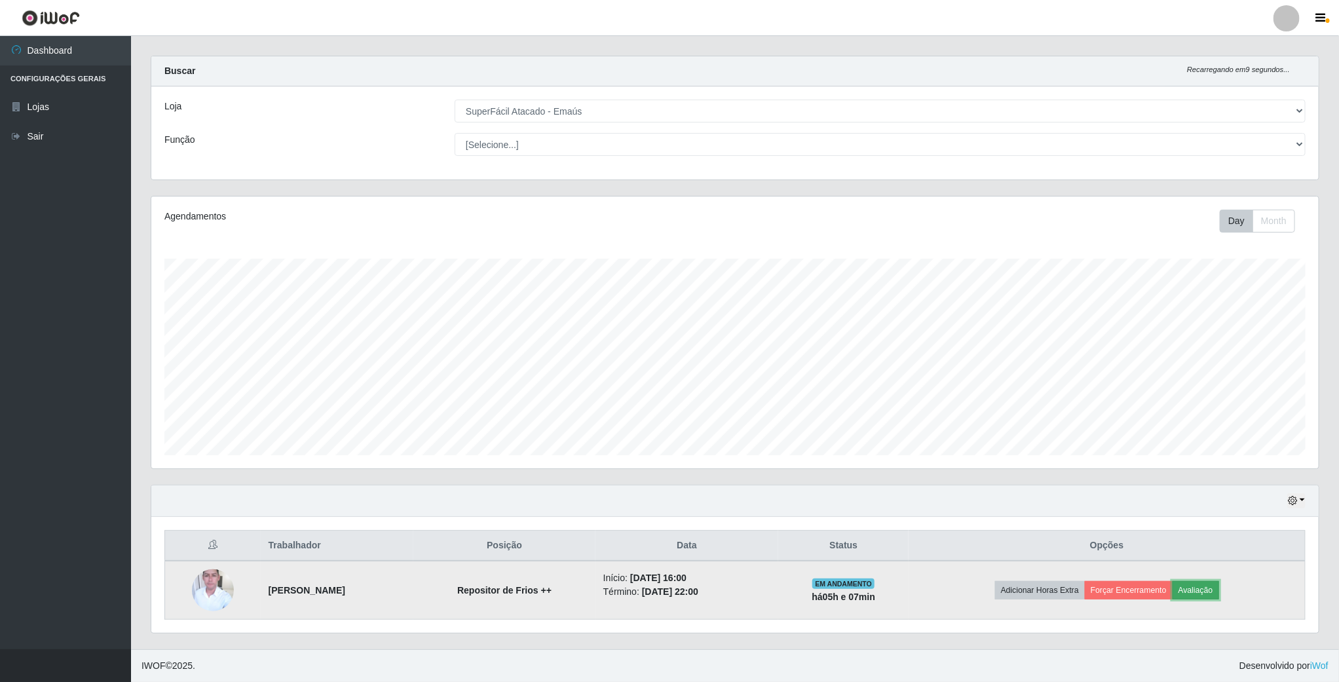
click at [1207, 590] on button "Avaliação" at bounding box center [1196, 590] width 47 height 18
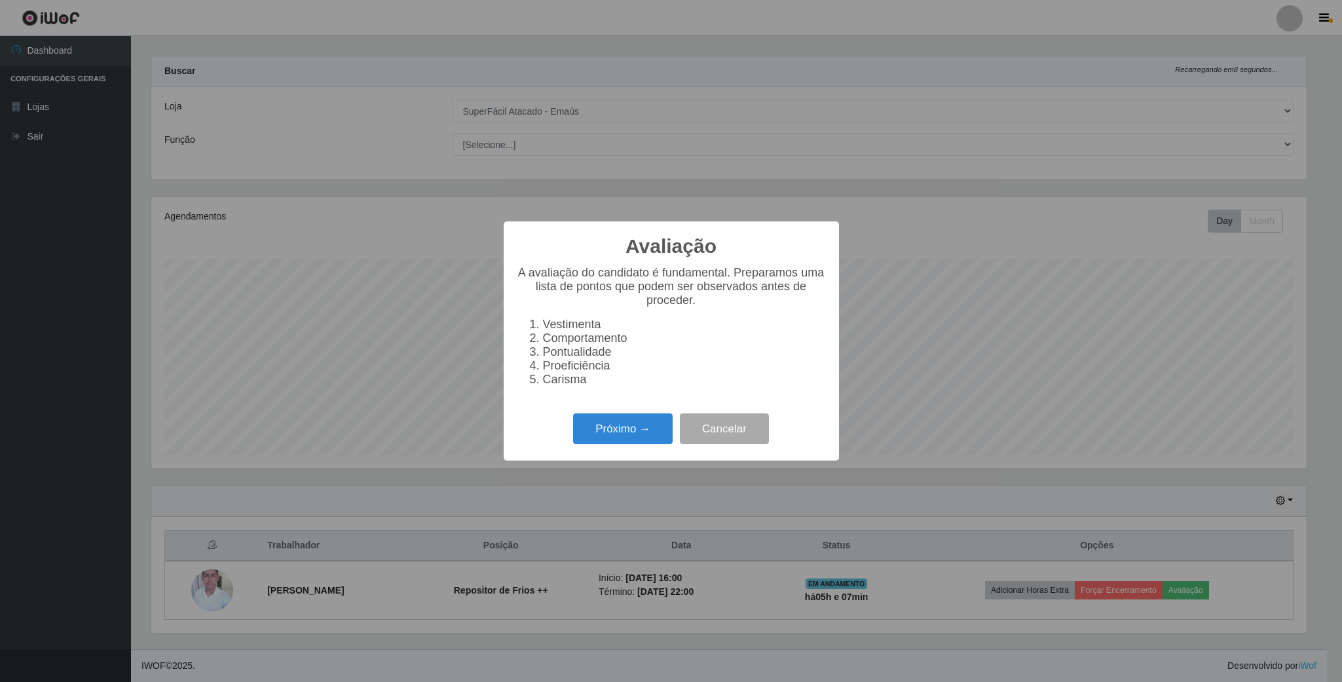
click at [676, 434] on div "Próximo → Cancelar" at bounding box center [671, 428] width 309 height 37
click at [657, 434] on button "Próximo →" at bounding box center [623, 428] width 100 height 31
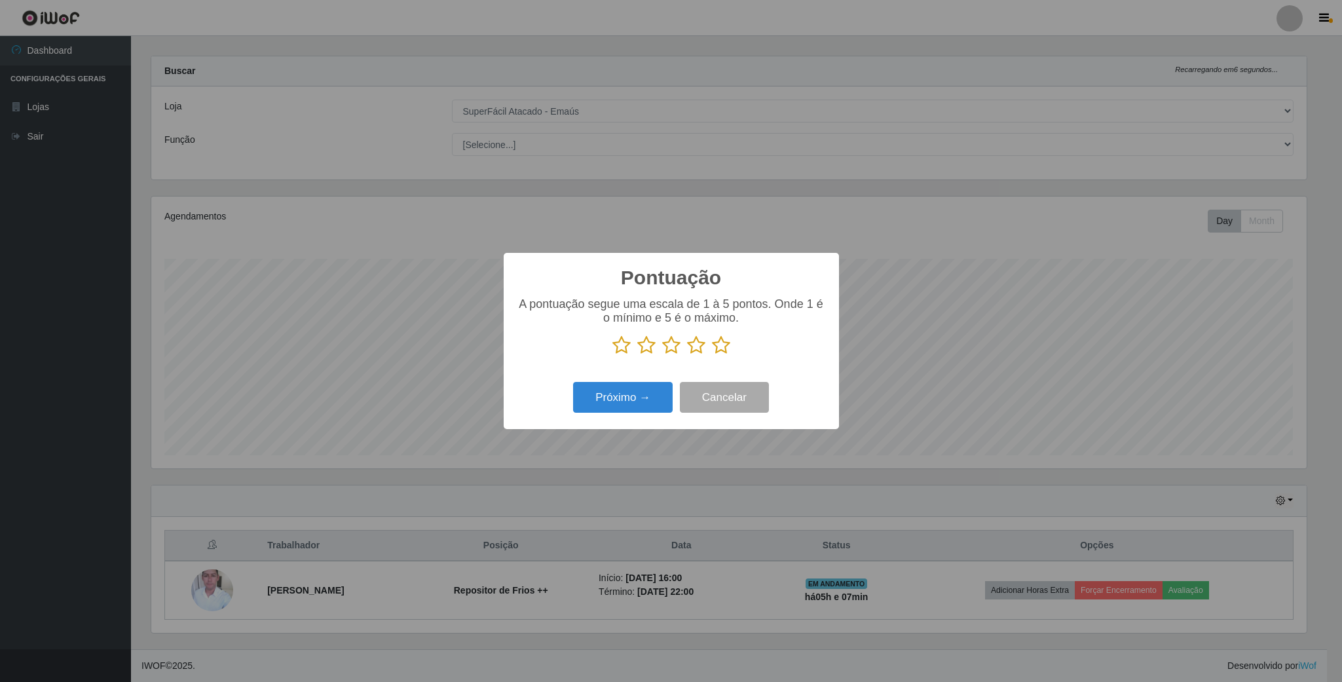
click at [694, 347] on icon at bounding box center [696, 345] width 18 height 20
click at [687, 355] on input "radio" at bounding box center [687, 355] width 0 height 0
click at [651, 393] on button "Próximo →" at bounding box center [623, 397] width 100 height 31
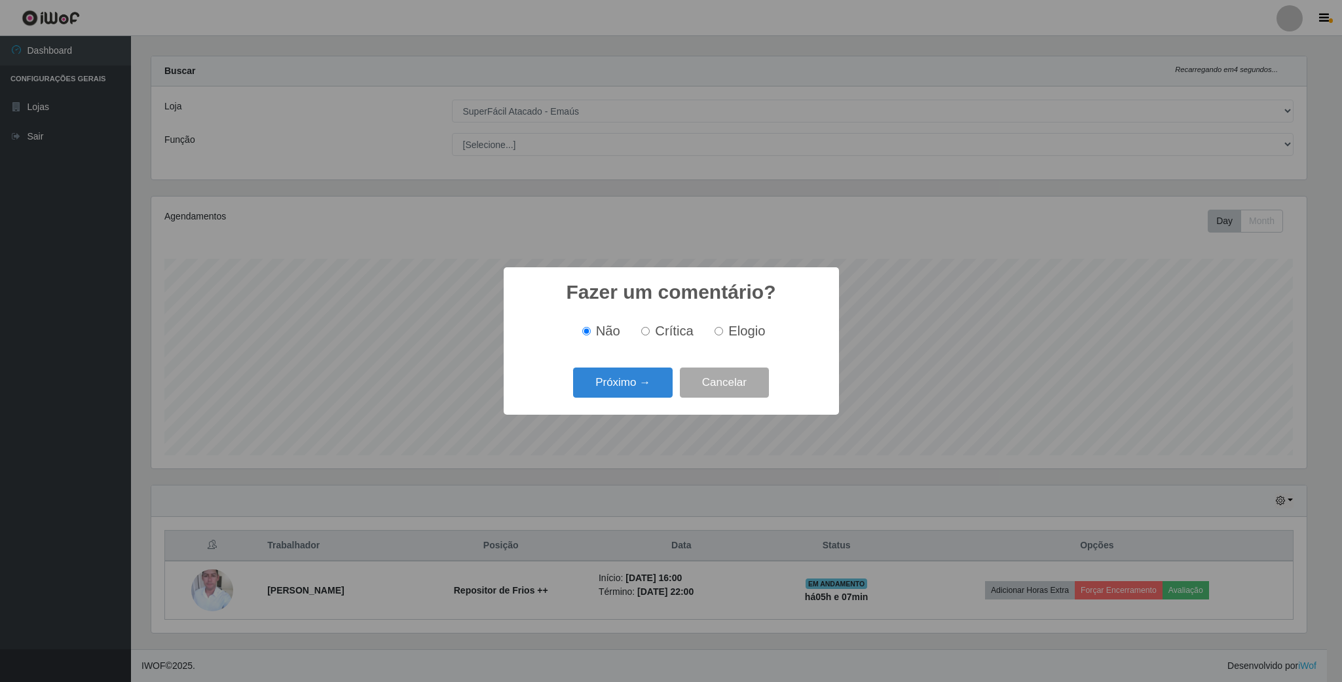
click at [720, 333] on input "Elogio" at bounding box center [719, 331] width 9 height 9
radio input "true"
click at [643, 393] on button "Próximo →" at bounding box center [623, 383] width 100 height 31
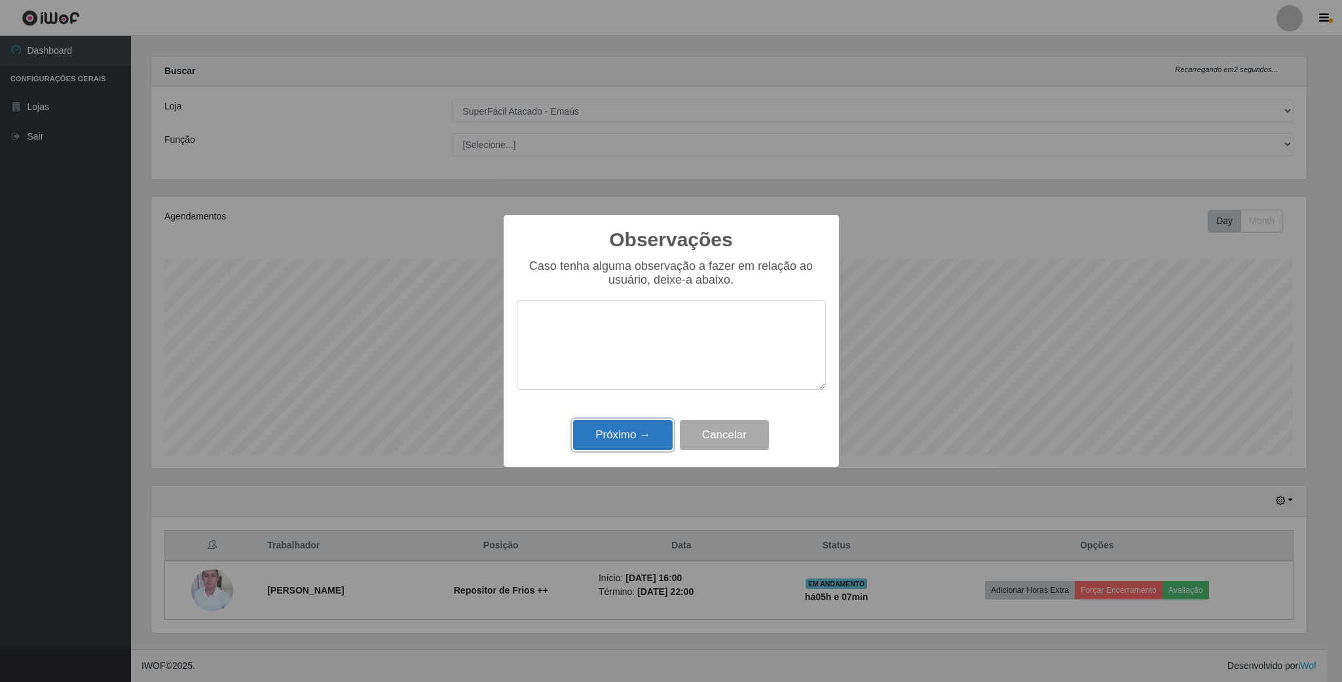
click at [643, 432] on button "Próximo →" at bounding box center [623, 435] width 100 height 31
